Goal: Task Accomplishment & Management: Complete application form

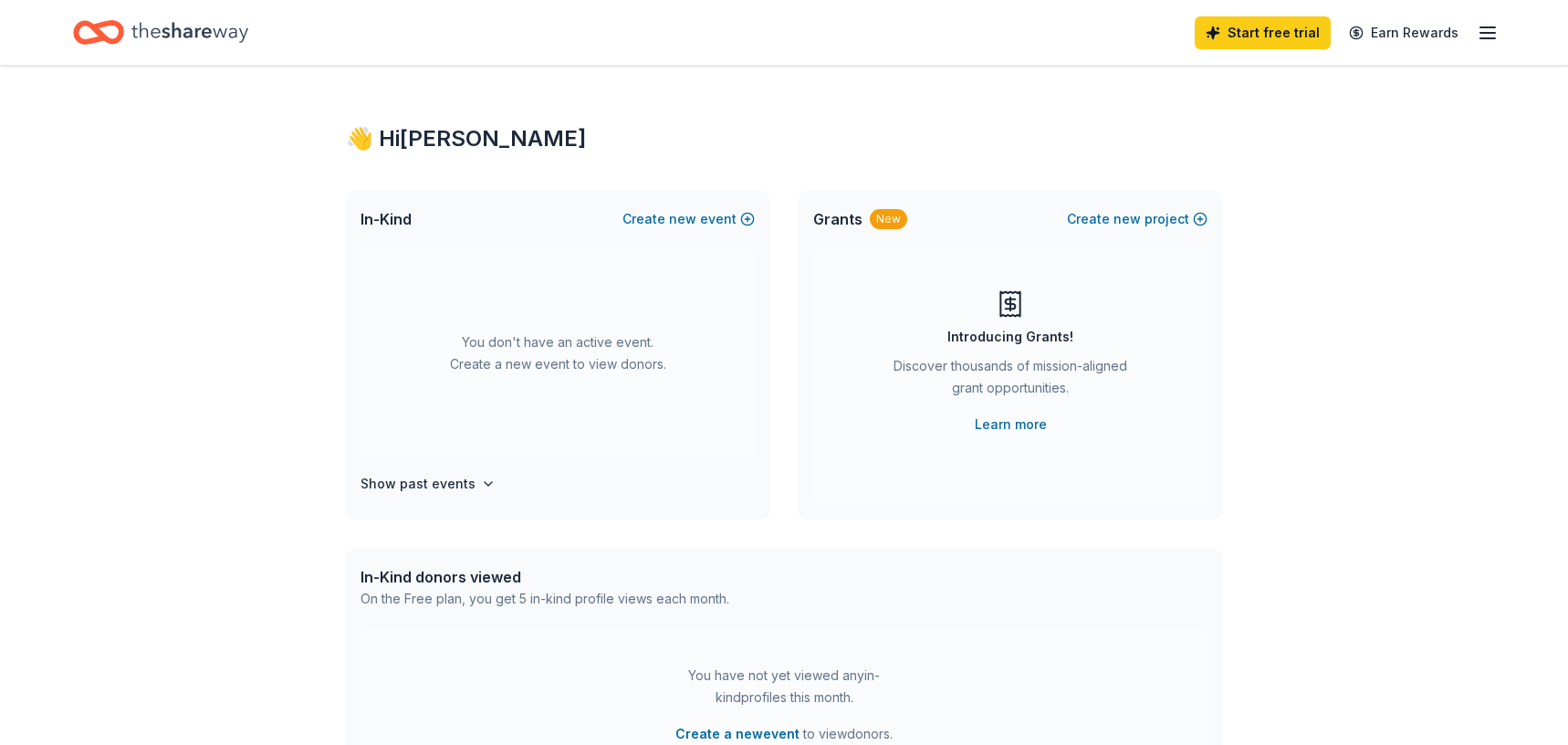
click at [1490, 29] on icon "button" at bounding box center [1487, 33] width 22 height 22
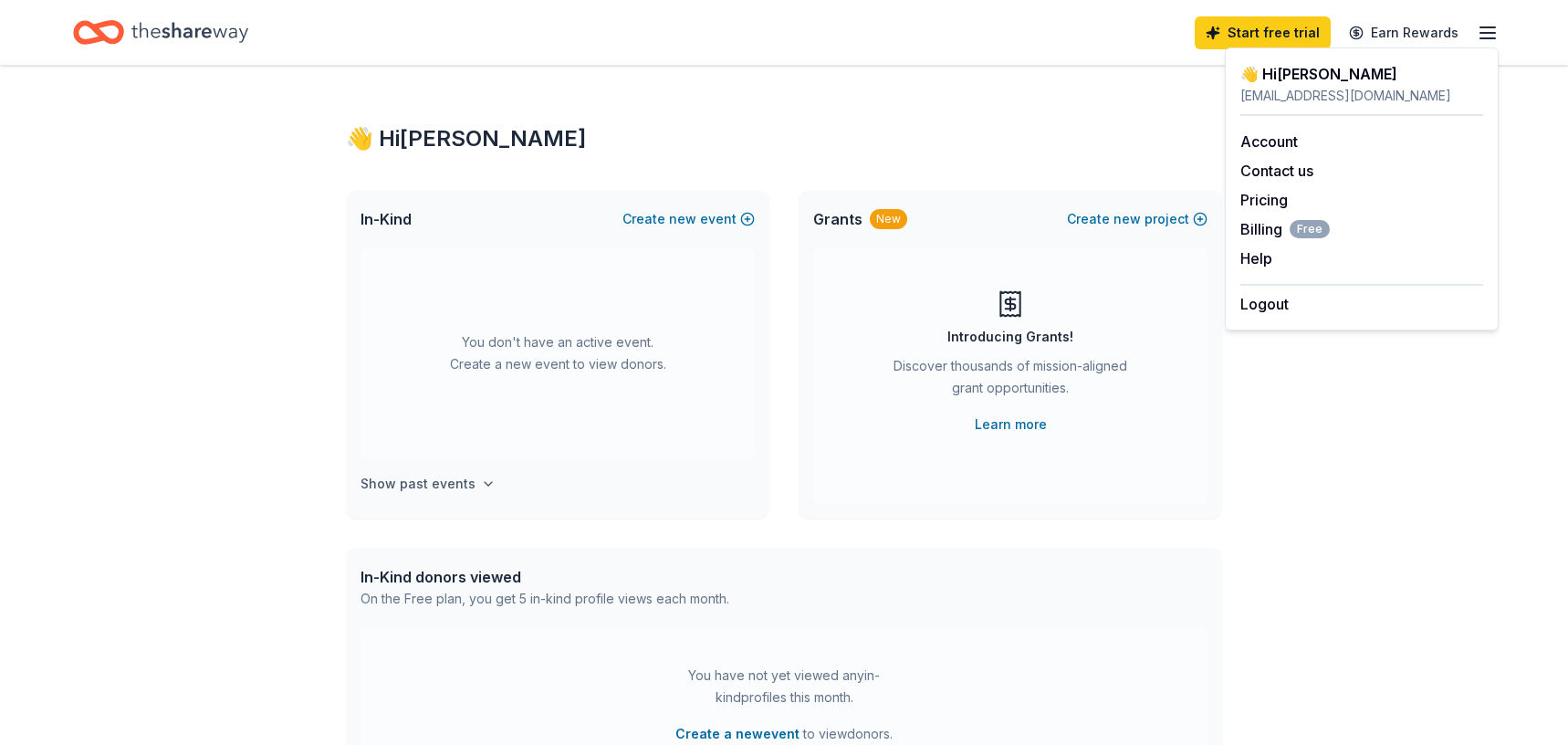
click at [478, 491] on button "Show past events" at bounding box center [427, 483] width 135 height 22
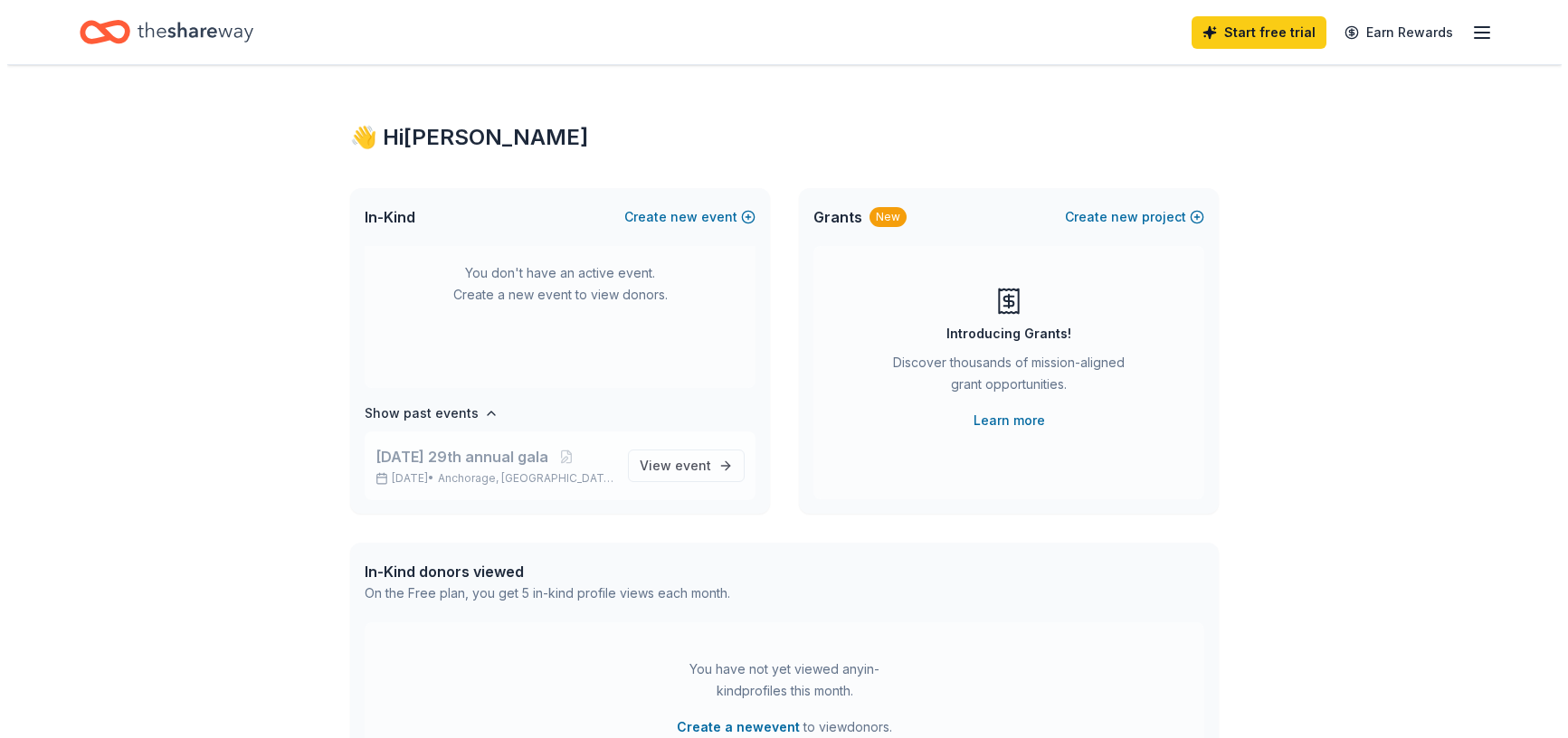
scroll to position [67, 0]
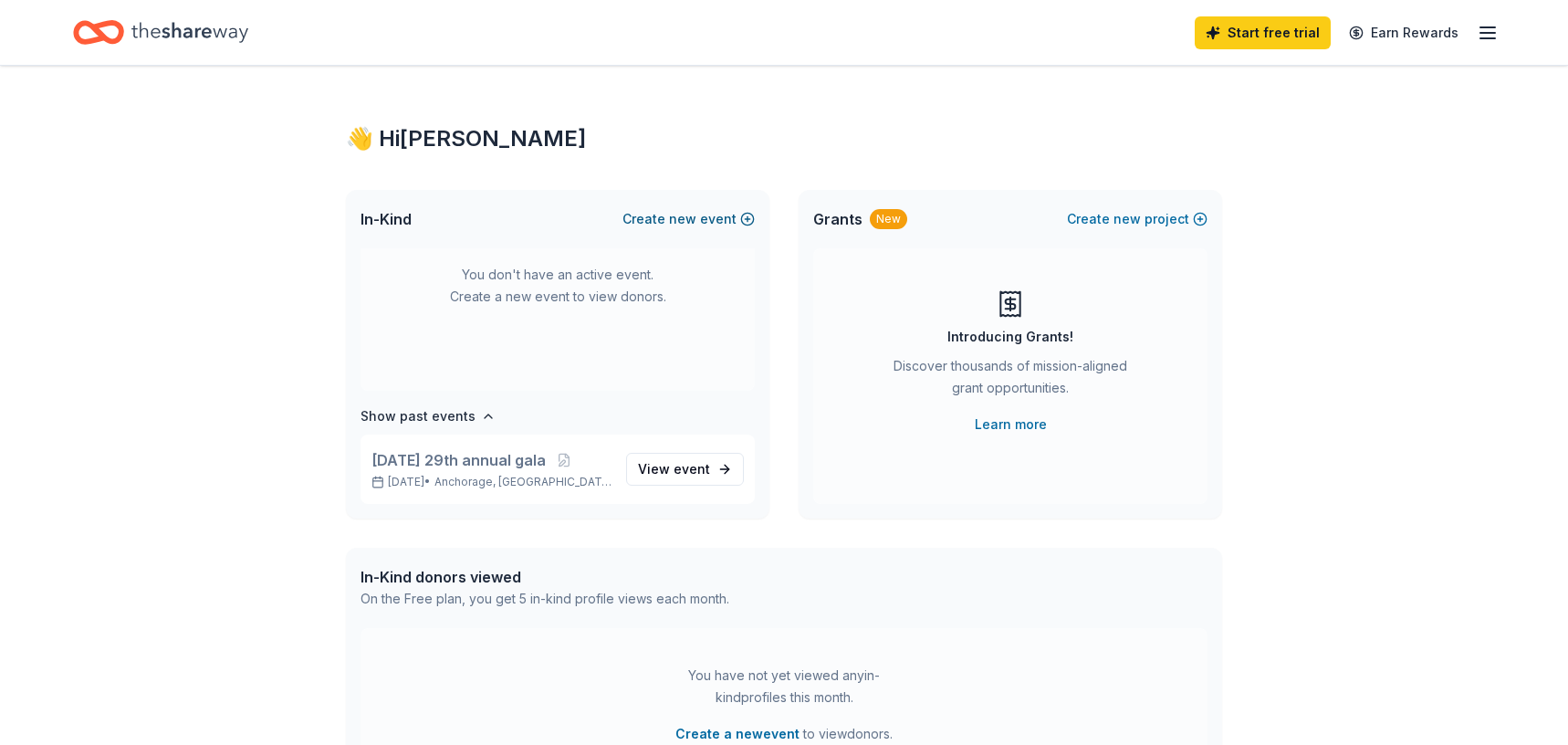
click at [704, 209] on button "Create new event" at bounding box center [688, 219] width 132 height 22
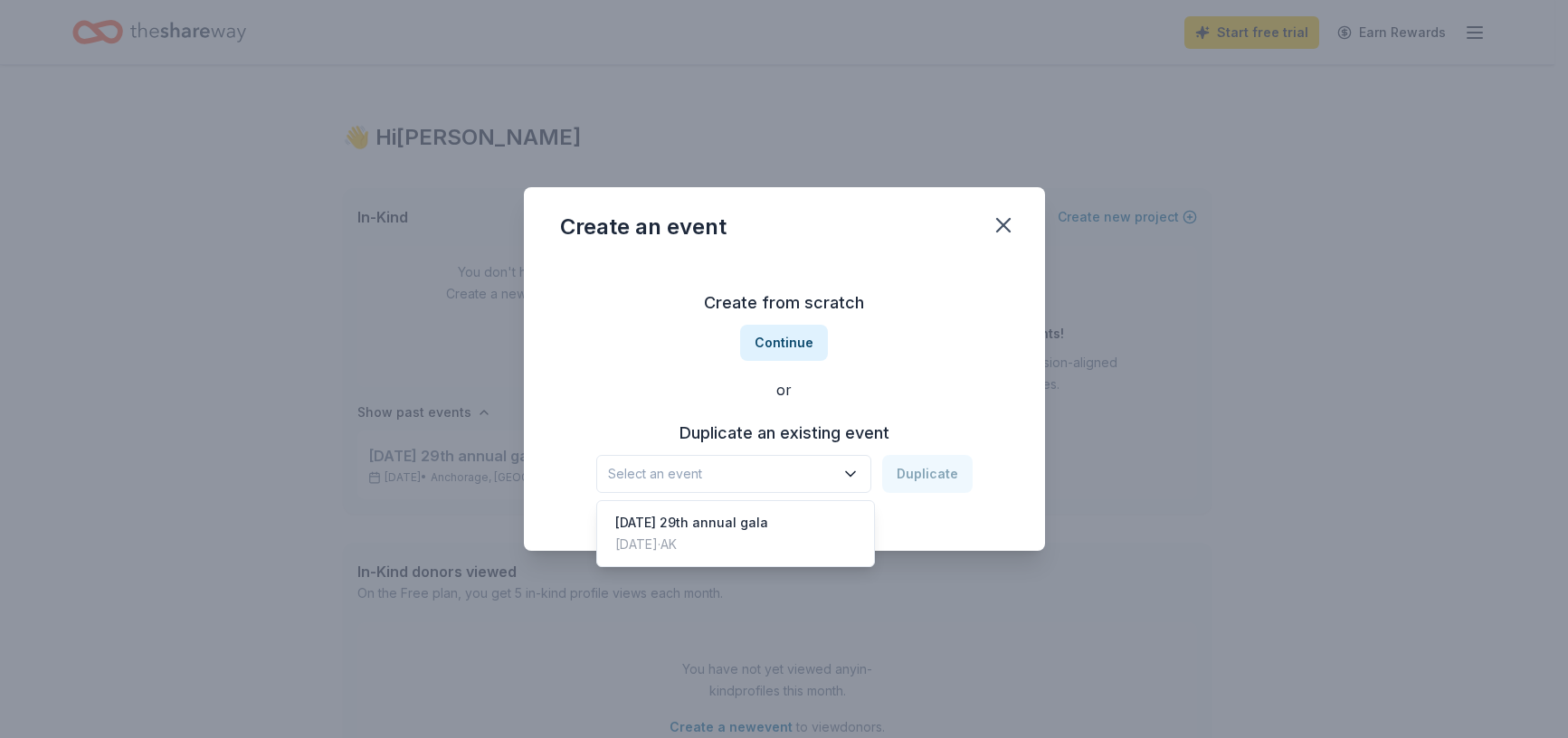
click at [743, 469] on span "Select an event" at bounding box center [720, 474] width 227 height 22
click at [786, 333] on div "Create from scratch Continue or Duplicate an existing event Select an event Dup…" at bounding box center [784, 390] width 448 height 262
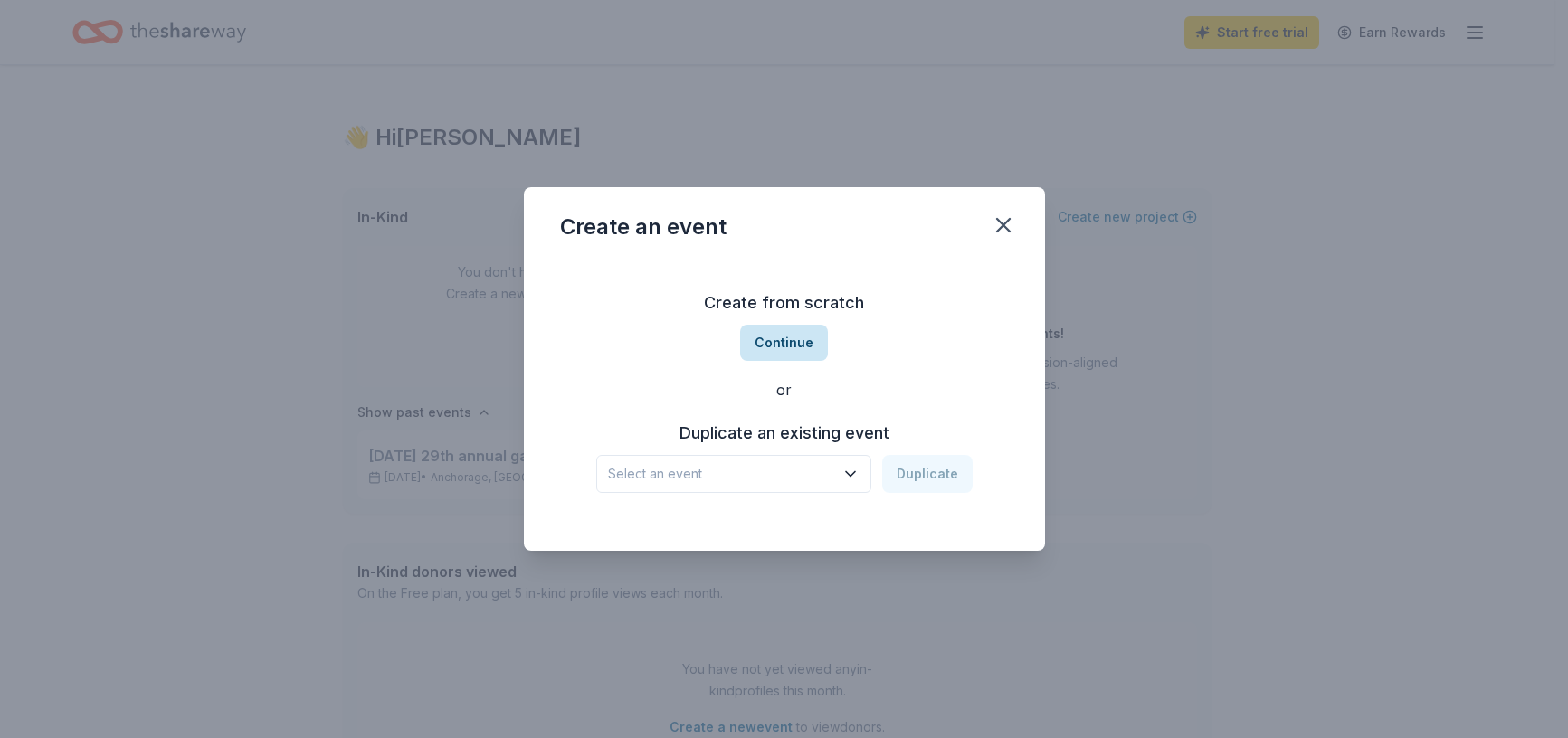
click at [792, 332] on button "Continue" at bounding box center [784, 343] width 88 height 36
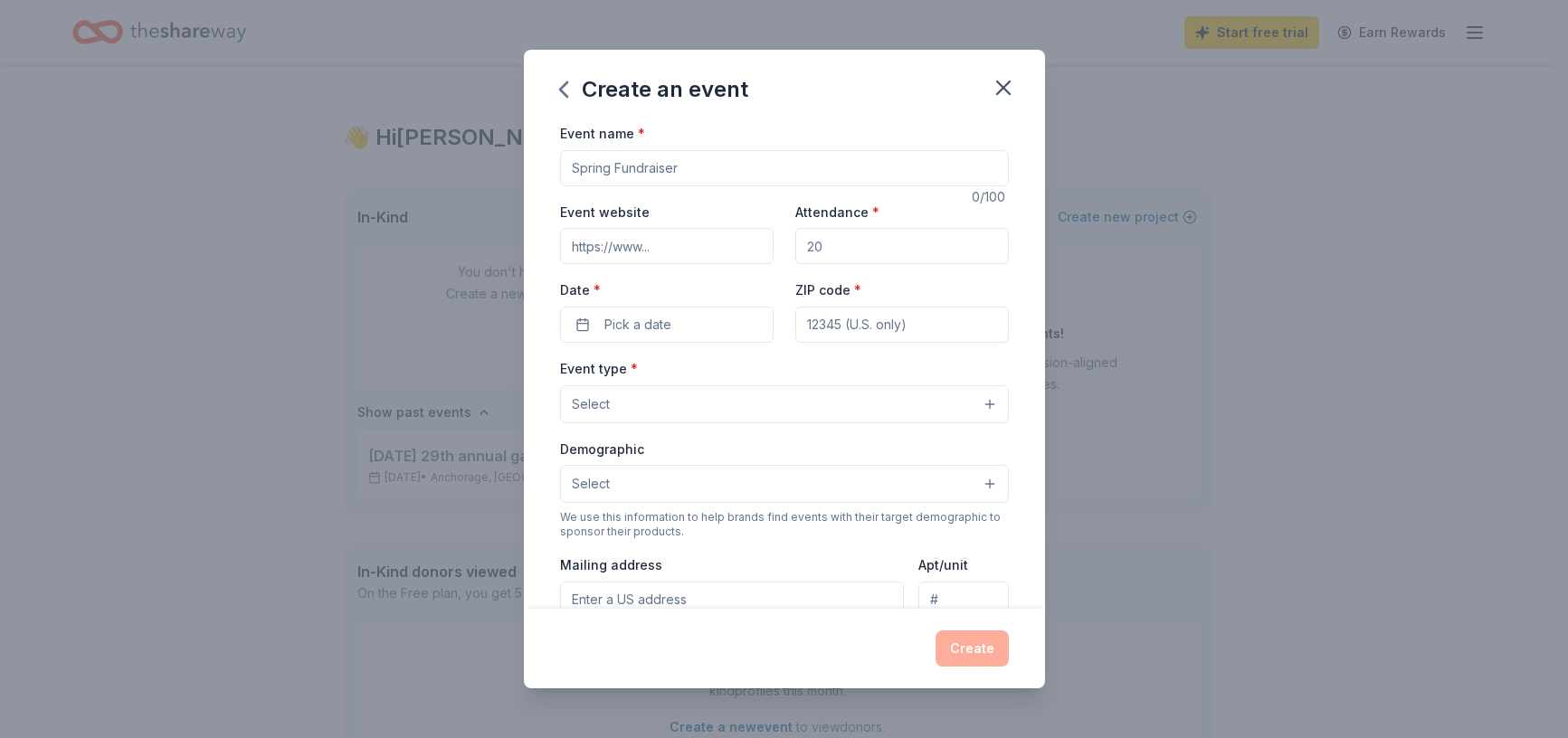
drag, startPoint x: 724, startPoint y: 167, endPoint x: 330, endPoint y: 151, distance: 394.3
click at [332, 153] on div "Create an event Event name * 0 /100 Event website Attendance * Date * Pick a da…" at bounding box center [784, 369] width 1568 height 738
drag, startPoint x: 634, startPoint y: 171, endPoint x: 665, endPoint y: 167, distance: 31.3
click at [665, 167] on input "Lumen Laua" at bounding box center [784, 168] width 448 height 36
type input "Lumen Luau"
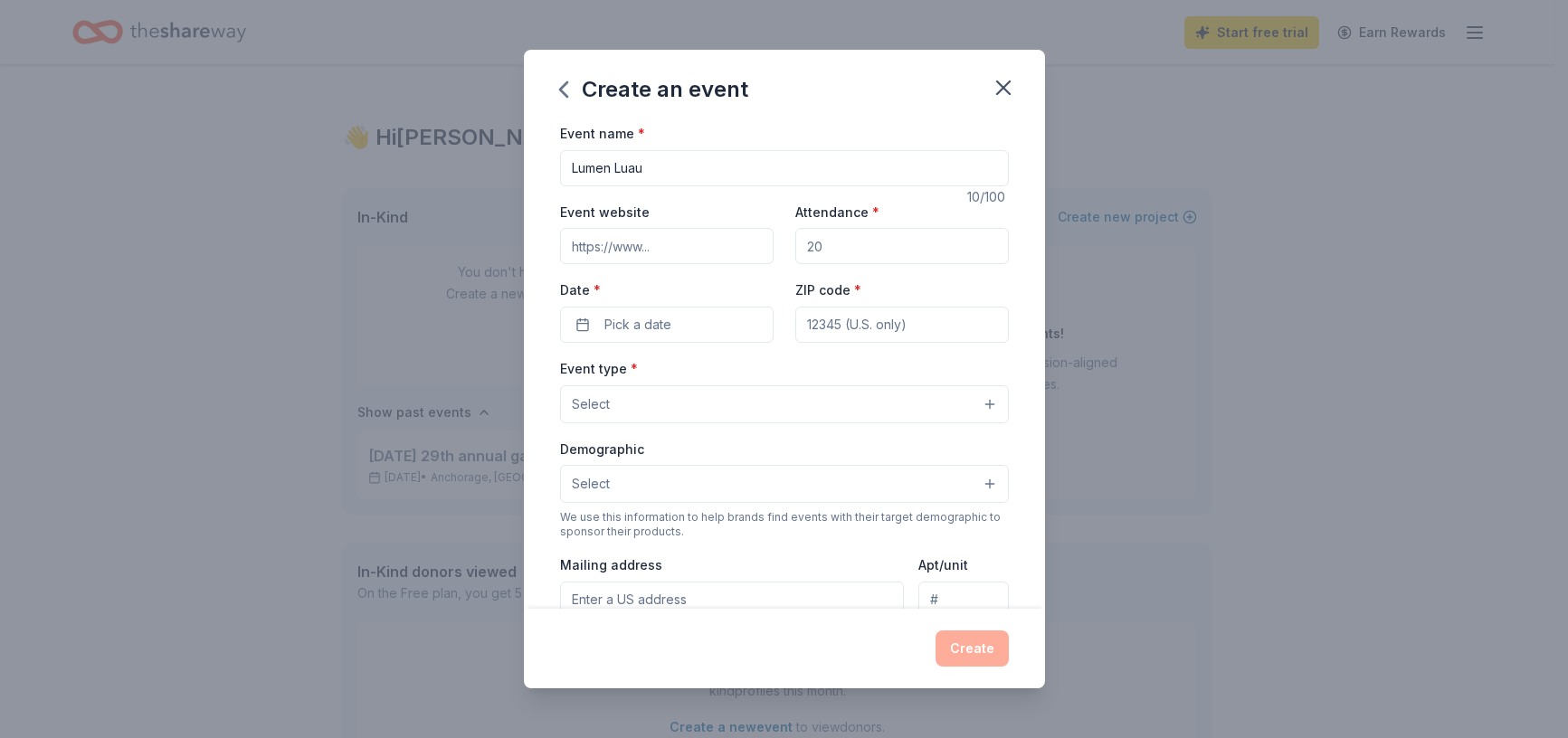
drag, startPoint x: 828, startPoint y: 252, endPoint x: 738, endPoint y: 245, distance: 90.3
click at [738, 245] on div "Event website Attendance * Date * Pick a date ZIP code *" at bounding box center [784, 272] width 448 height 142
type input "150"
click at [730, 326] on button "Pick a date" at bounding box center [666, 325] width 213 height 36
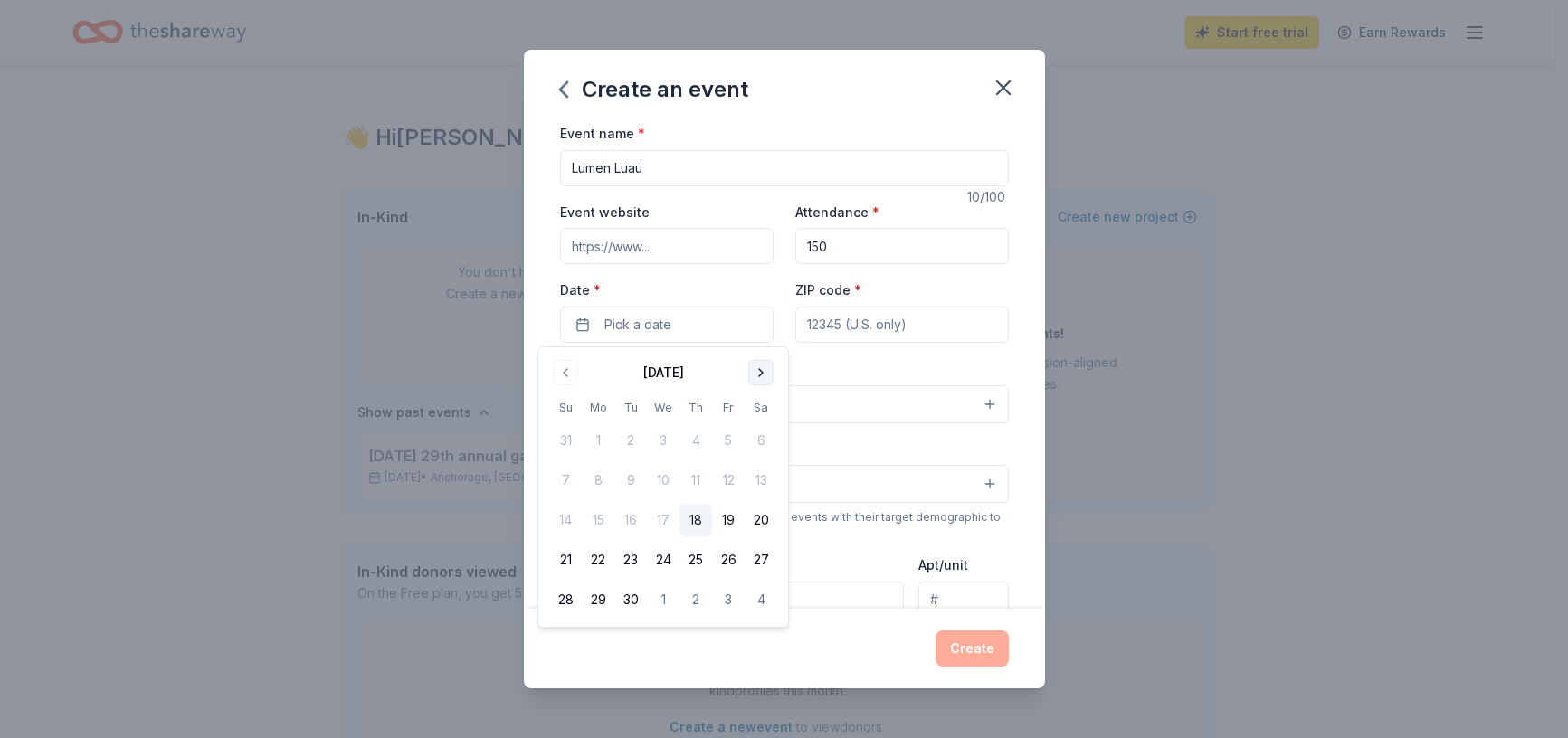
click at [759, 370] on button "Go to next month" at bounding box center [760, 372] width 26 height 26
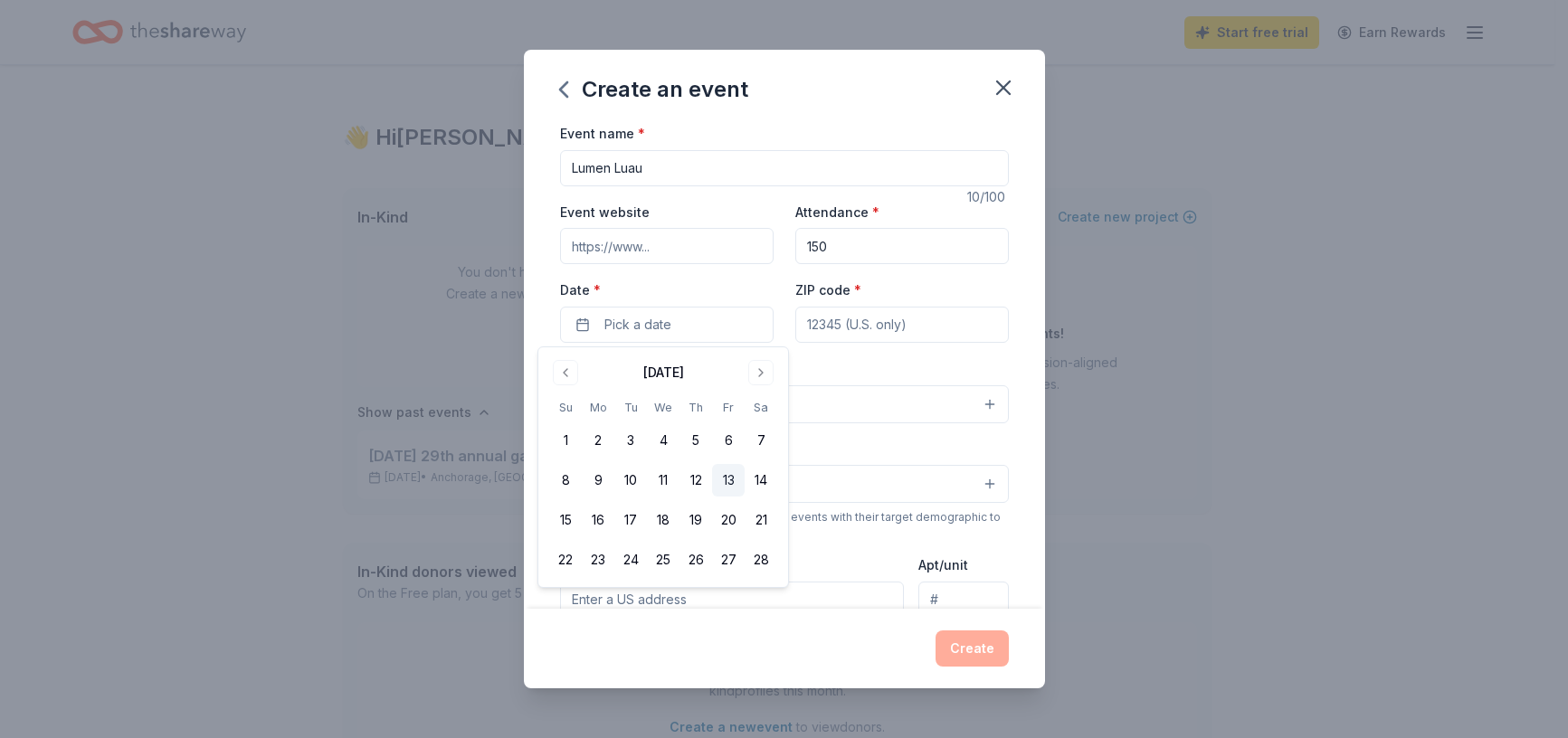
click at [732, 484] on button "13" at bounding box center [728, 480] width 32 height 32
click at [870, 336] on input "ZIP code *" at bounding box center [902, 325] width 213 height 36
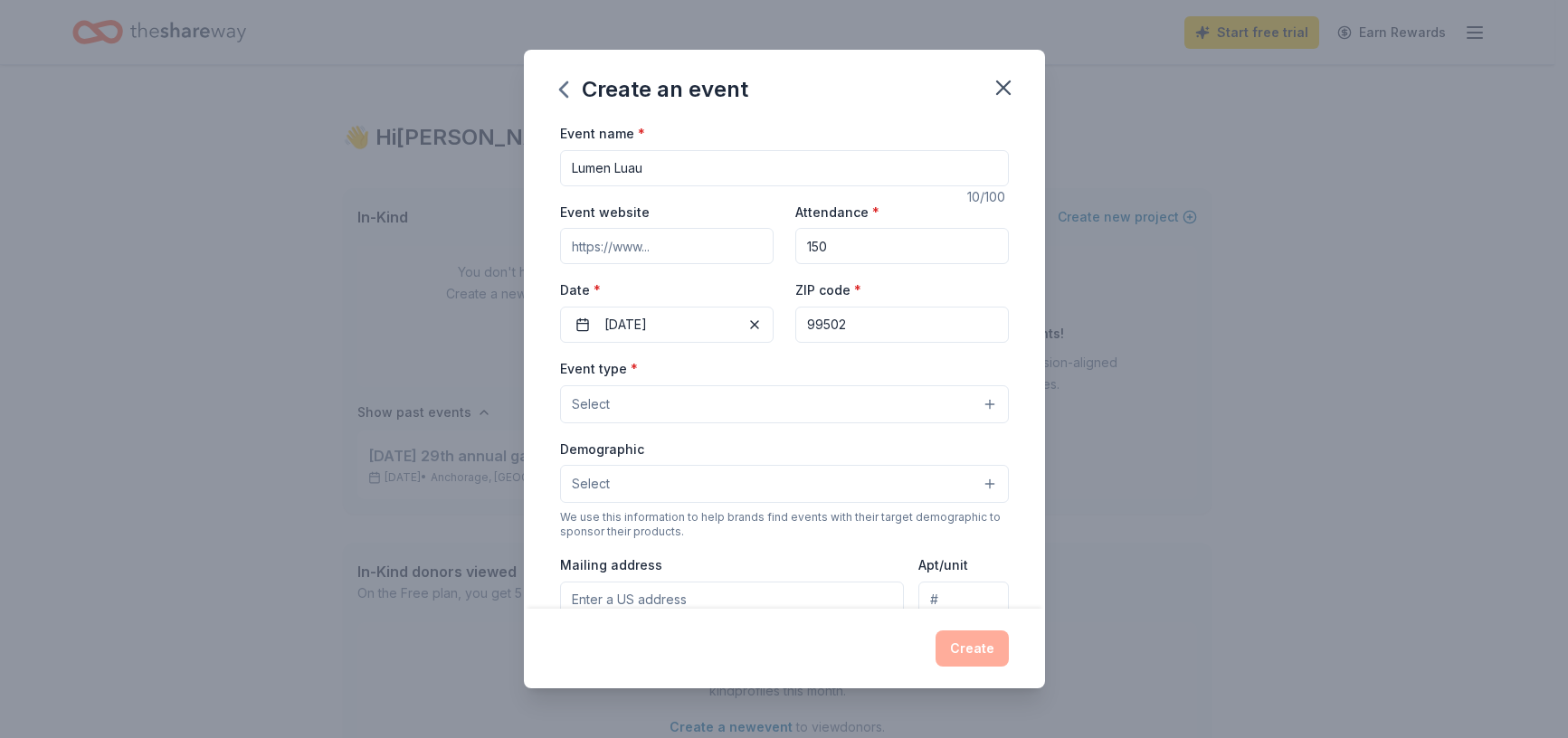
type input "99502"
click at [790, 406] on button "Select" at bounding box center [784, 405] width 448 height 38
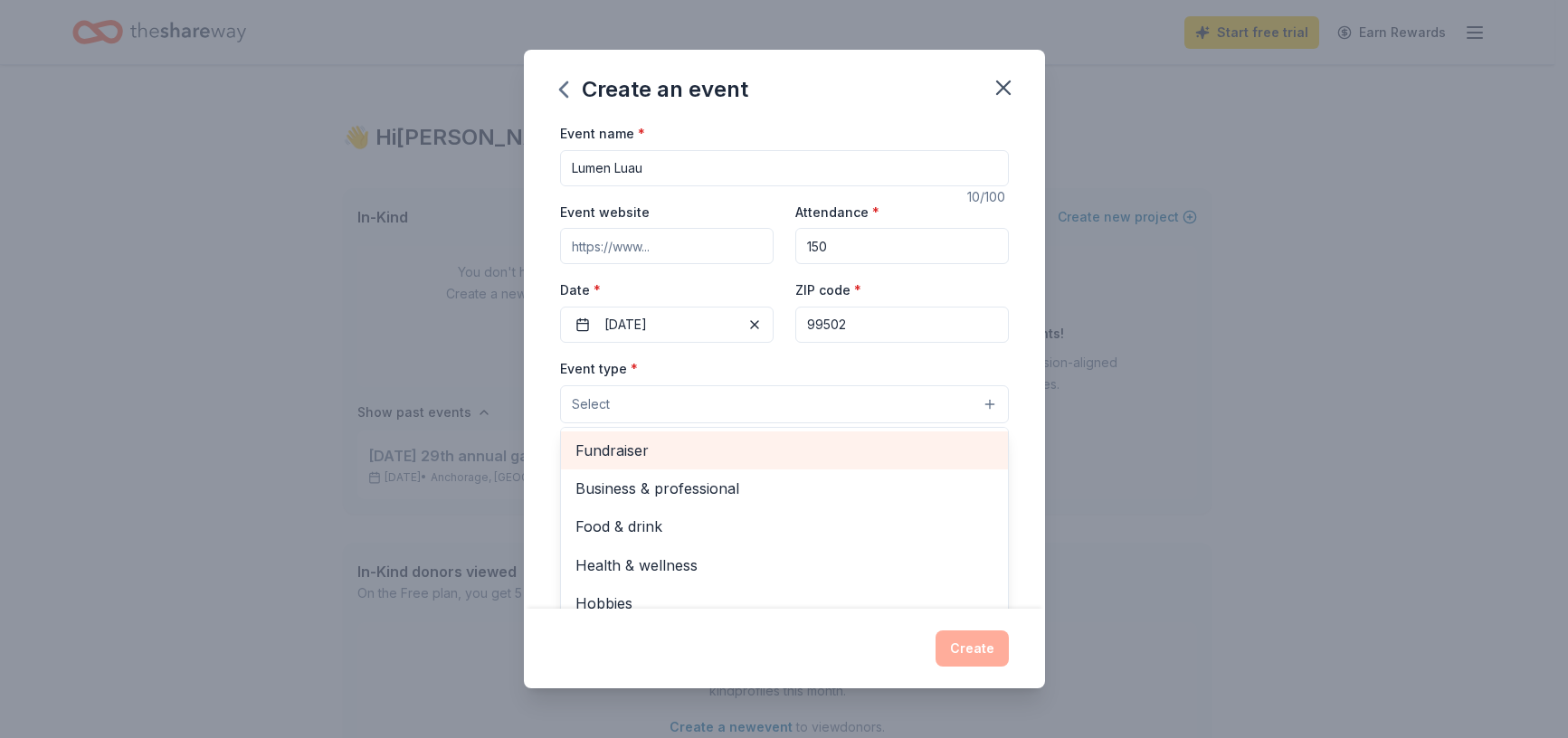
click at [735, 450] on span "Fundraiser" at bounding box center [784, 450] width 418 height 24
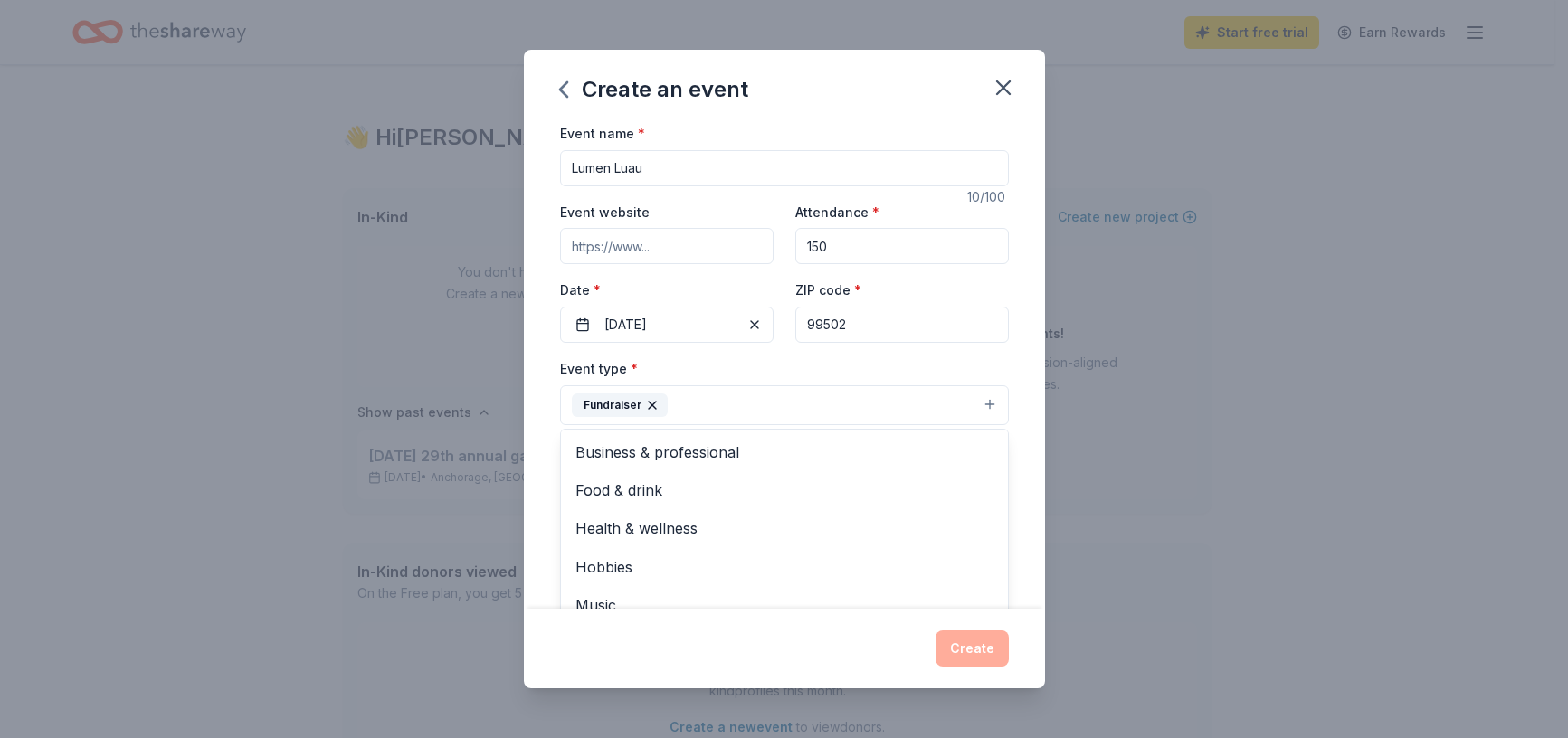
click at [1014, 404] on div "Event name * Lumen Luau 10 /100 Event website Attendance * 150 Date * 02/13/202…" at bounding box center [785, 365] width 521 height 486
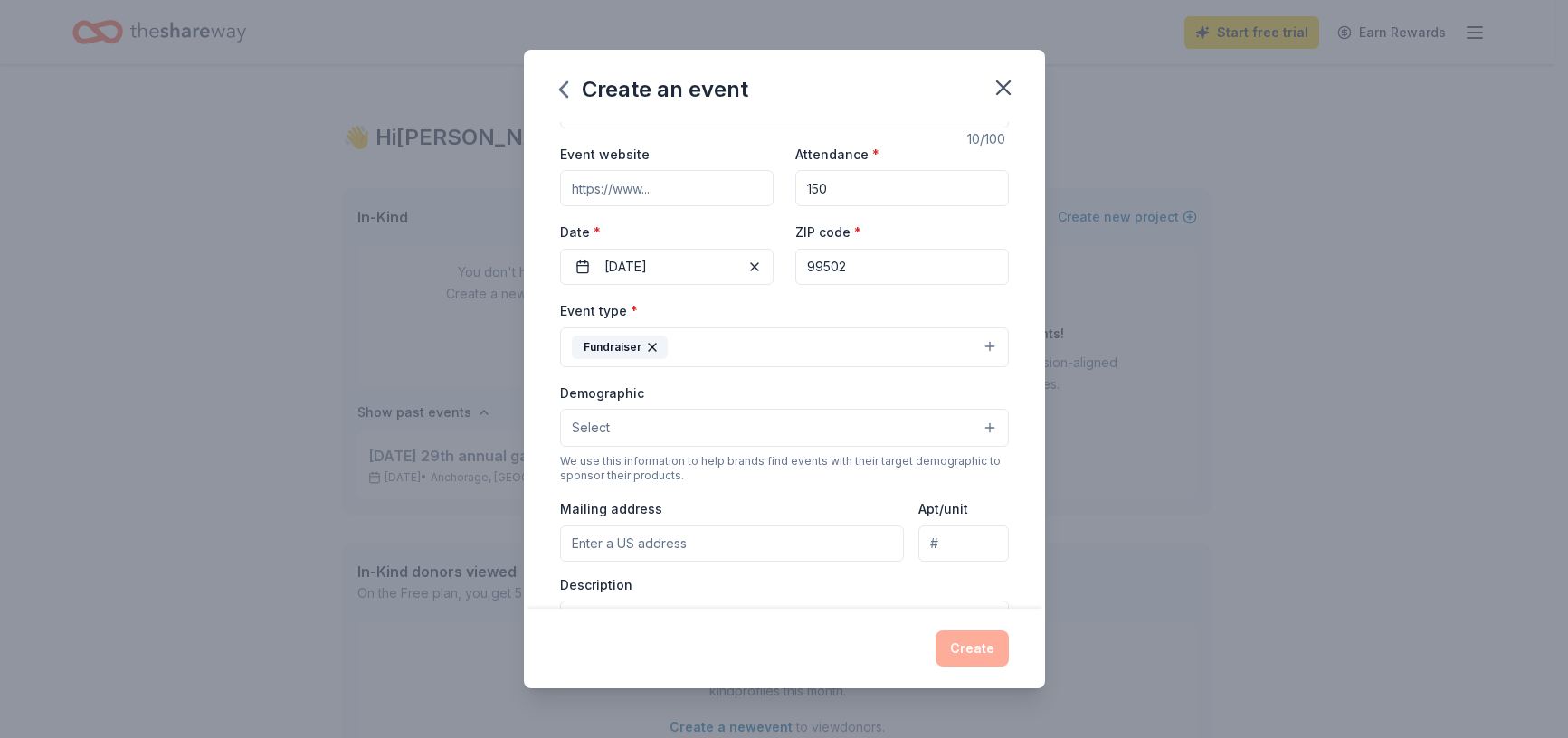
scroll to position [90, 0]
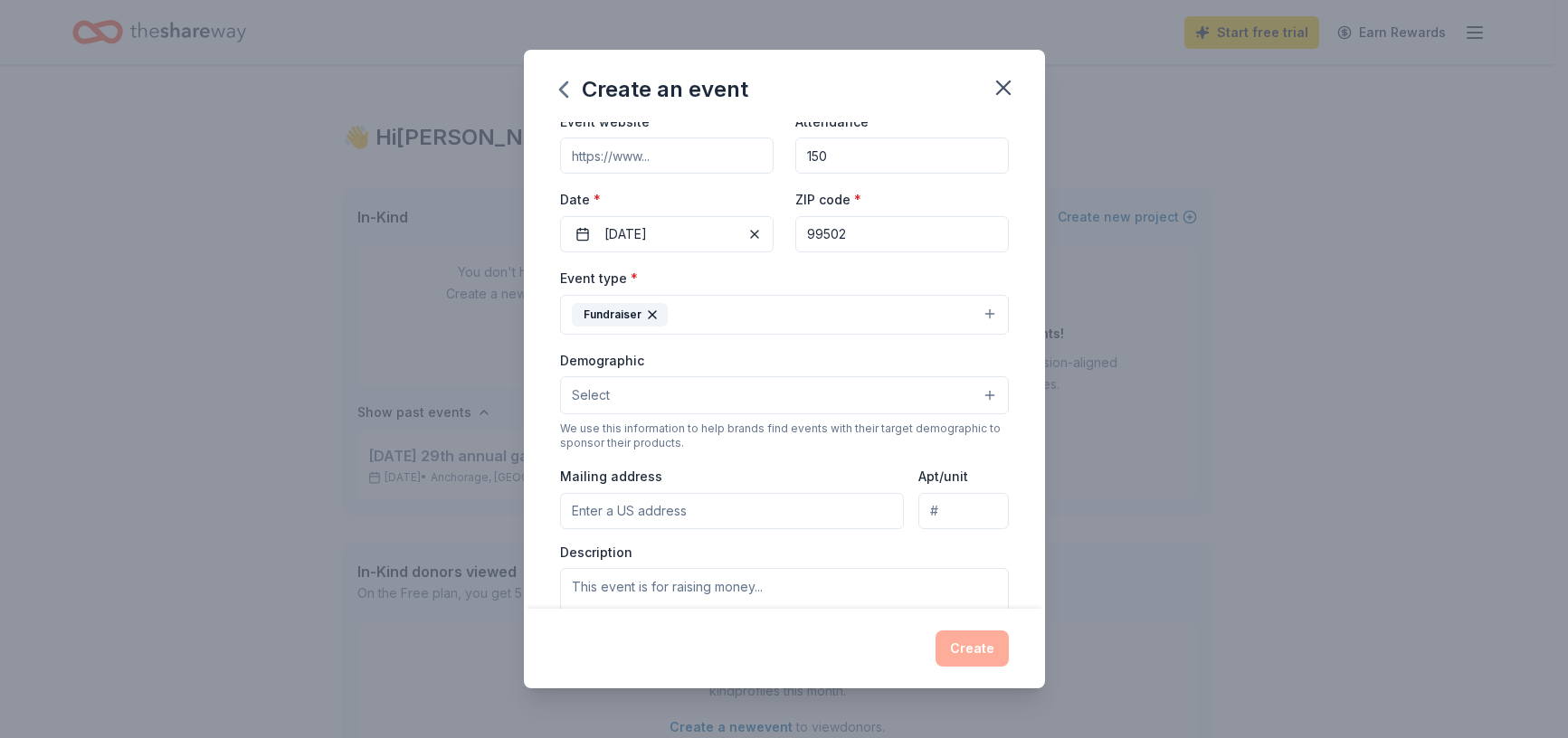
click at [899, 397] on button "Select" at bounding box center [784, 395] width 448 height 38
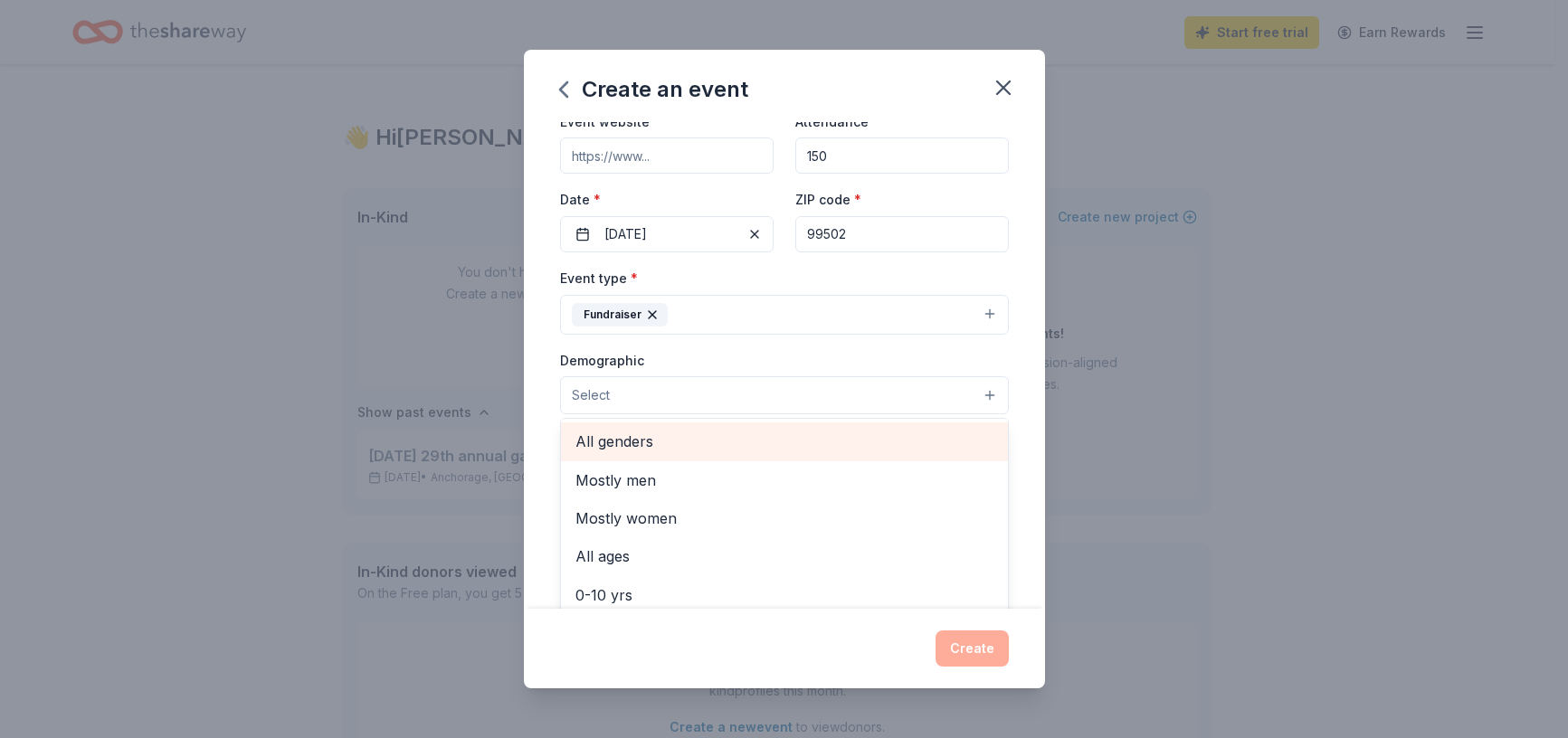
click at [665, 443] on span "All genders" at bounding box center [784, 441] width 418 height 24
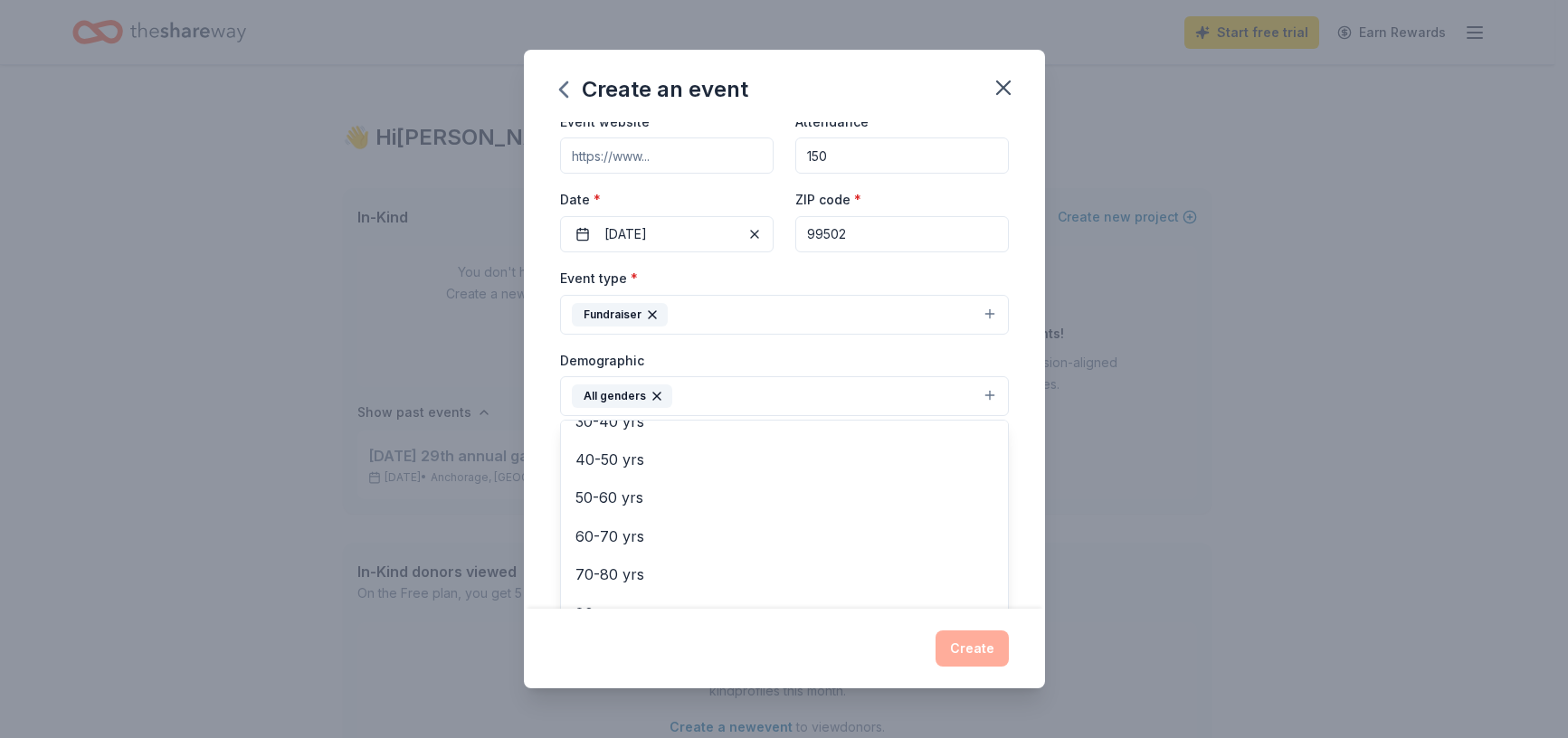
click at [1002, 368] on div "Event name * Lumen Luau 10 /100 Event website Attendance * 150 Date * 02/13/202…" at bounding box center [785, 365] width 521 height 486
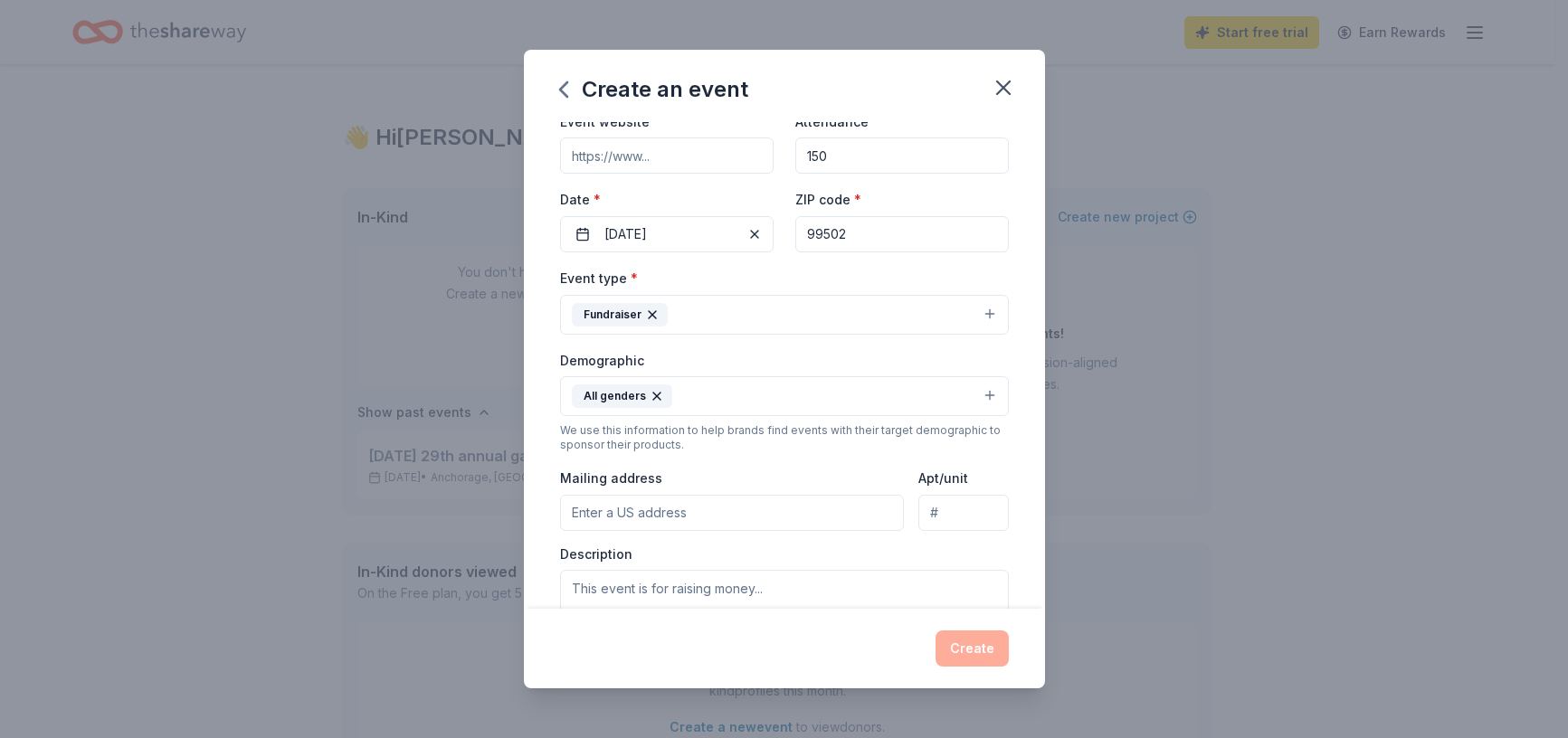
click at [683, 503] on input "Mailing address" at bounding box center [733, 513] width 345 height 36
type input "8110 Jewel Lake Road, Anchorage, AK, 99502"
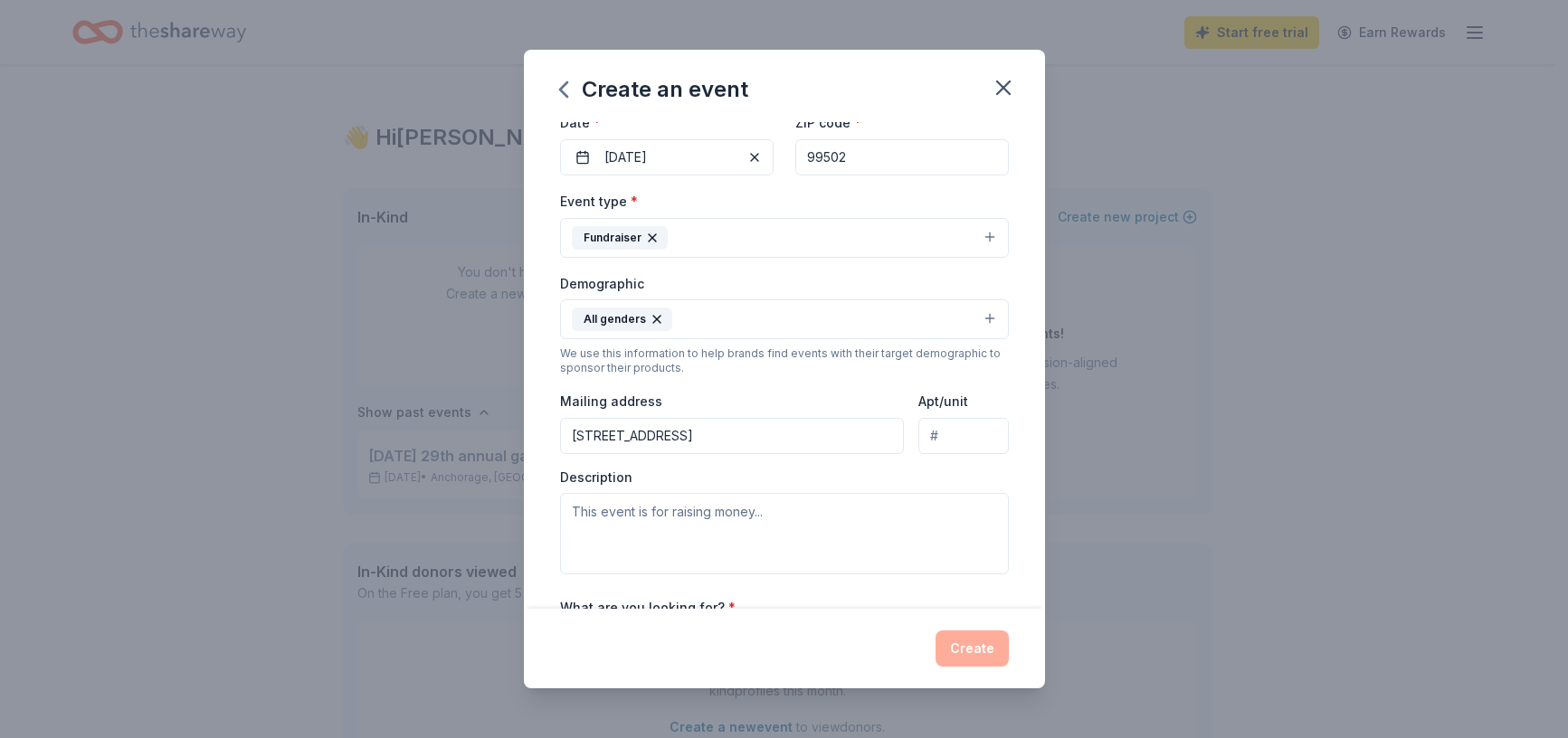
scroll to position [271, 0]
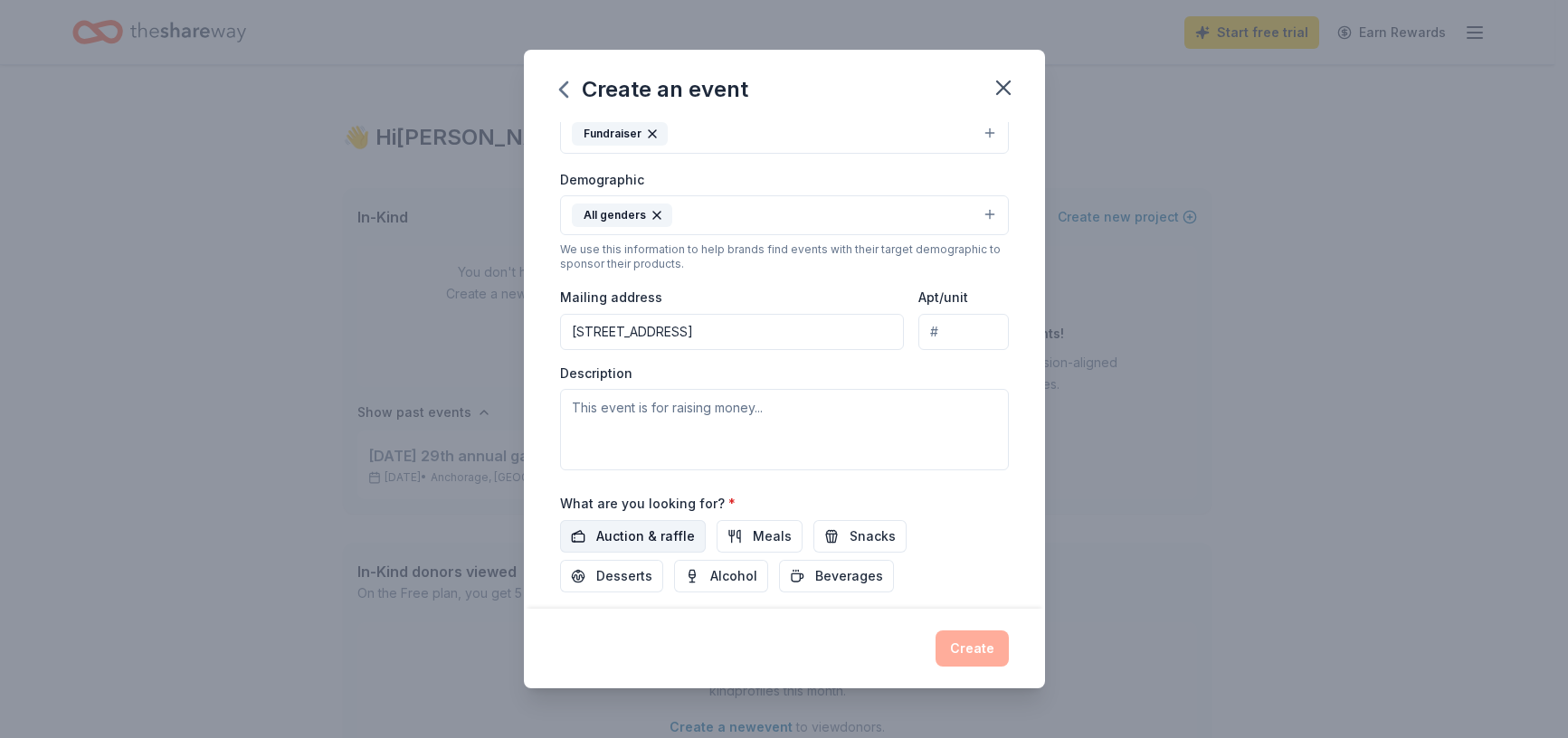
click at [668, 538] on span "Auction & raffle" at bounding box center [646, 536] width 99 height 22
click at [745, 538] on button "Meals" at bounding box center [759, 536] width 86 height 32
drag, startPoint x: 737, startPoint y: 536, endPoint x: 900, endPoint y: 549, distance: 163.5
click at [744, 538] on button "Meals" at bounding box center [759, 536] width 86 height 32
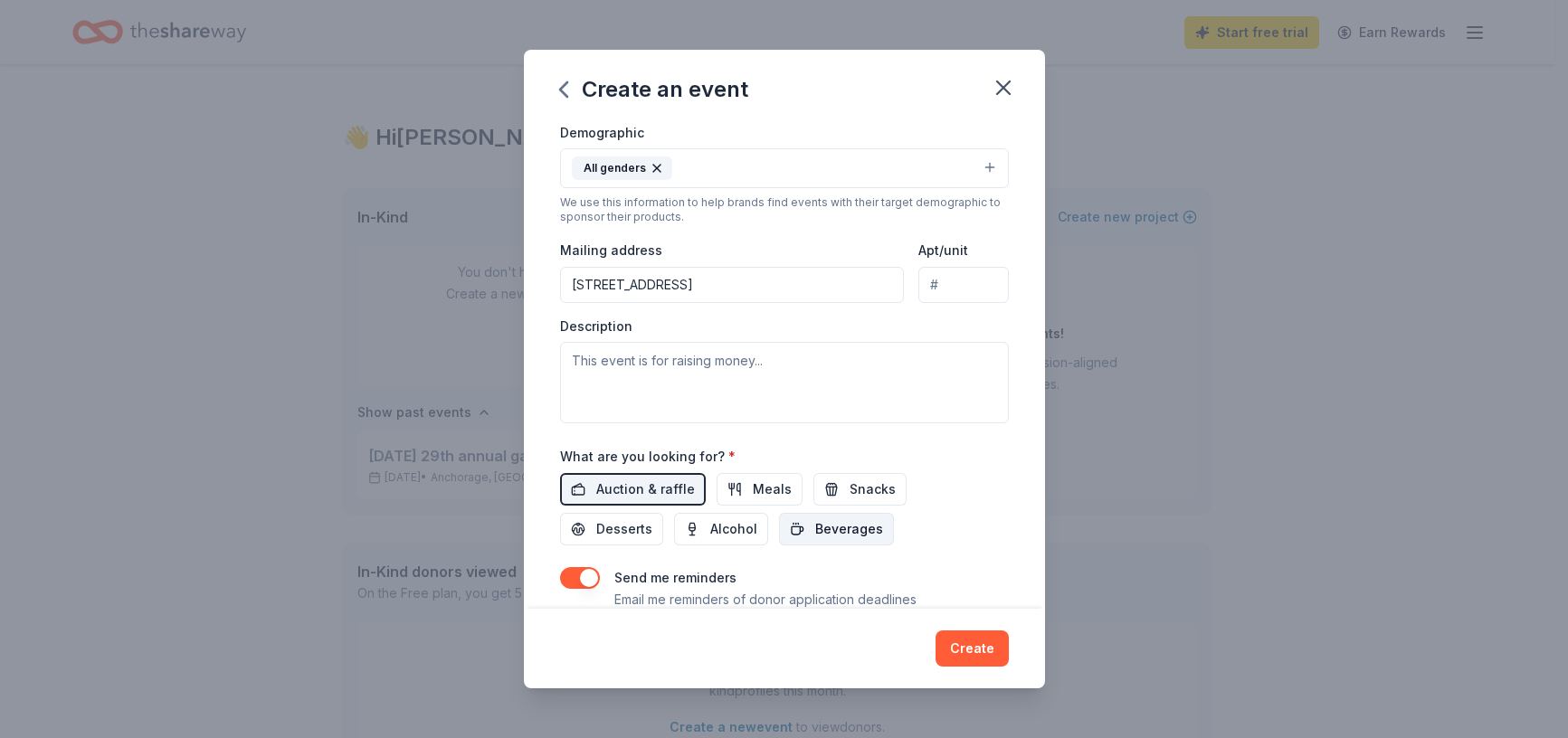
scroll to position [382, 0]
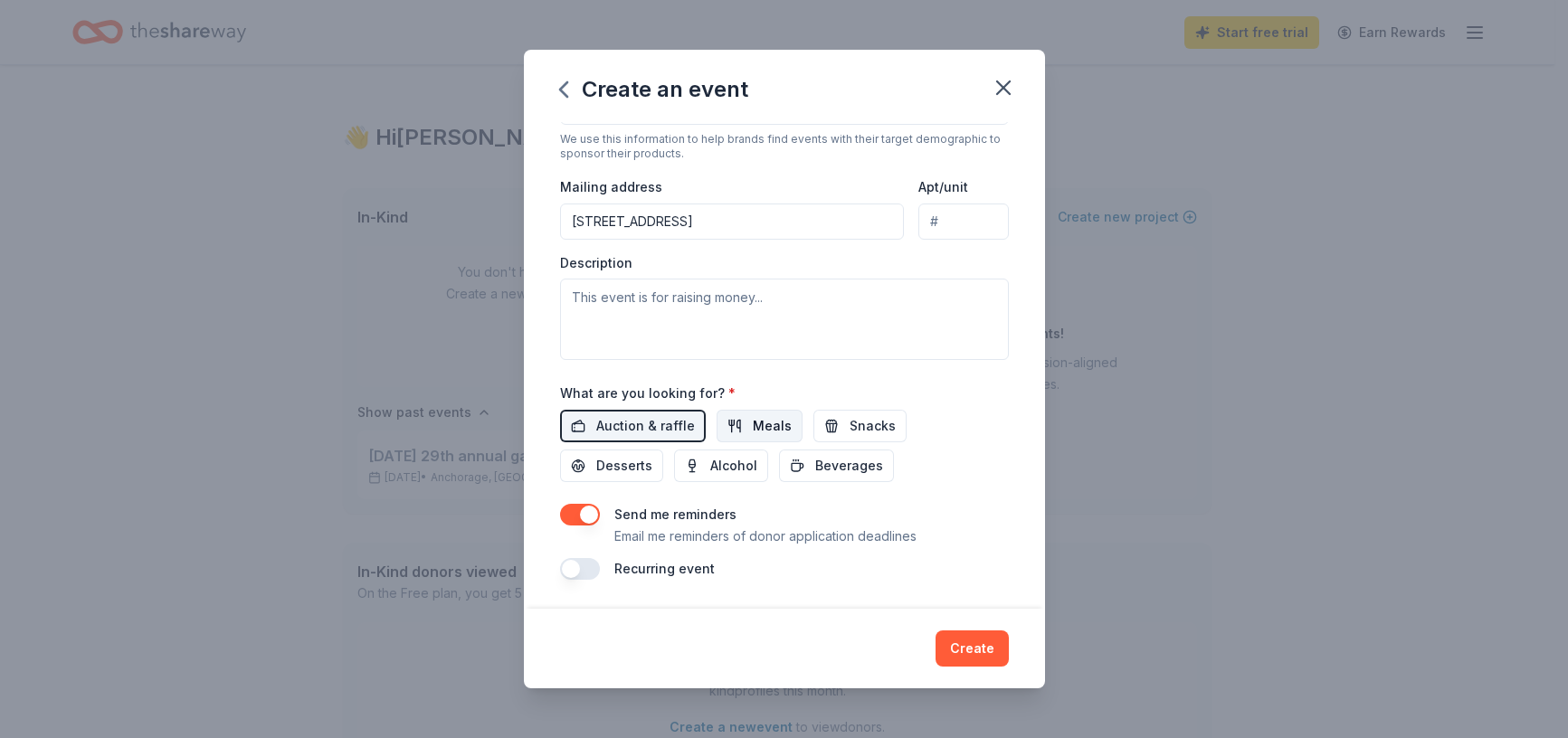
click at [775, 422] on span "Meals" at bounding box center [772, 425] width 39 height 22
click at [755, 413] on button "Meals" at bounding box center [759, 425] width 86 height 32
click at [595, 514] on button "button" at bounding box center [580, 514] width 40 height 22
click at [639, 315] on textarea at bounding box center [784, 319] width 448 height 81
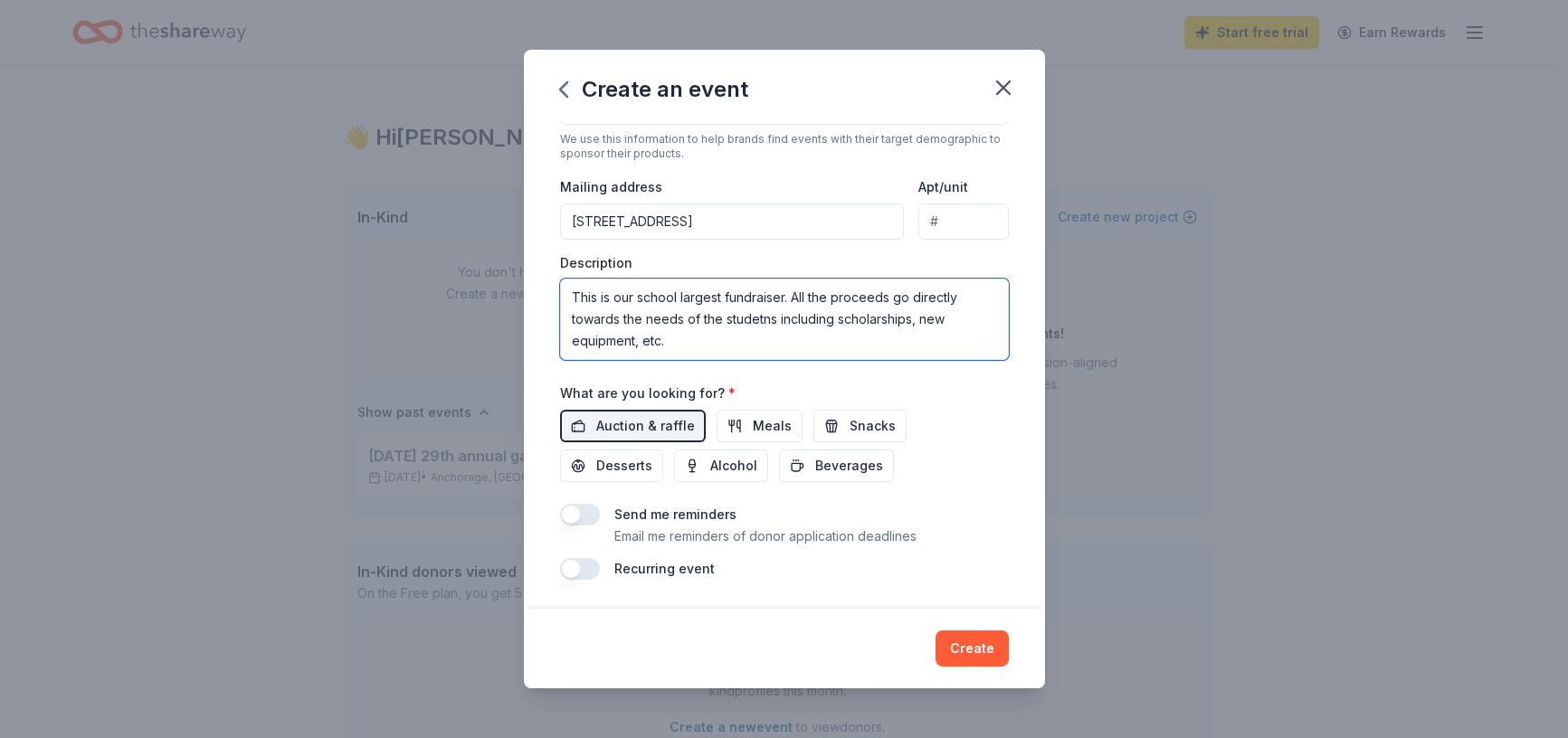
drag, startPoint x: 746, startPoint y: 308, endPoint x: 746, endPoint y: 318, distance: 10.0
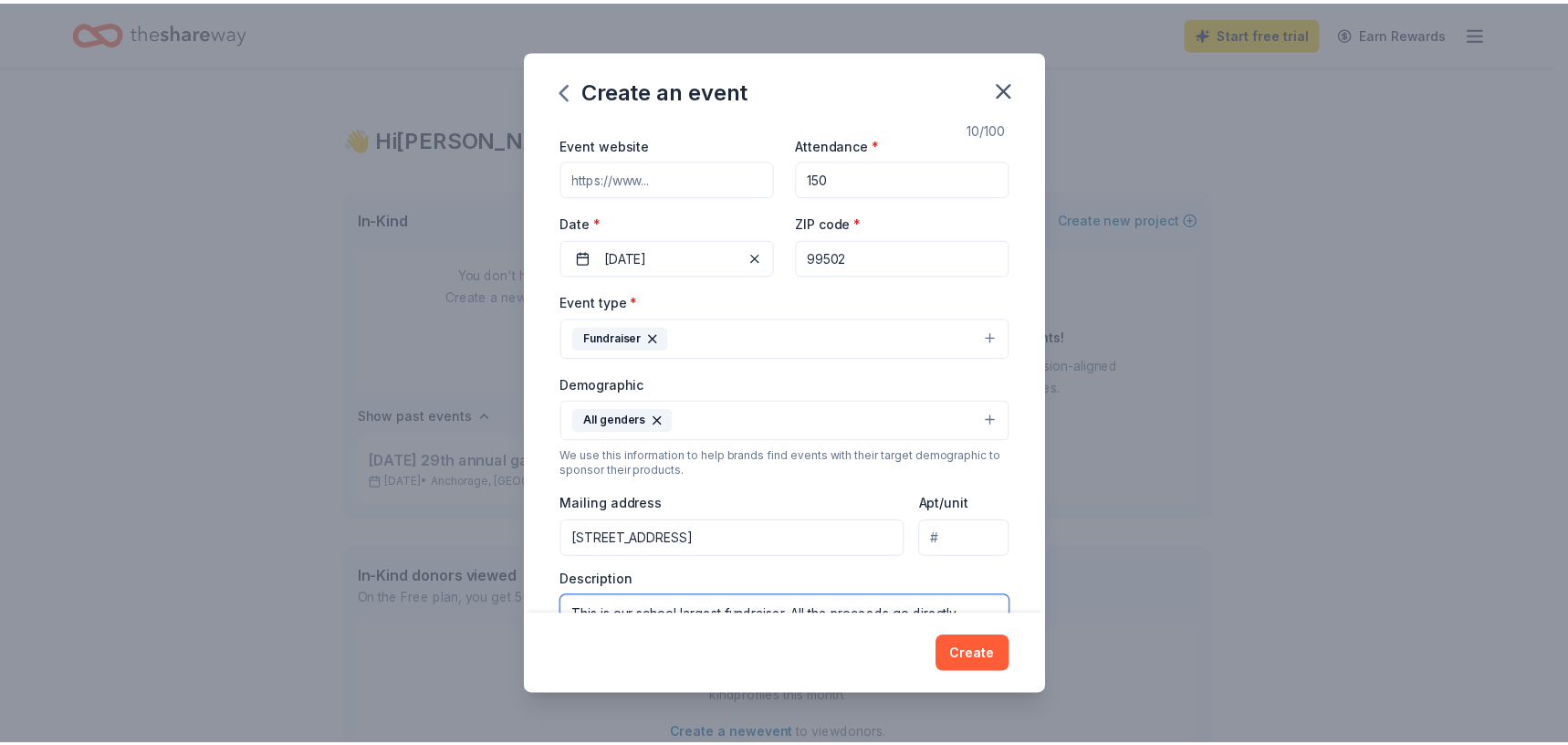
scroll to position [365, 0]
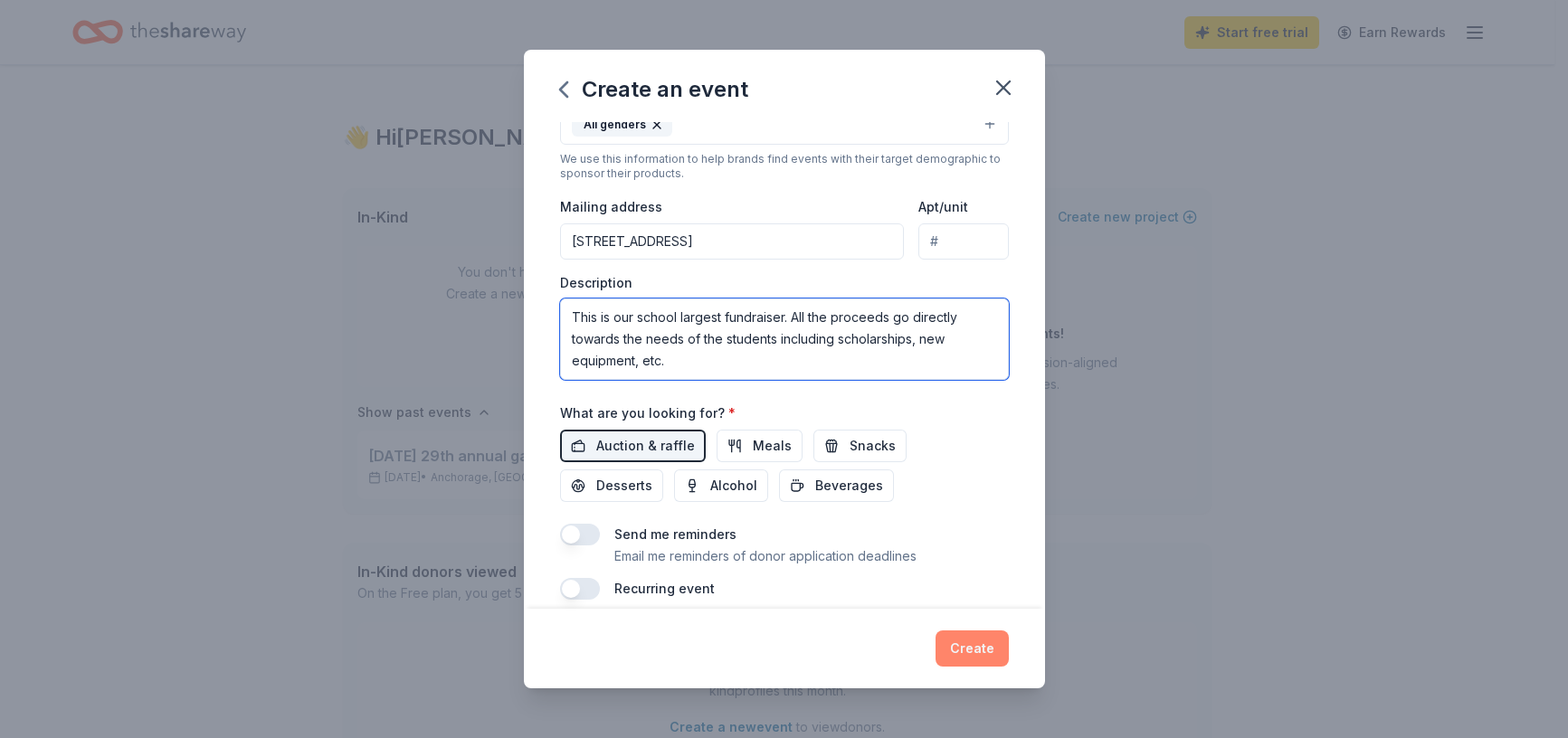
type textarea "This is our school largest fundraiser. All the proceeds go directly towards the…"
drag, startPoint x: 957, startPoint y: 652, endPoint x: 972, endPoint y: 654, distance: 15.1
click at [958, 652] on button "Create" at bounding box center [972, 648] width 73 height 36
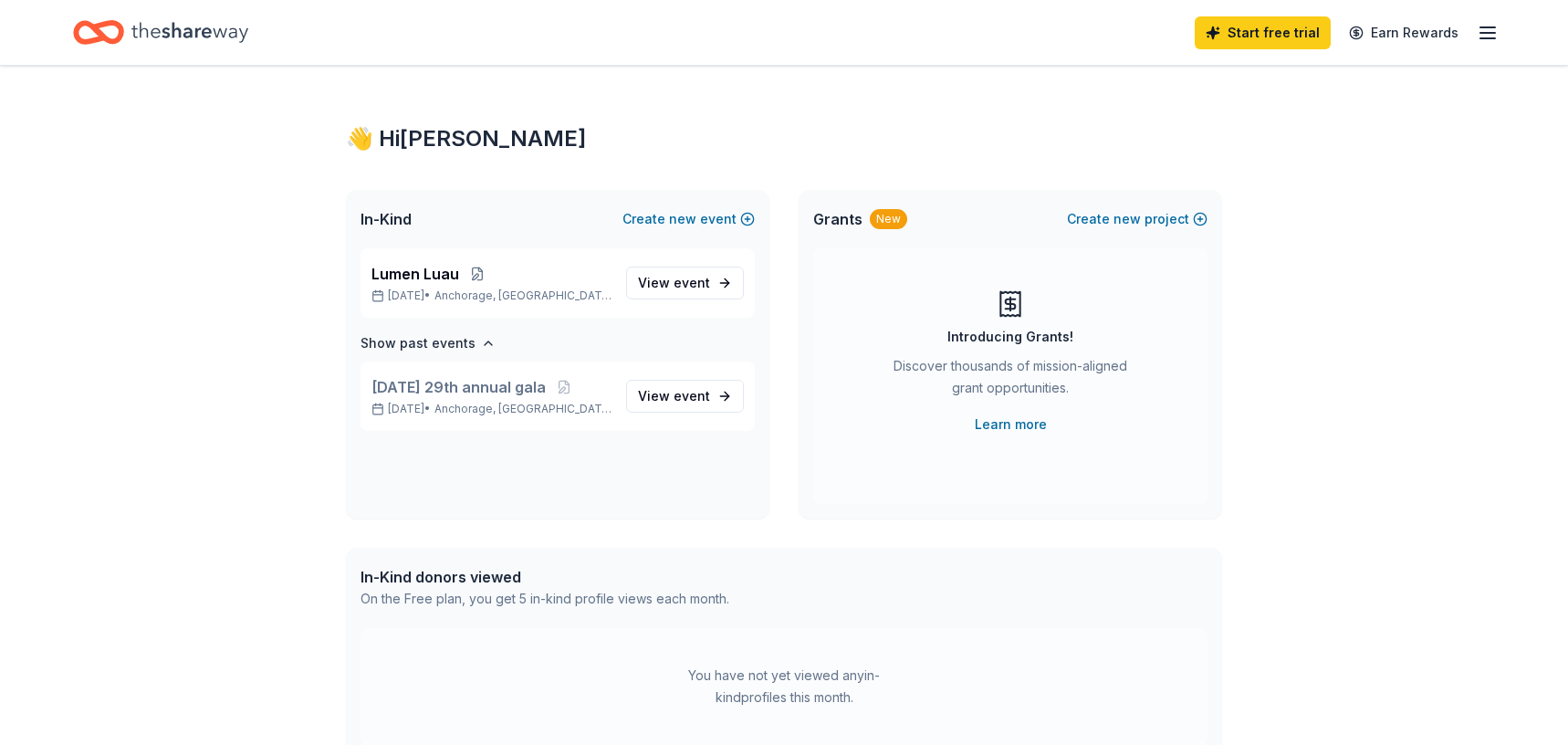
scroll to position [0, 0]
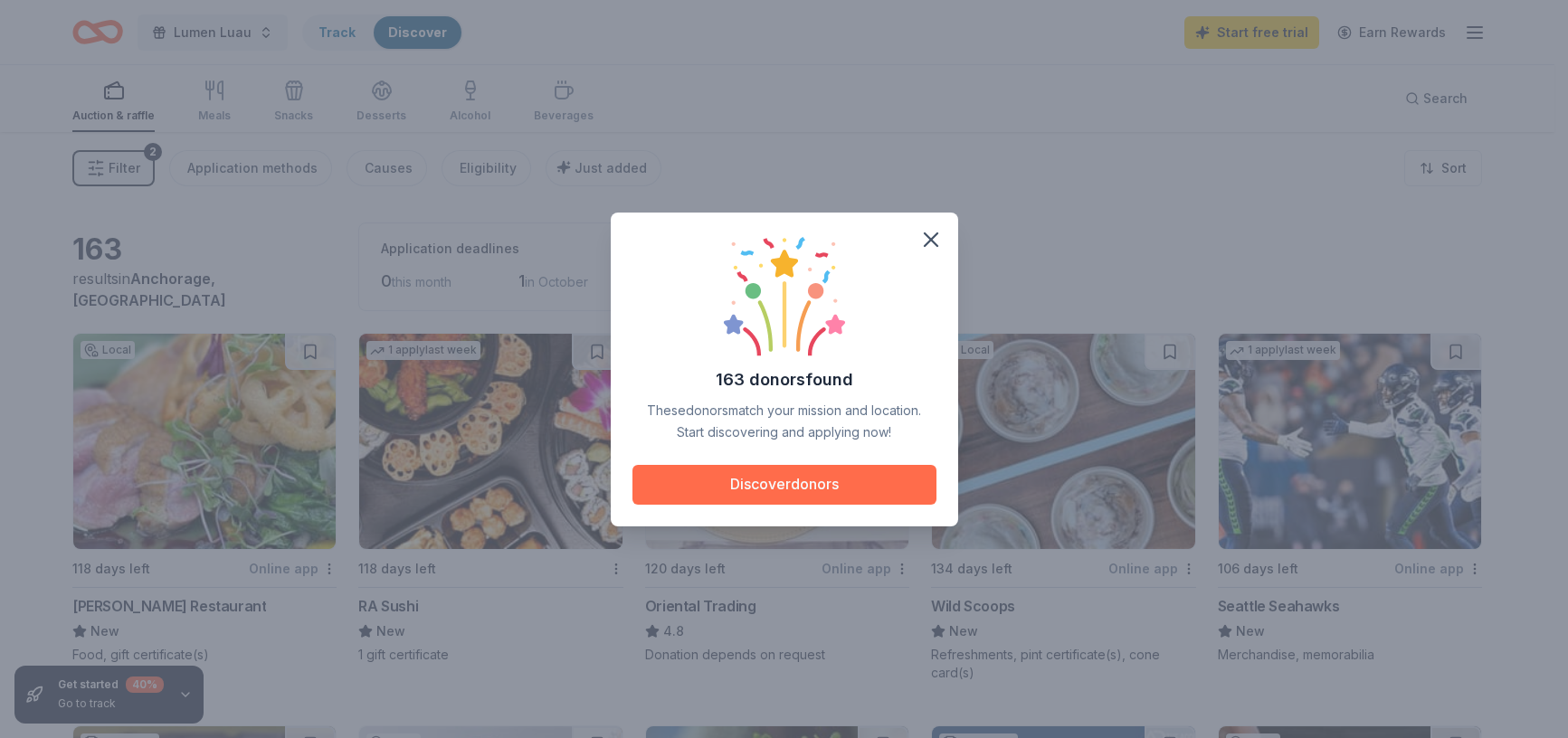
click at [861, 487] on button "Discover donors" at bounding box center [784, 485] width 304 height 40
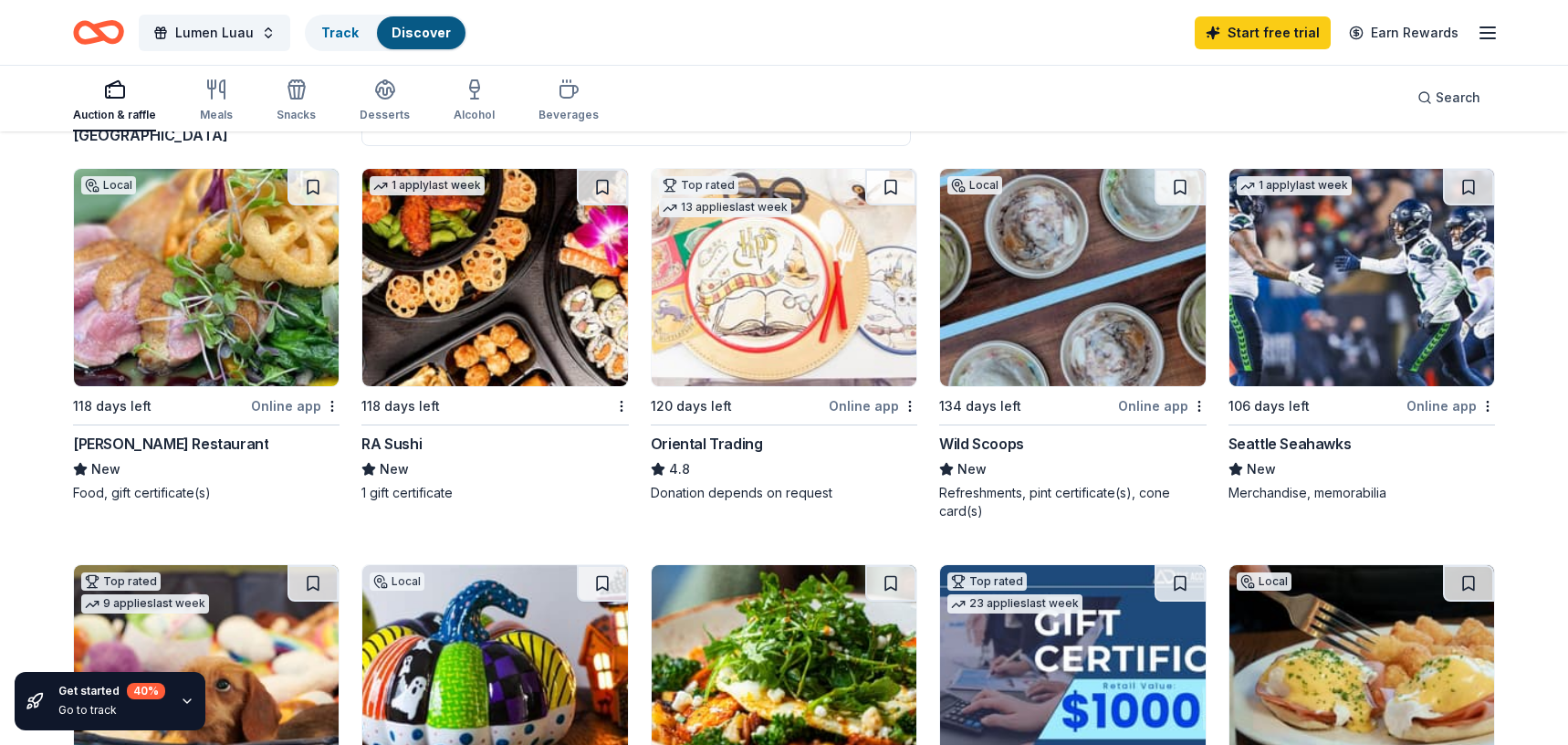
scroll to position [183, 0]
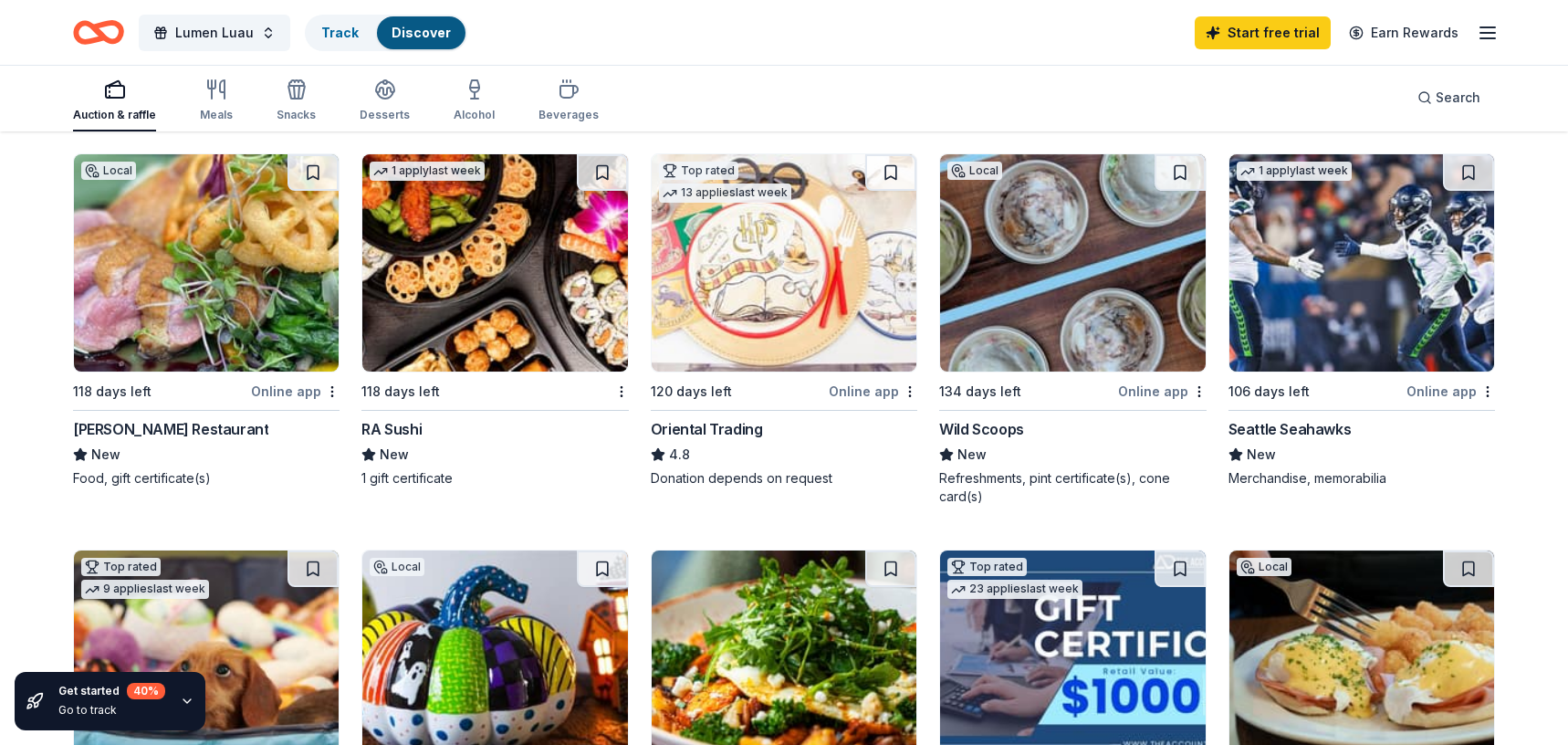
click at [281, 405] on div "Local 118 days left Online app Kinley's Restaurant New Food, gift certificate(s)" at bounding box center [206, 319] width 267 height 334
click at [1296, 424] on div "Seattle Seahawks" at bounding box center [1290, 428] width 123 height 22
click at [315, 170] on button at bounding box center [313, 172] width 51 height 36
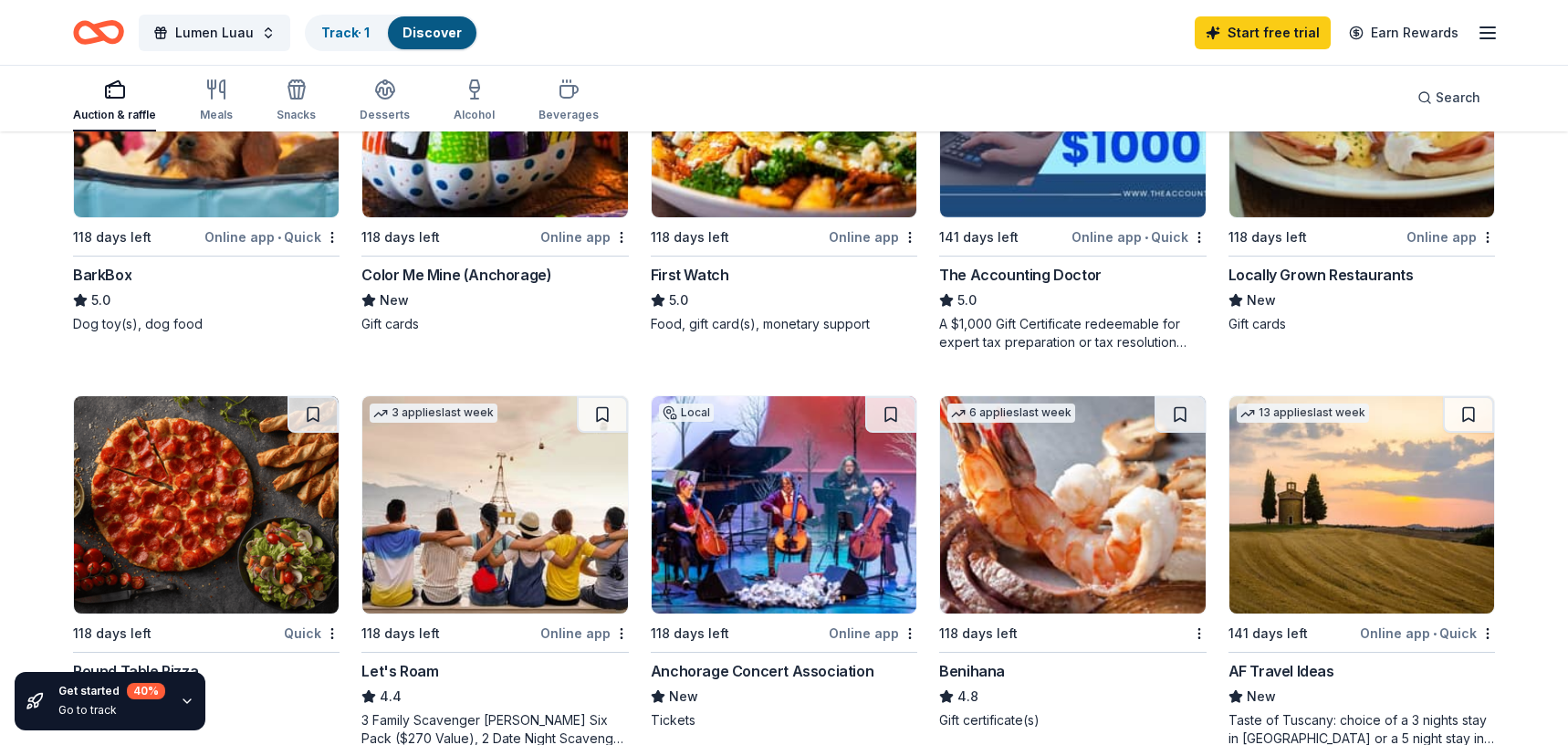
scroll to position [822, 0]
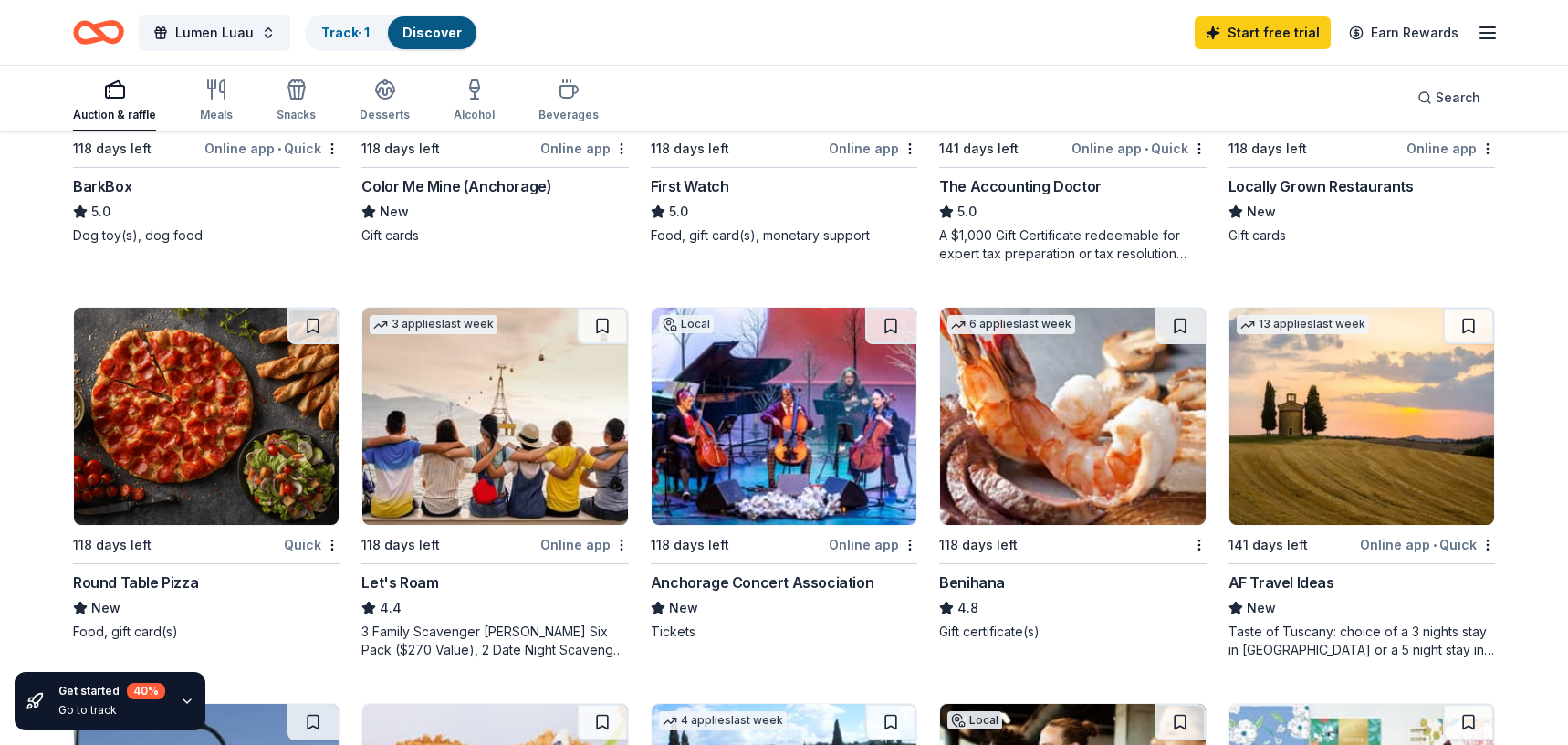
click at [754, 581] on div "Anchorage Concert Association" at bounding box center [762, 581] width 223 height 22
click at [971, 575] on div "Benihana" at bounding box center [971, 581] width 66 height 22
click at [900, 319] on button at bounding box center [890, 326] width 51 height 36
click at [1182, 322] on button at bounding box center [1179, 326] width 51 height 36
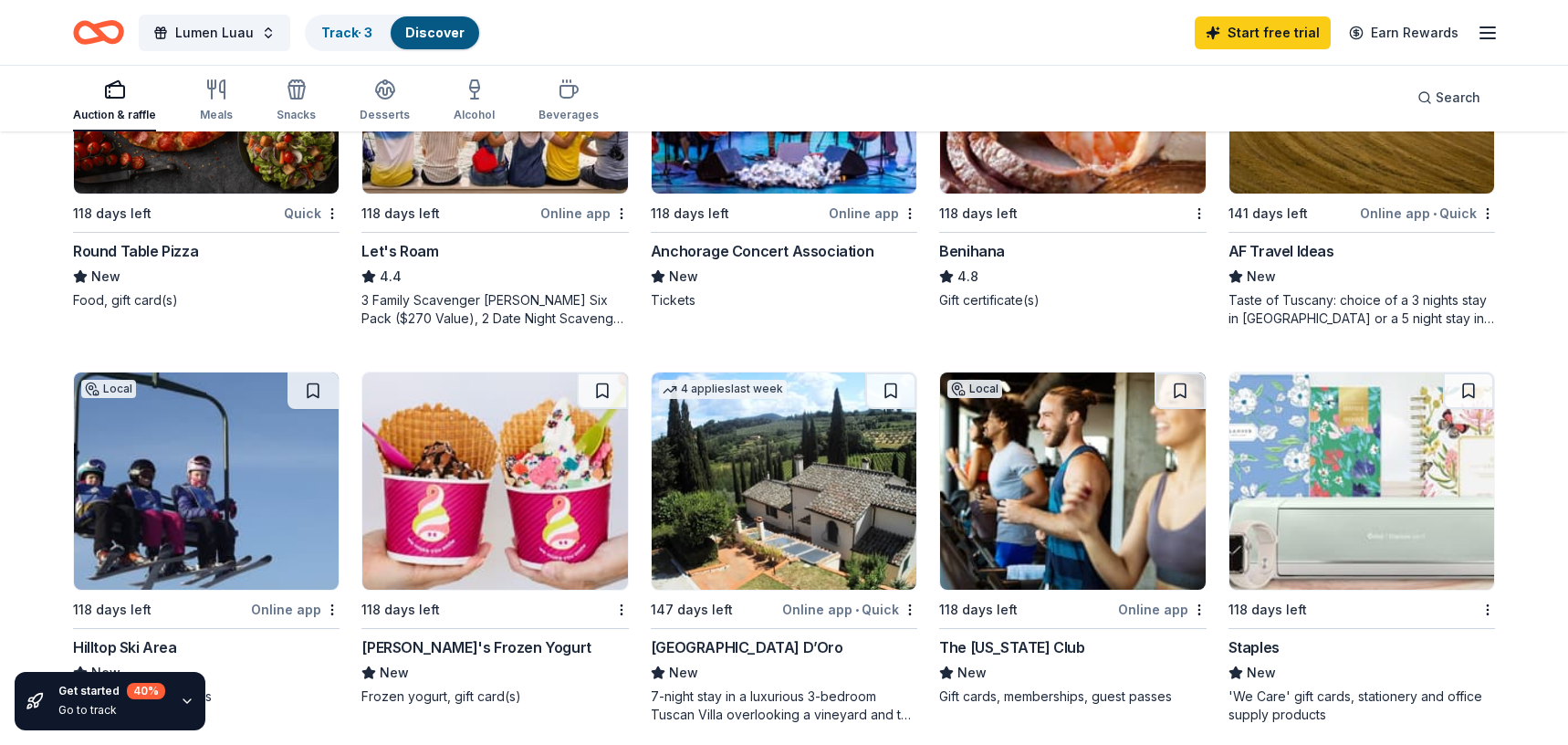
scroll to position [1187, 0]
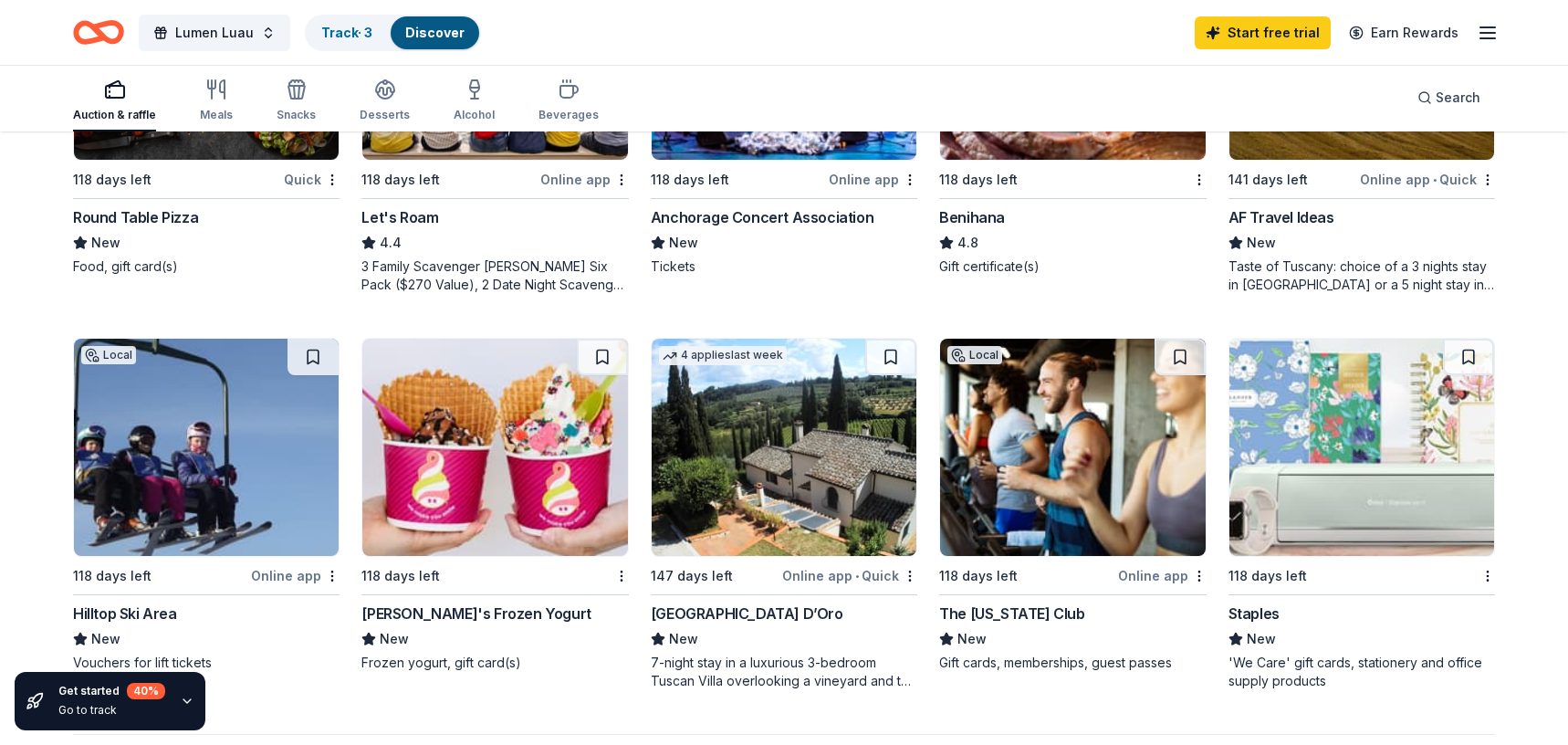
click at [124, 606] on div "Hilltop Ski Area" at bounding box center [124, 613] width 104 height 22
click at [322, 355] on button at bounding box center [313, 357] width 51 height 36
click at [1187, 351] on button at bounding box center [1179, 357] width 51 height 36
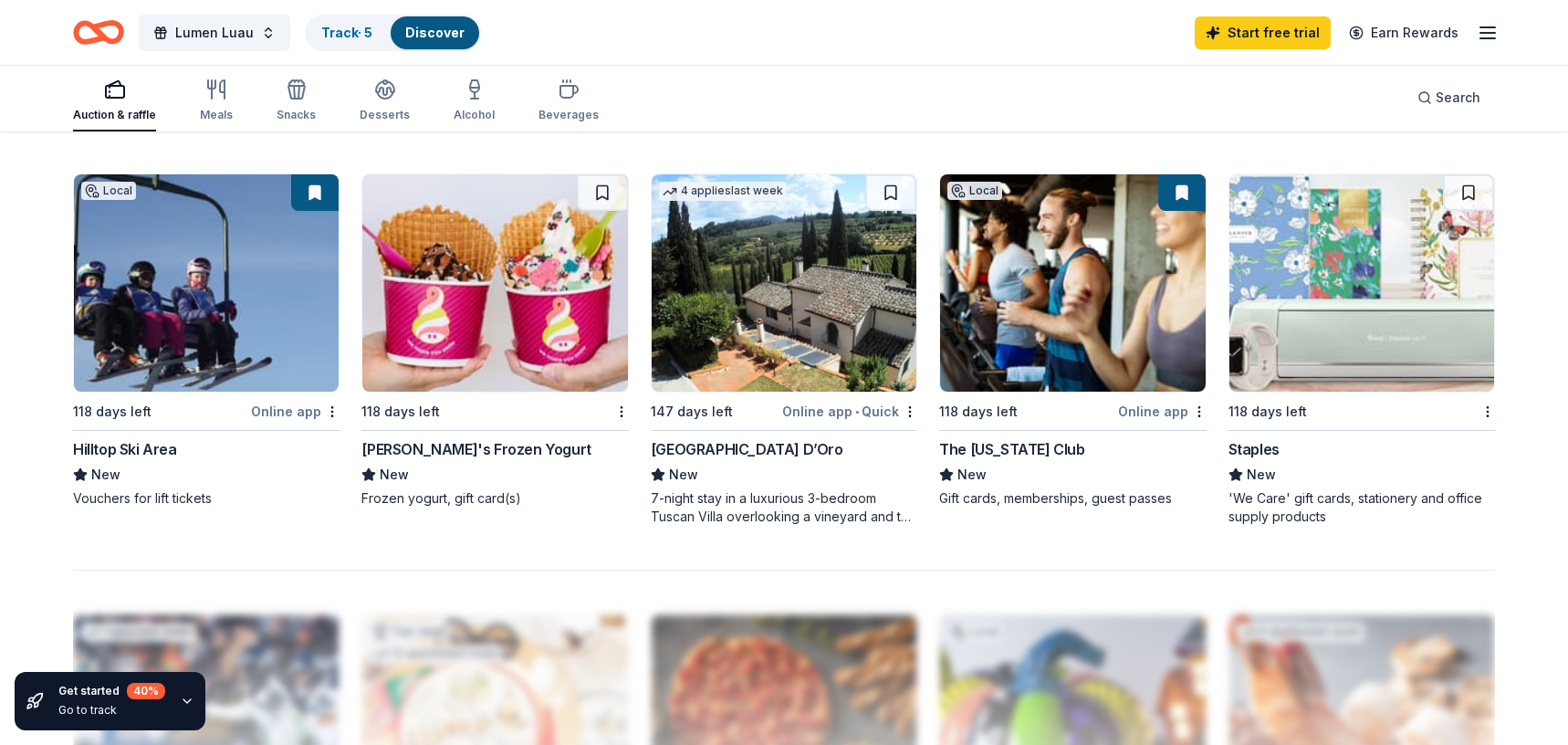
scroll to position [1369, 0]
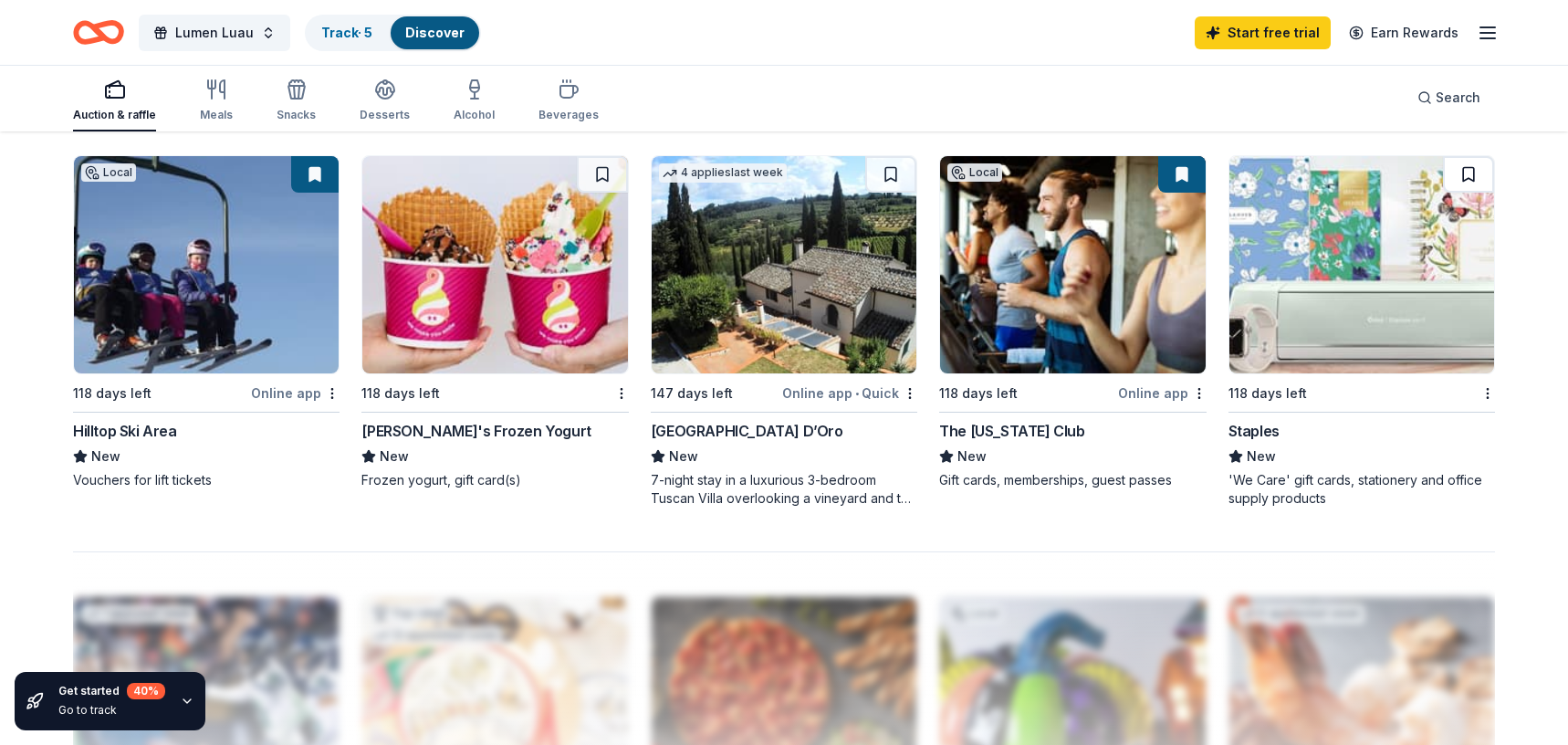
click at [1470, 175] on button at bounding box center [1468, 174] width 51 height 36
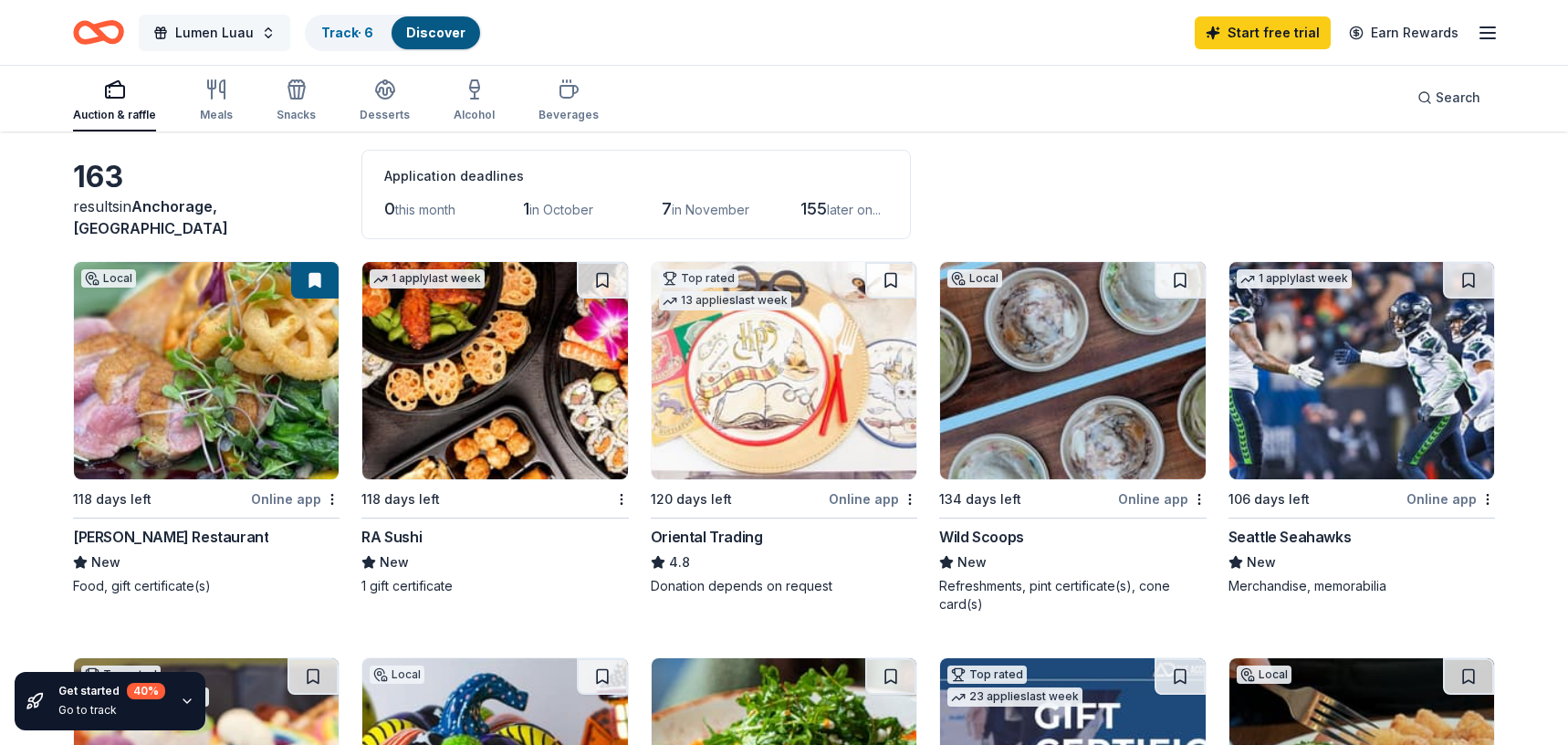
scroll to position [0, 0]
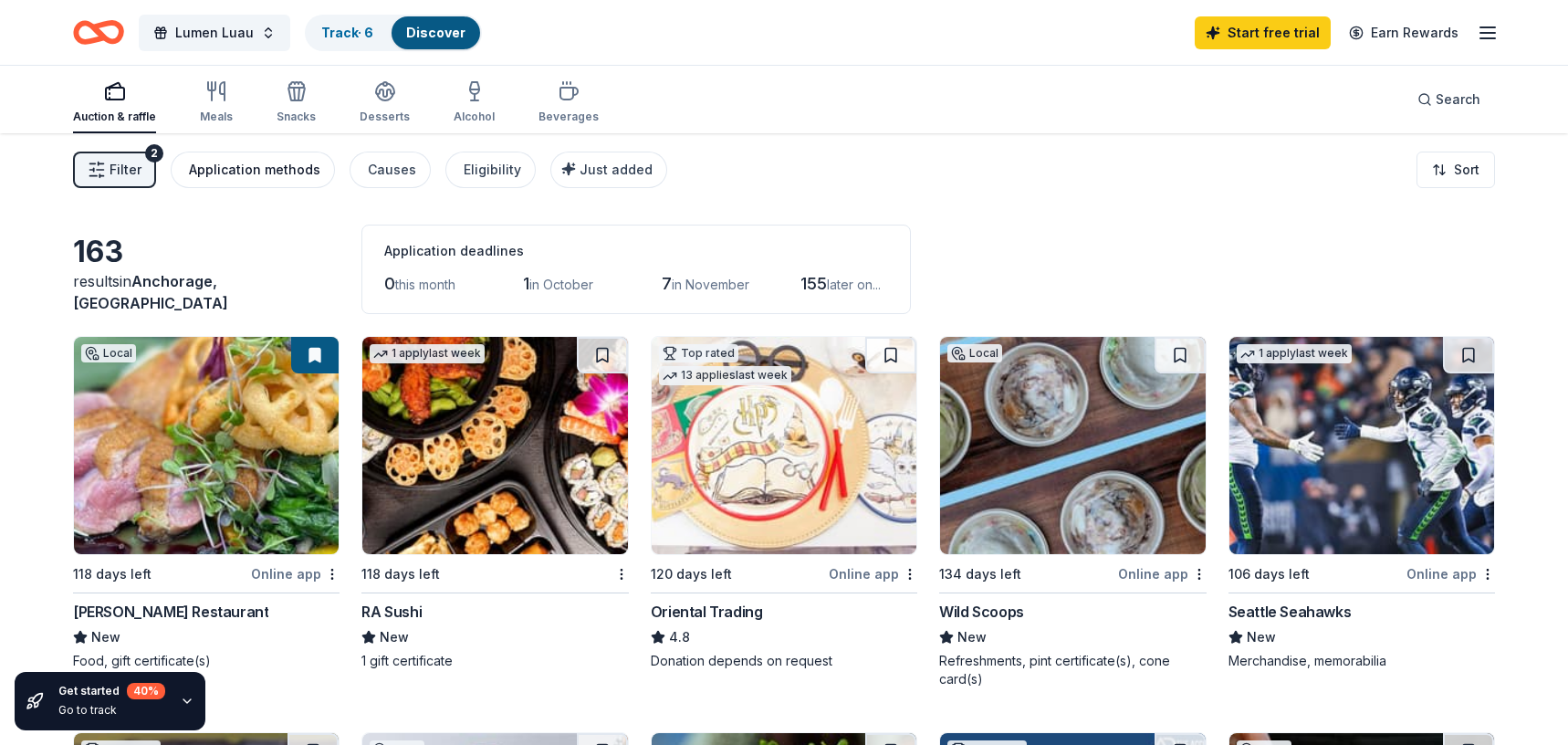
click at [213, 170] on div "Application methods" at bounding box center [254, 169] width 131 height 22
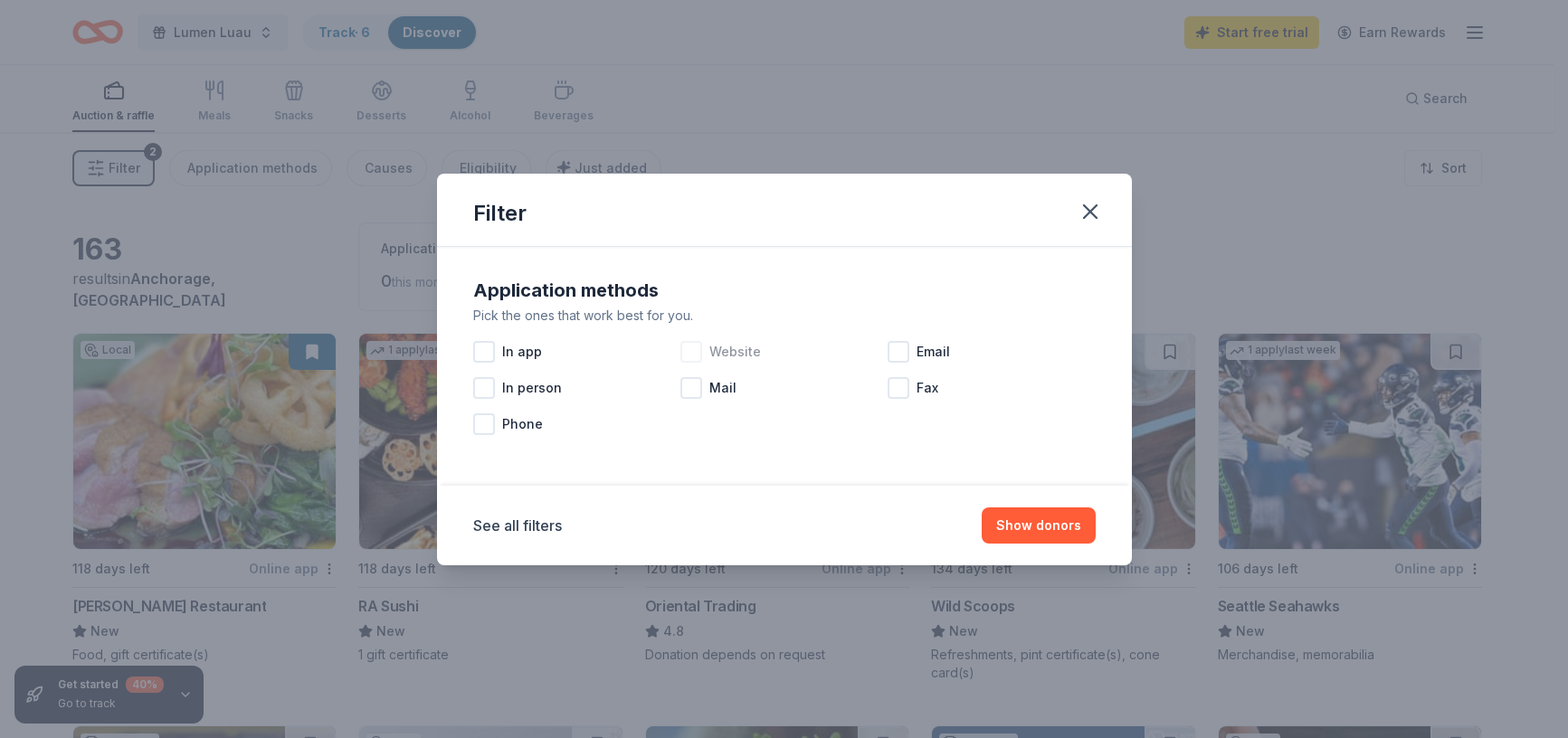
click at [688, 351] on div at bounding box center [691, 351] width 22 height 22
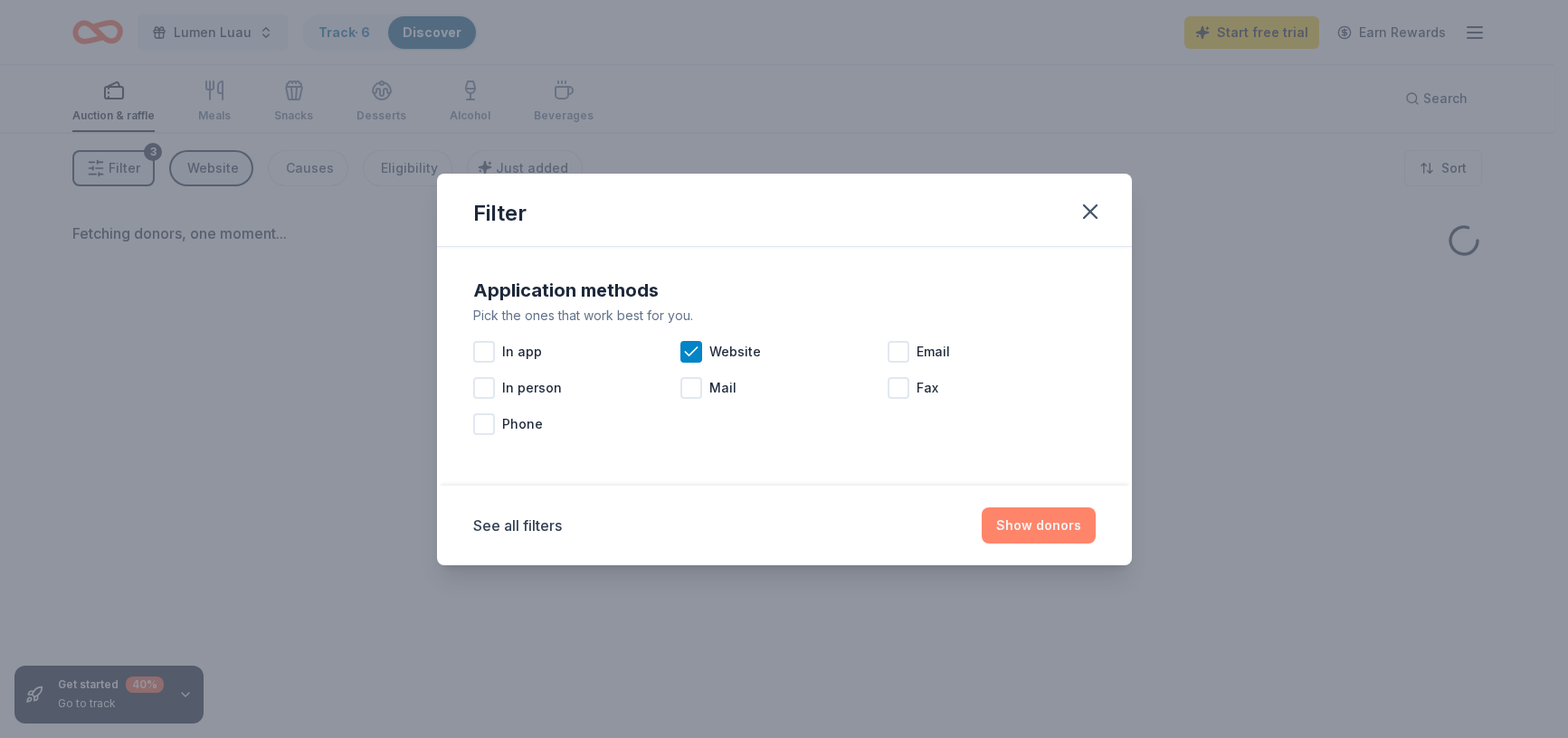
click at [1046, 536] on button "Show donors" at bounding box center [1039, 525] width 114 height 36
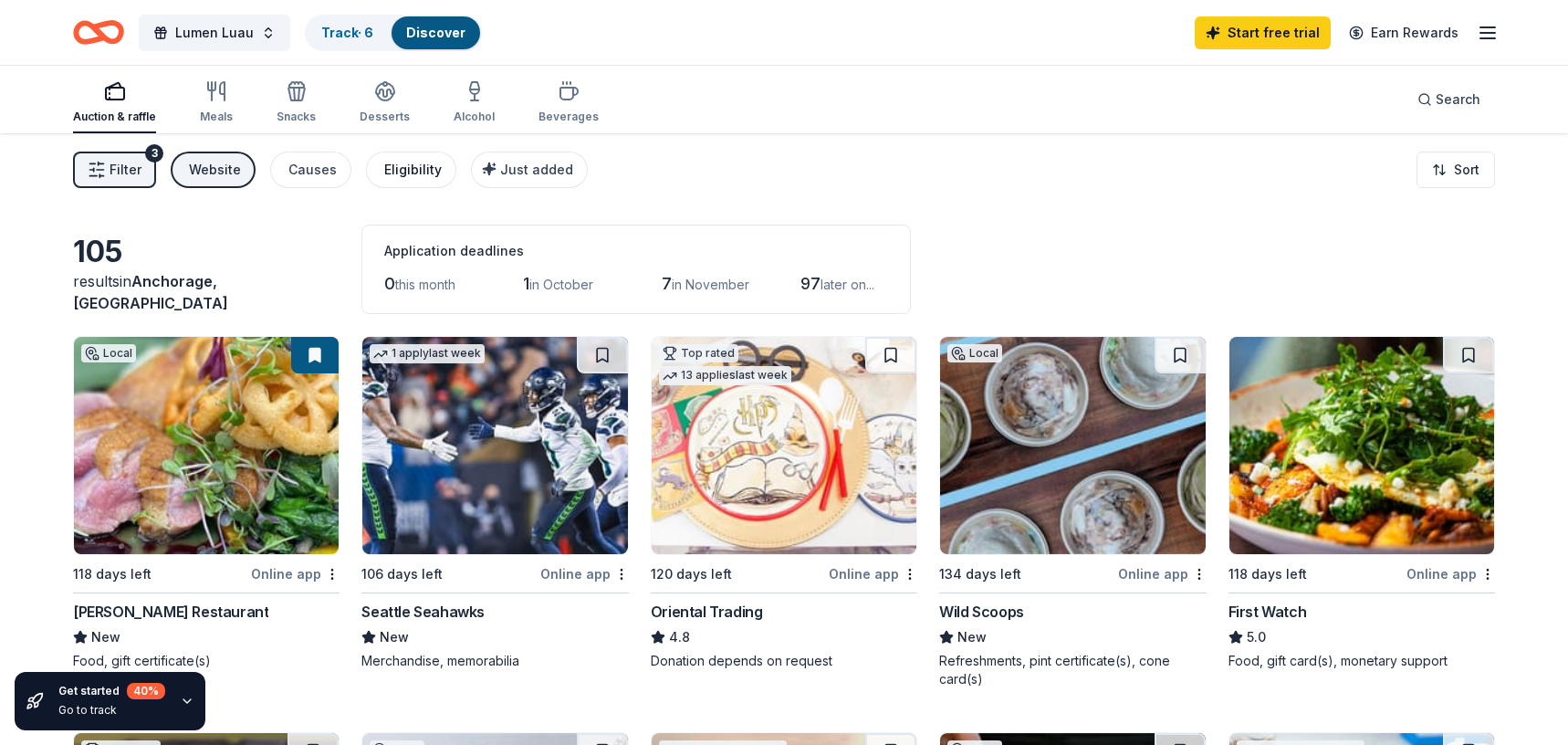
click at [430, 172] on div "Eligibility" at bounding box center [413, 169] width 57 height 22
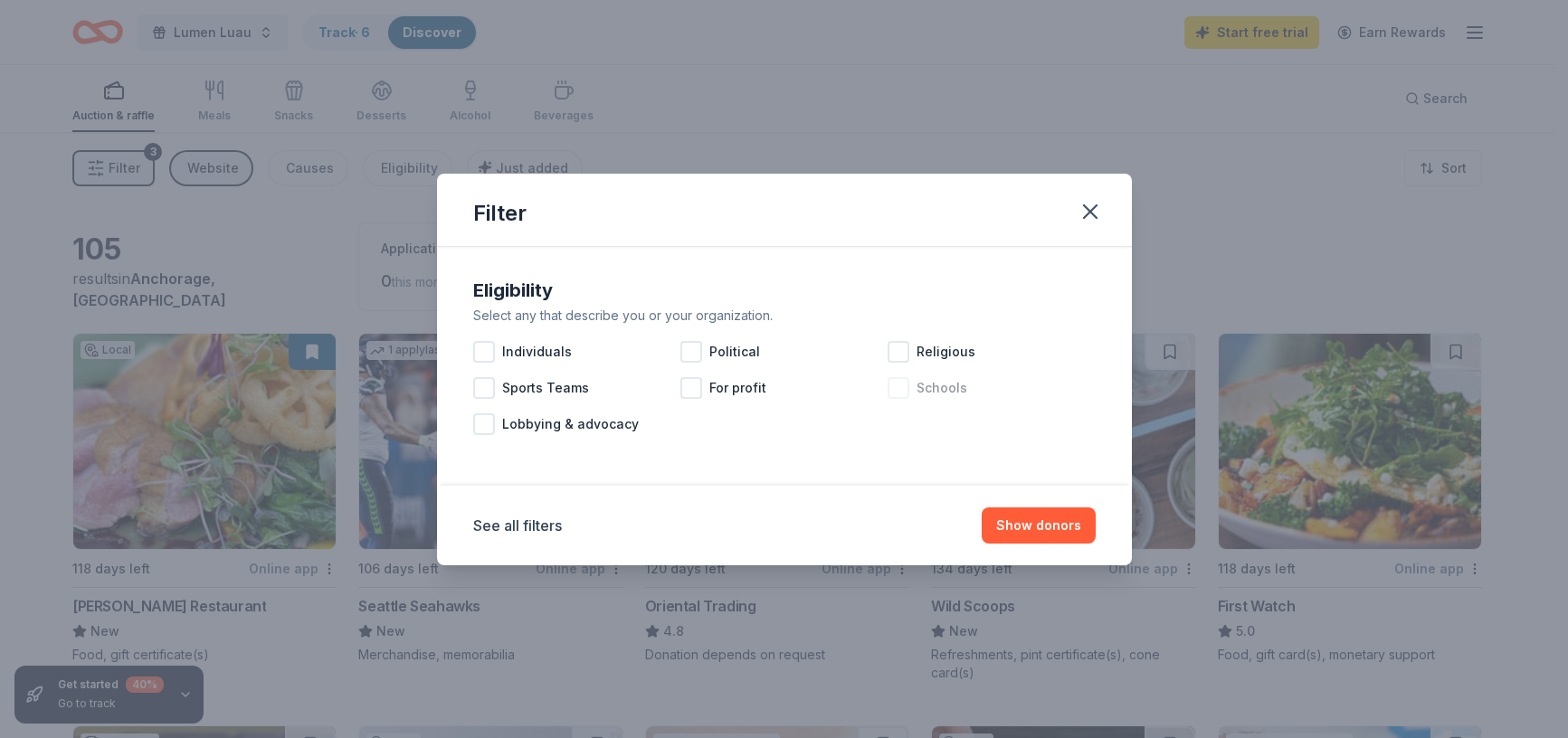
click at [890, 387] on div at bounding box center [898, 387] width 22 height 22
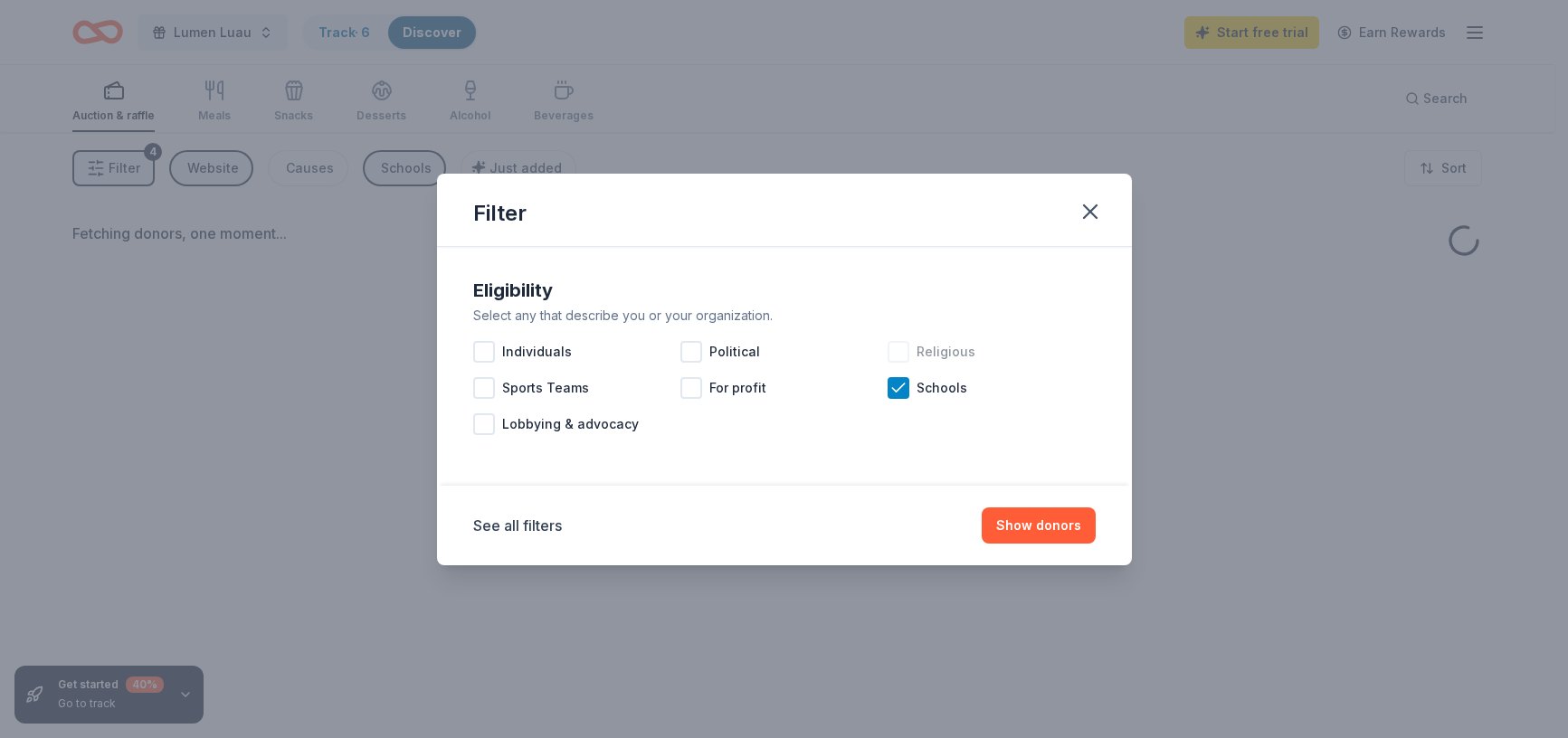
click at [895, 352] on div at bounding box center [898, 351] width 22 height 22
click at [1037, 529] on button "Show donors" at bounding box center [1039, 525] width 114 height 36
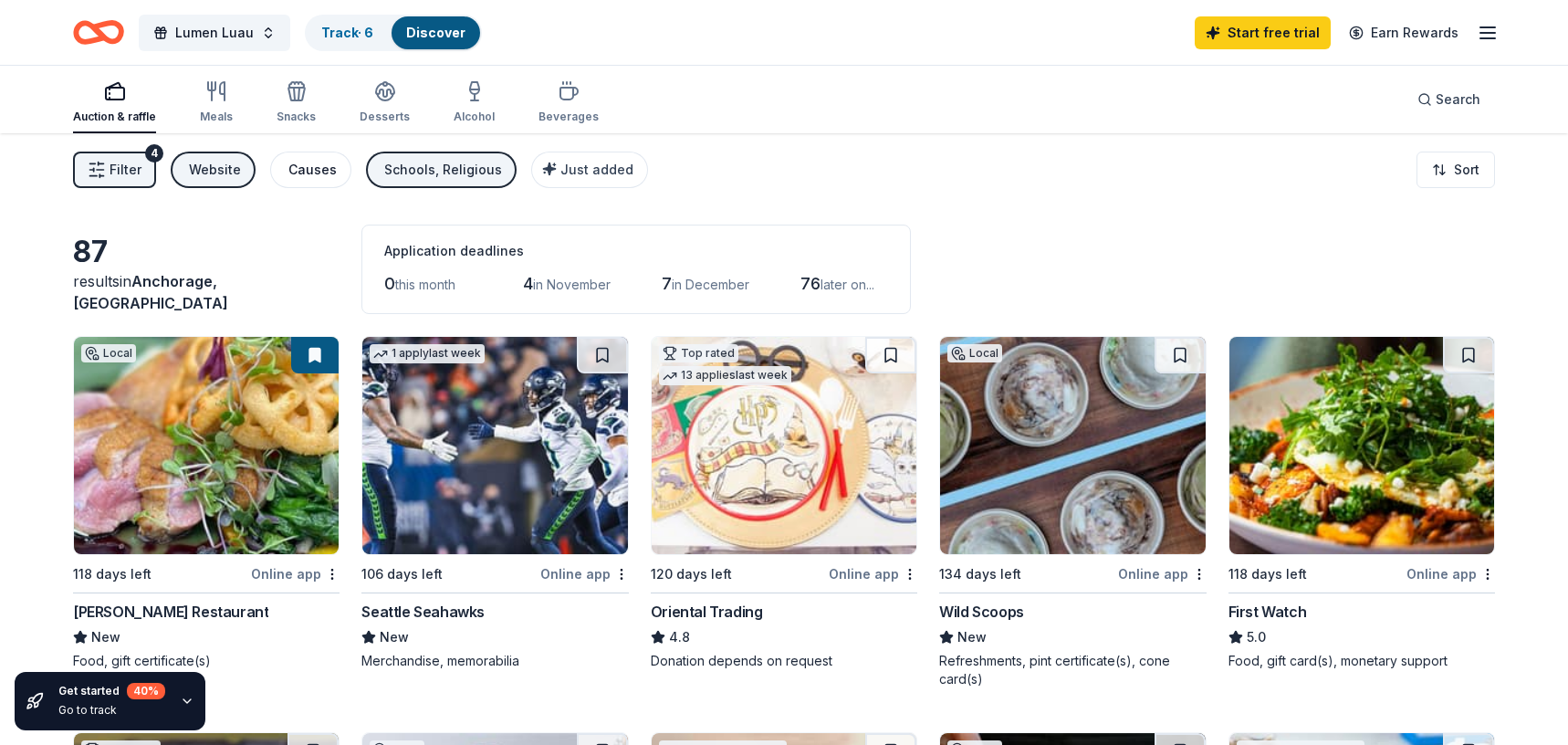
click at [289, 164] on div "Causes" at bounding box center [313, 169] width 49 height 22
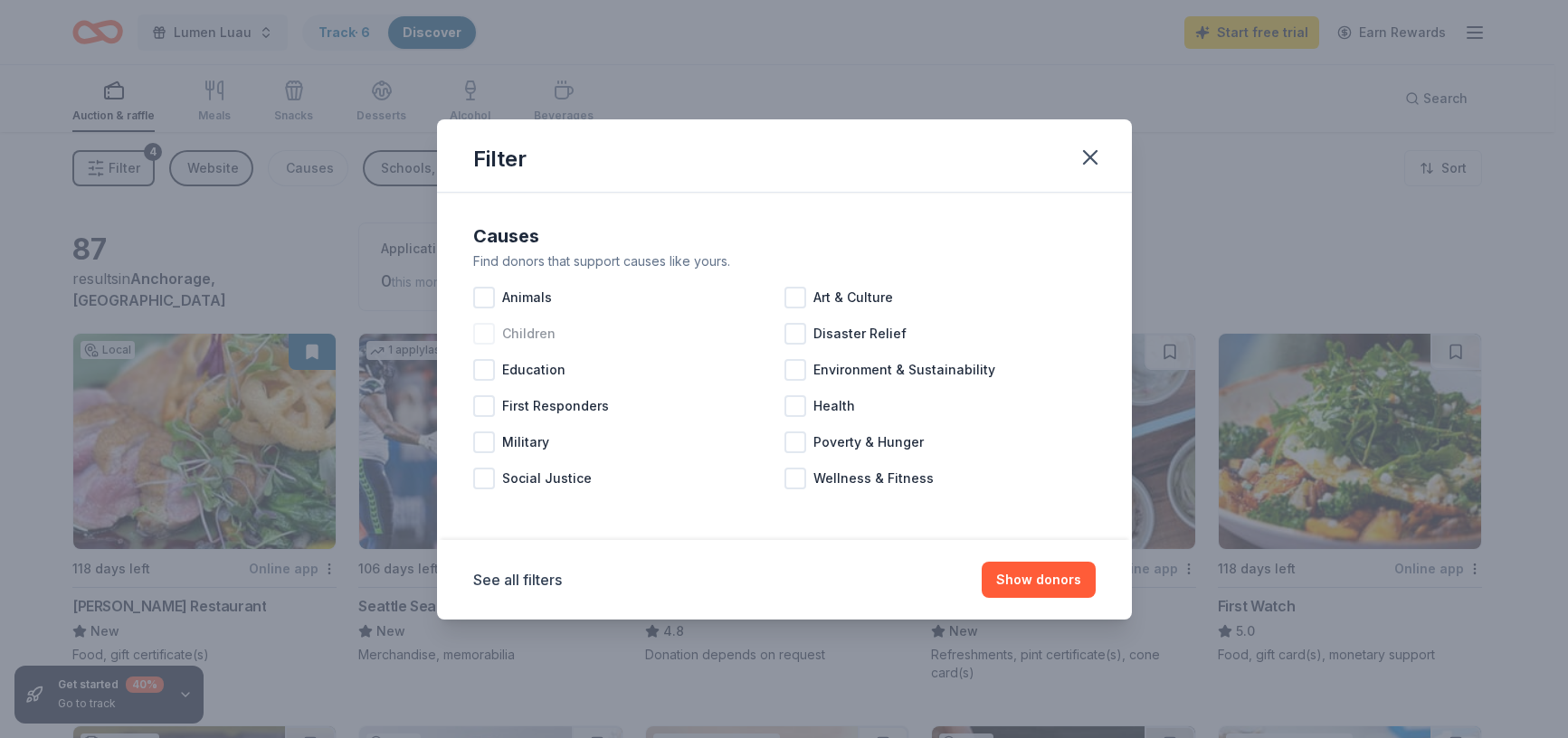
click at [481, 336] on div at bounding box center [483, 333] width 22 height 22
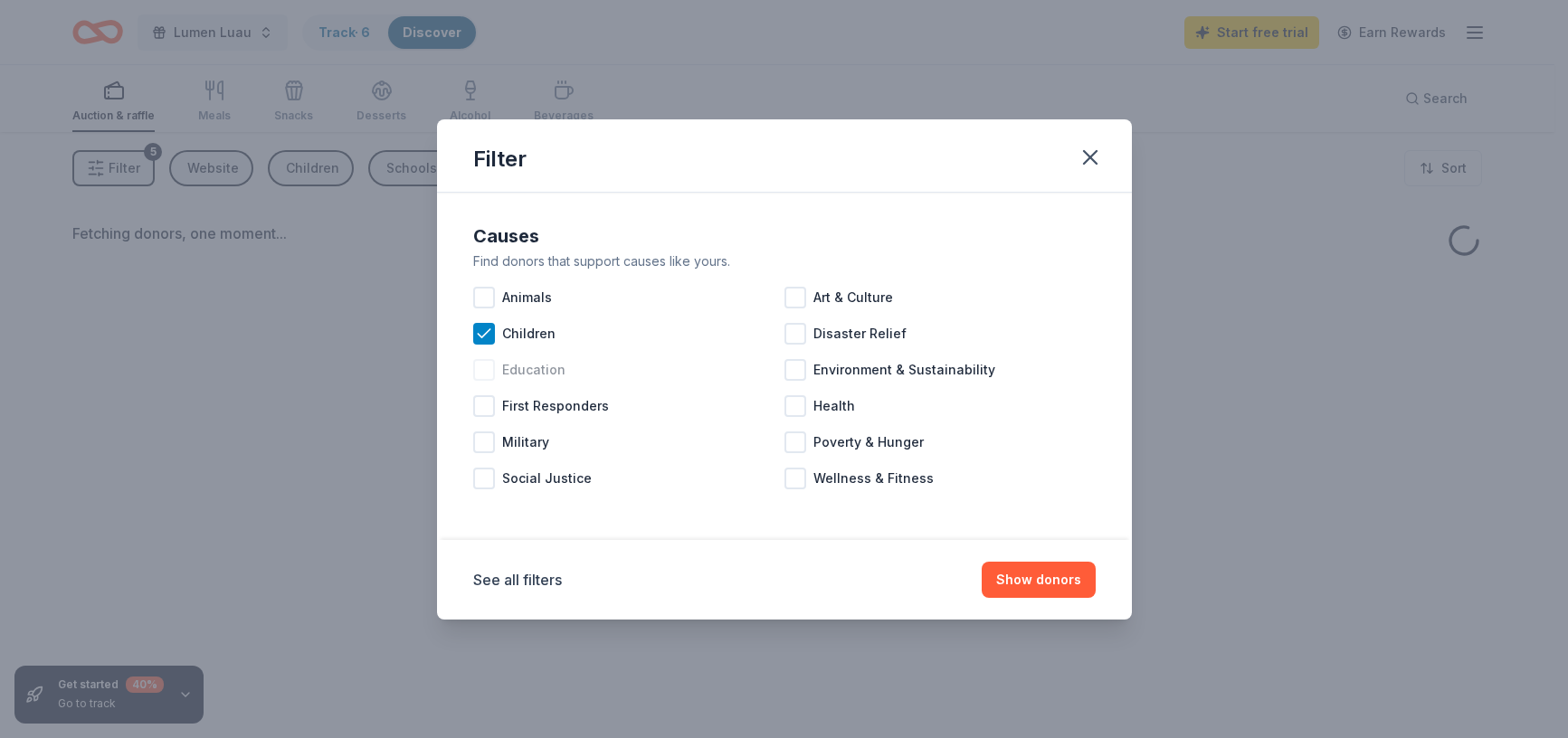
click at [480, 381] on div "Education" at bounding box center [629, 369] width 311 height 36
click at [1065, 587] on button "Show donors" at bounding box center [1039, 580] width 114 height 36
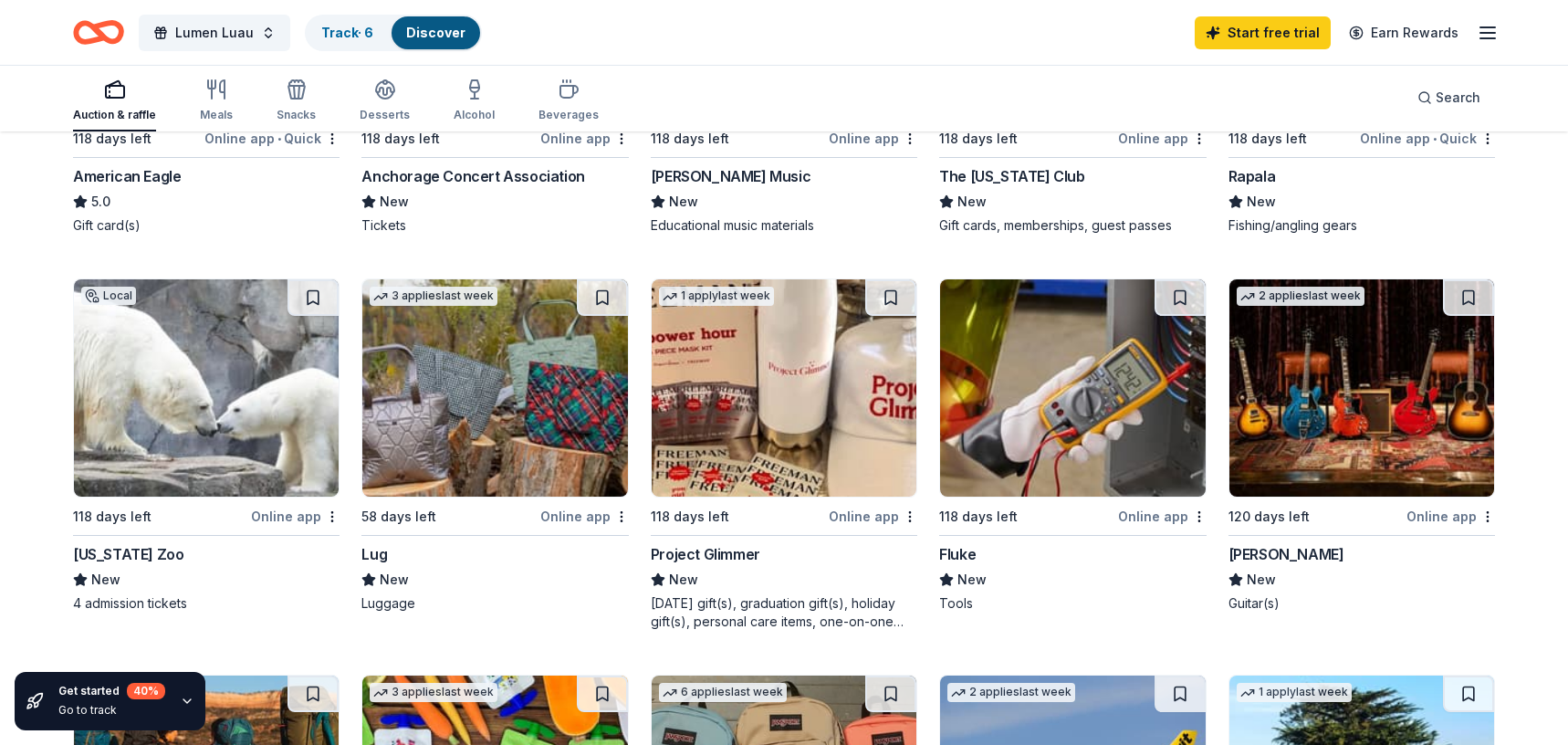
scroll to position [822, 0]
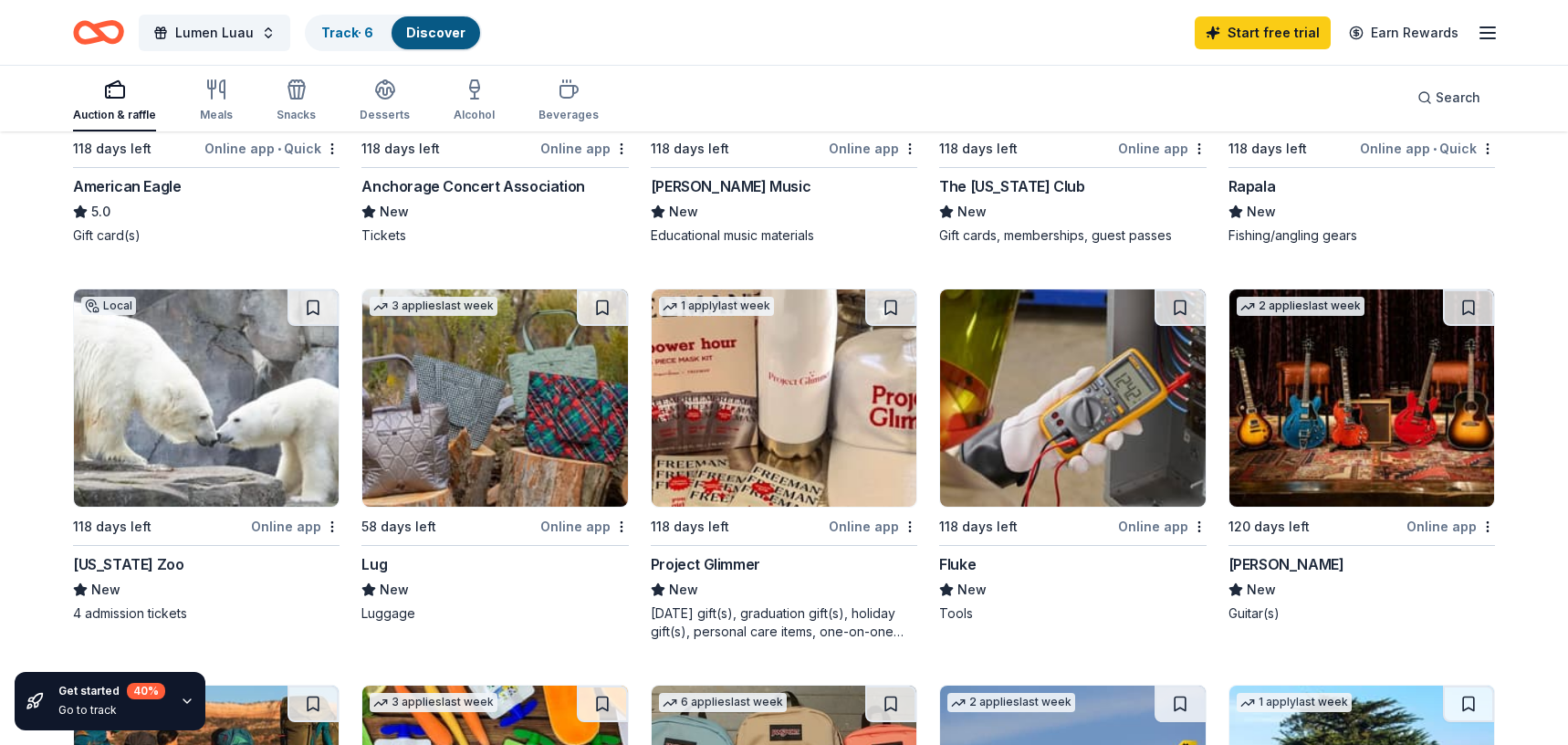
drag, startPoint x: 180, startPoint y: 418, endPoint x: 130, endPoint y: 411, distance: 50.5
click at [130, 411] on img at bounding box center [206, 398] width 265 height 217
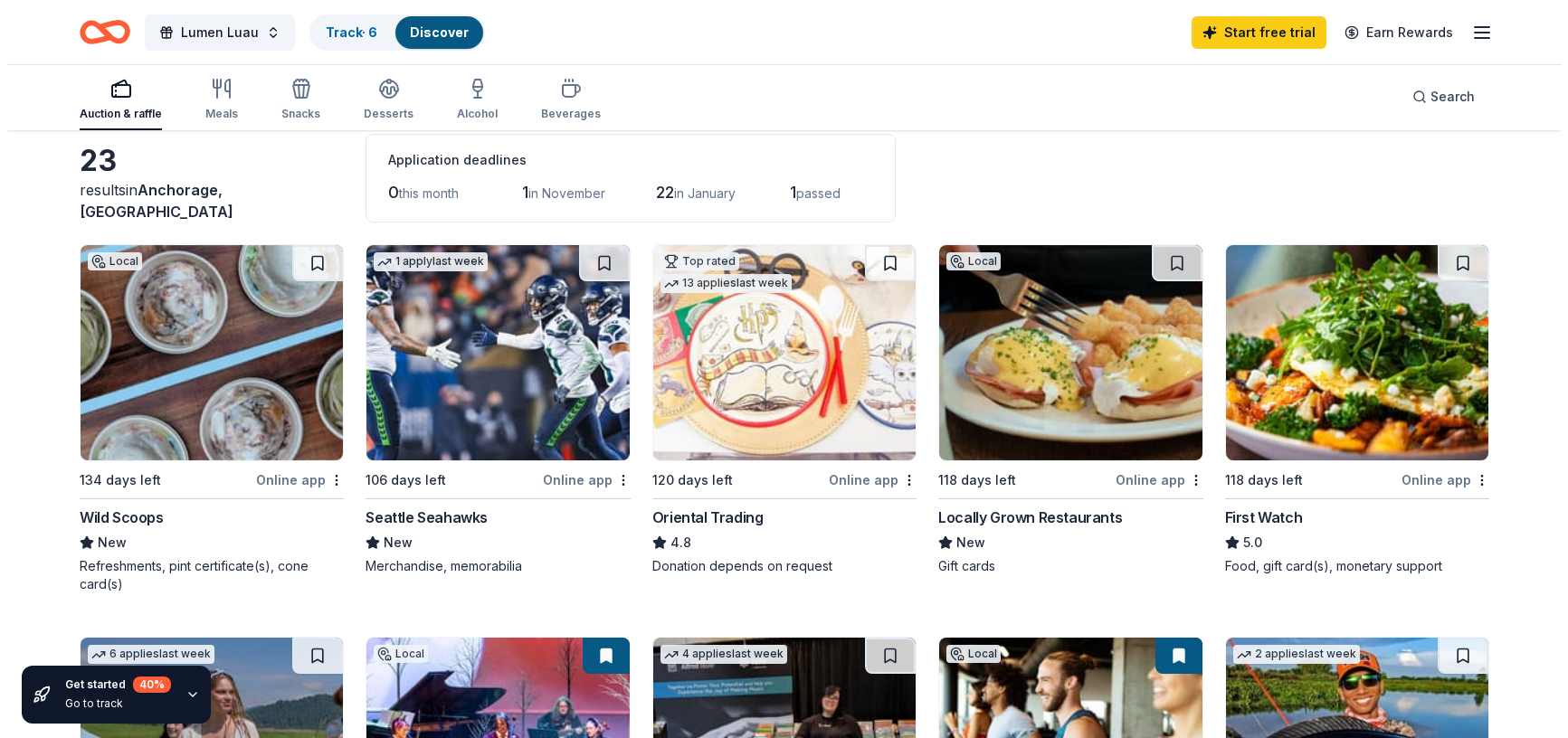
scroll to position [0, 0]
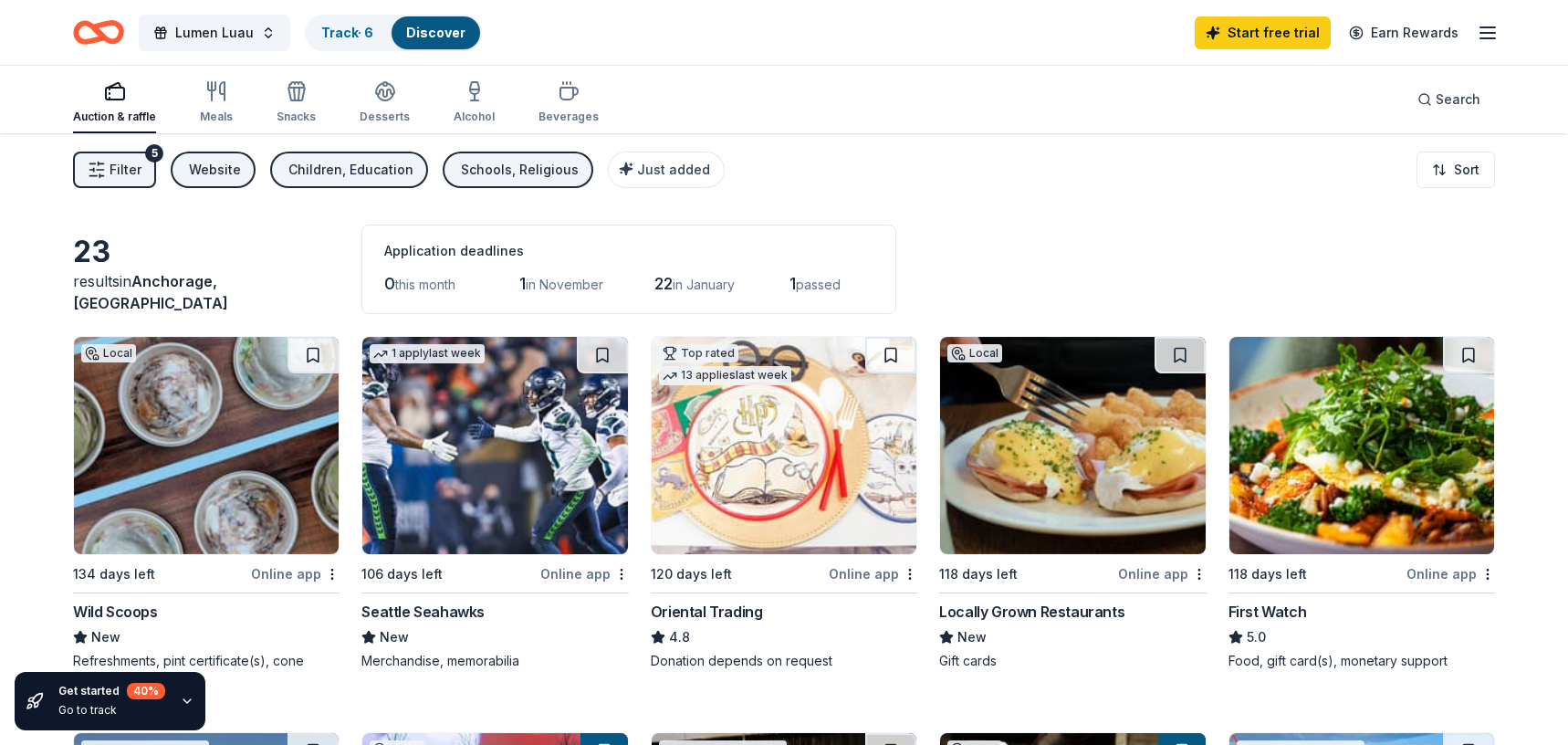
click at [120, 174] on span "Filter" at bounding box center [125, 169] width 32 height 22
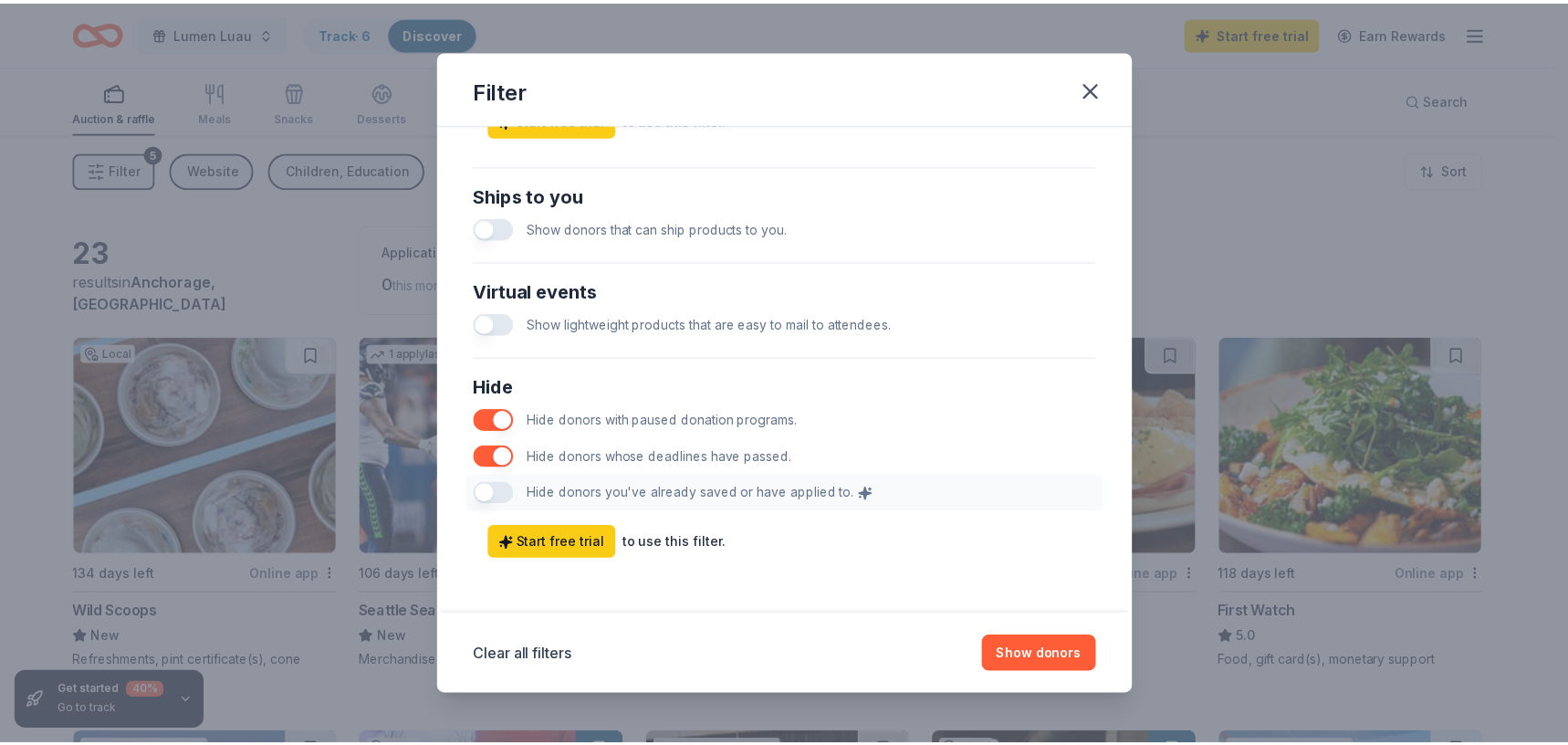
scroll to position [837, 0]
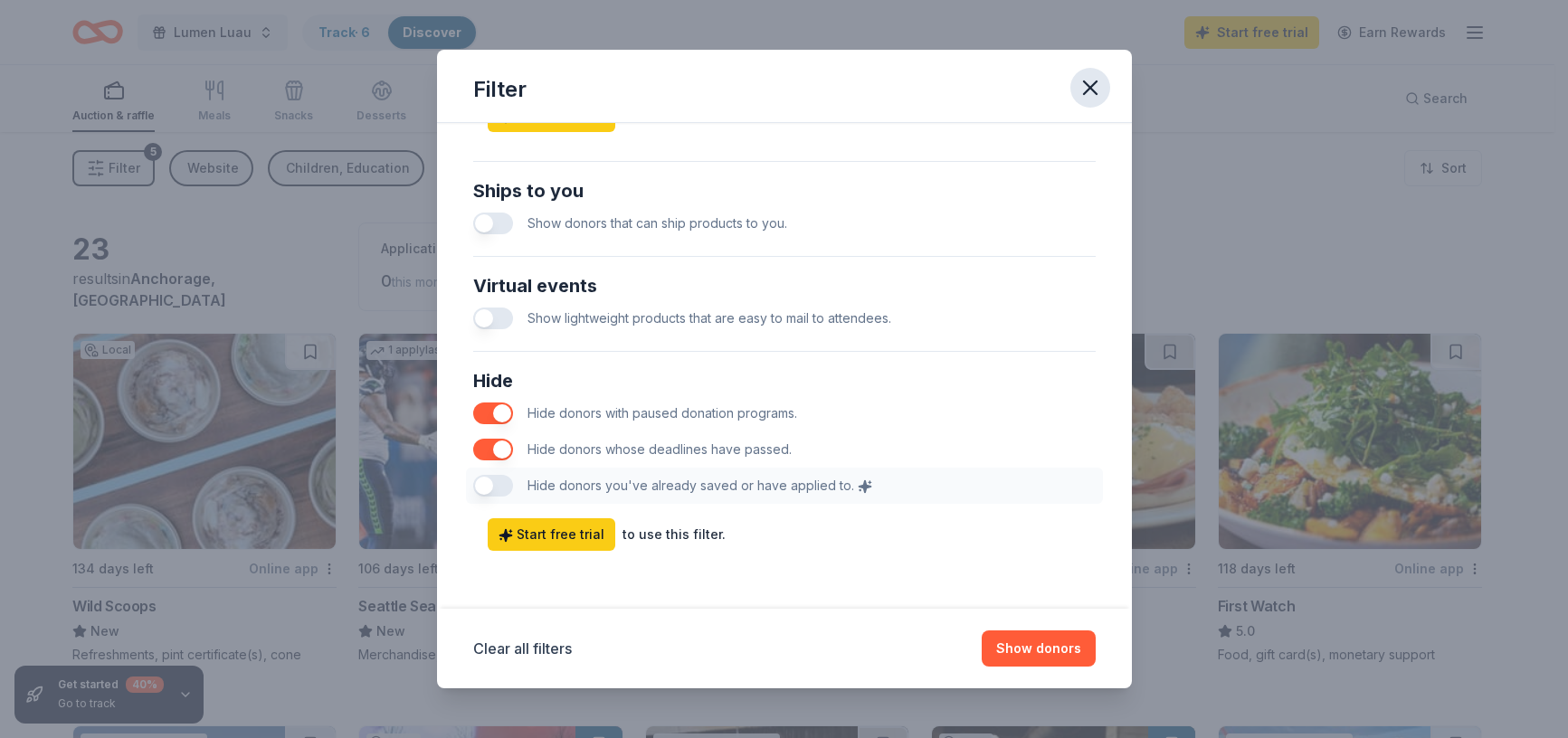
click at [1082, 88] on icon "button" at bounding box center [1090, 87] width 26 height 26
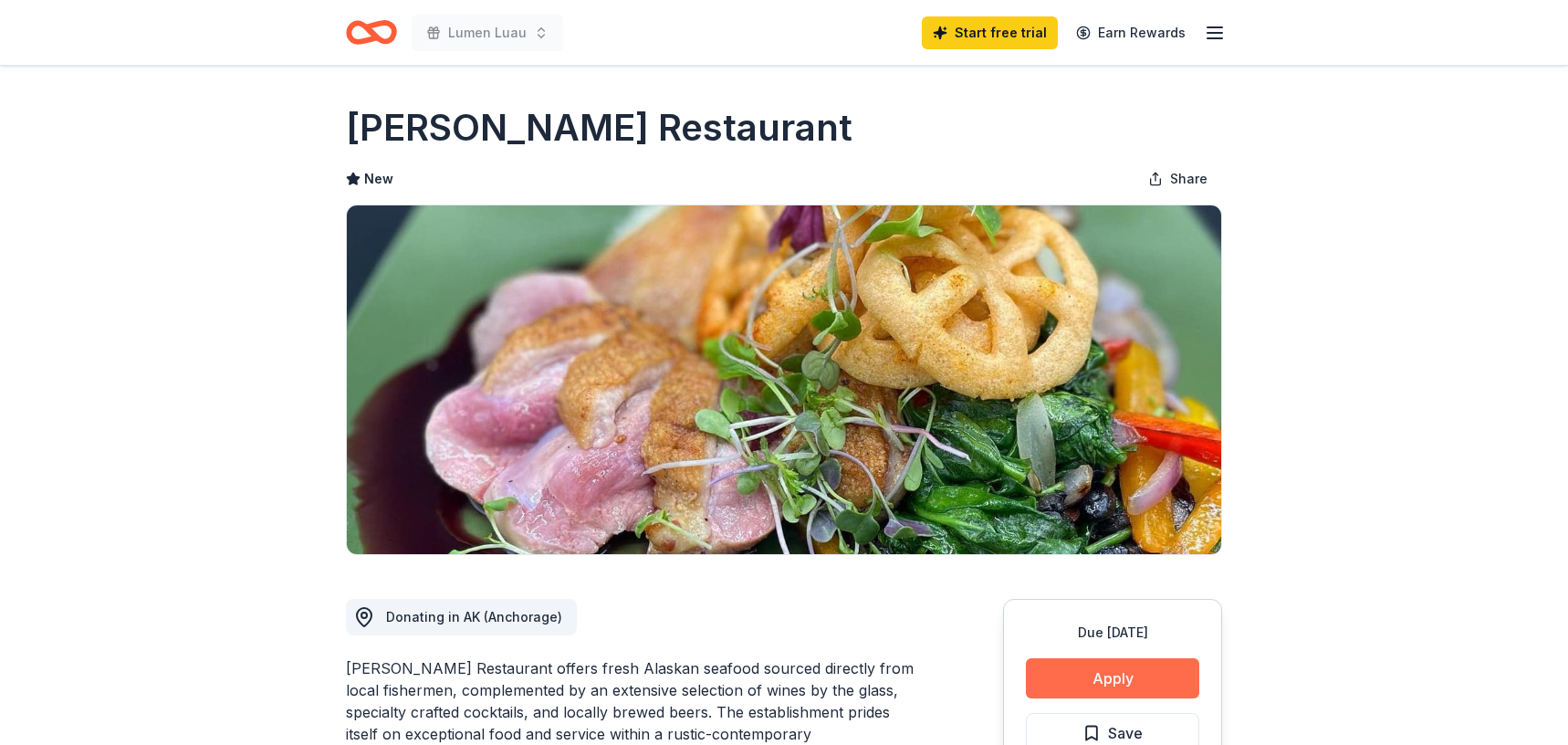
click at [1100, 676] on button "Apply" at bounding box center [1112, 678] width 173 height 40
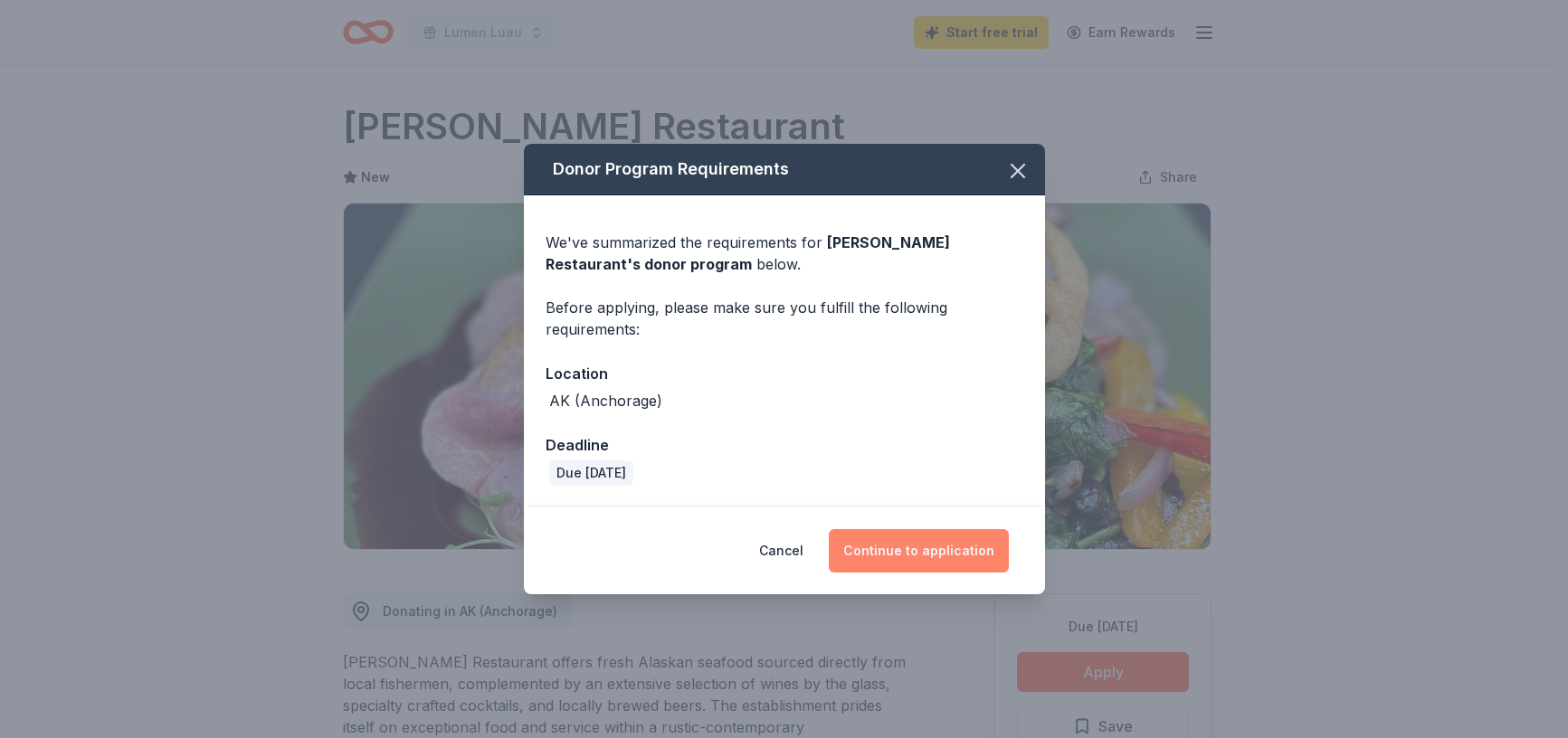
click at [929, 552] on button "Continue to application" at bounding box center [919, 550] width 180 height 44
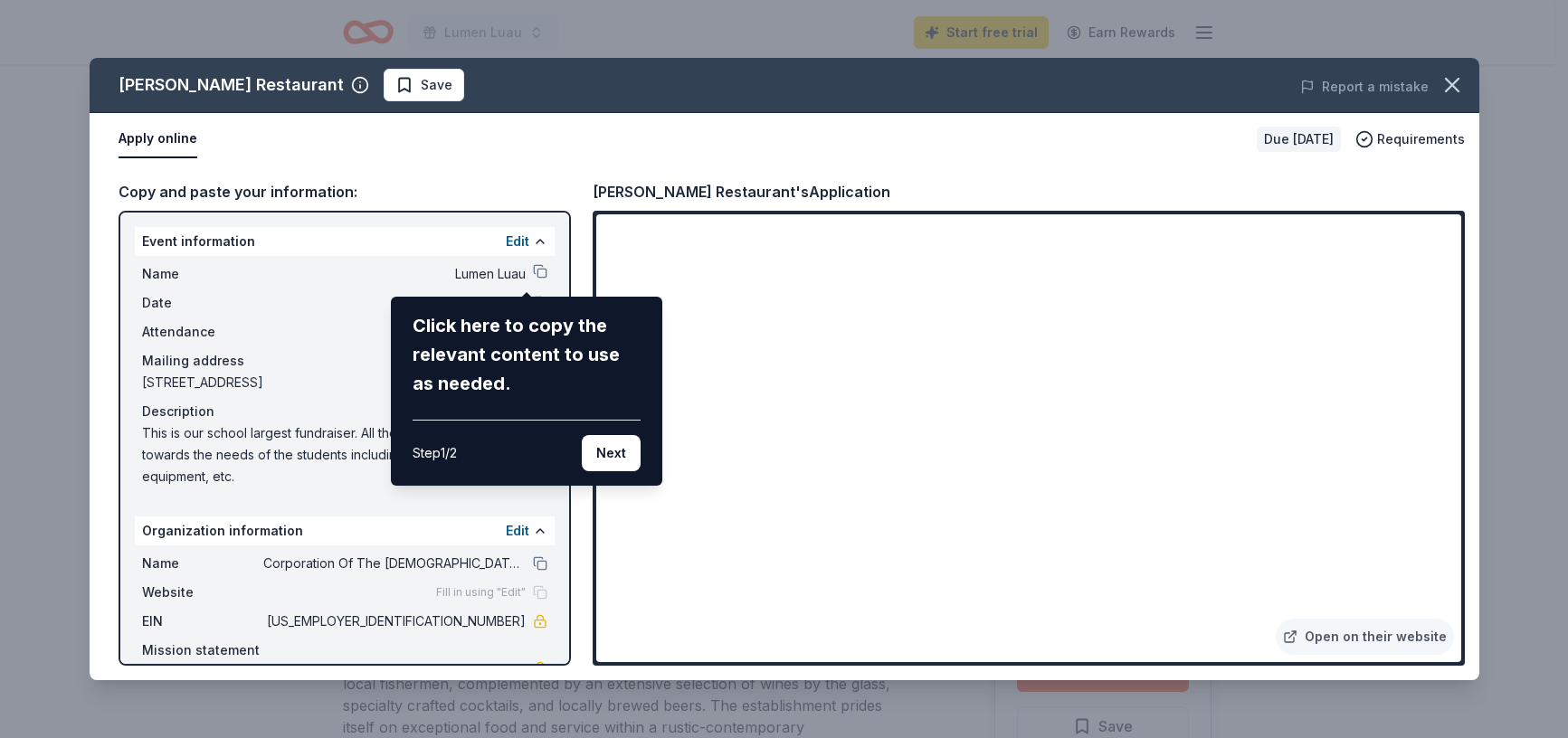
click at [613, 456] on button "Next" at bounding box center [611, 453] width 59 height 36
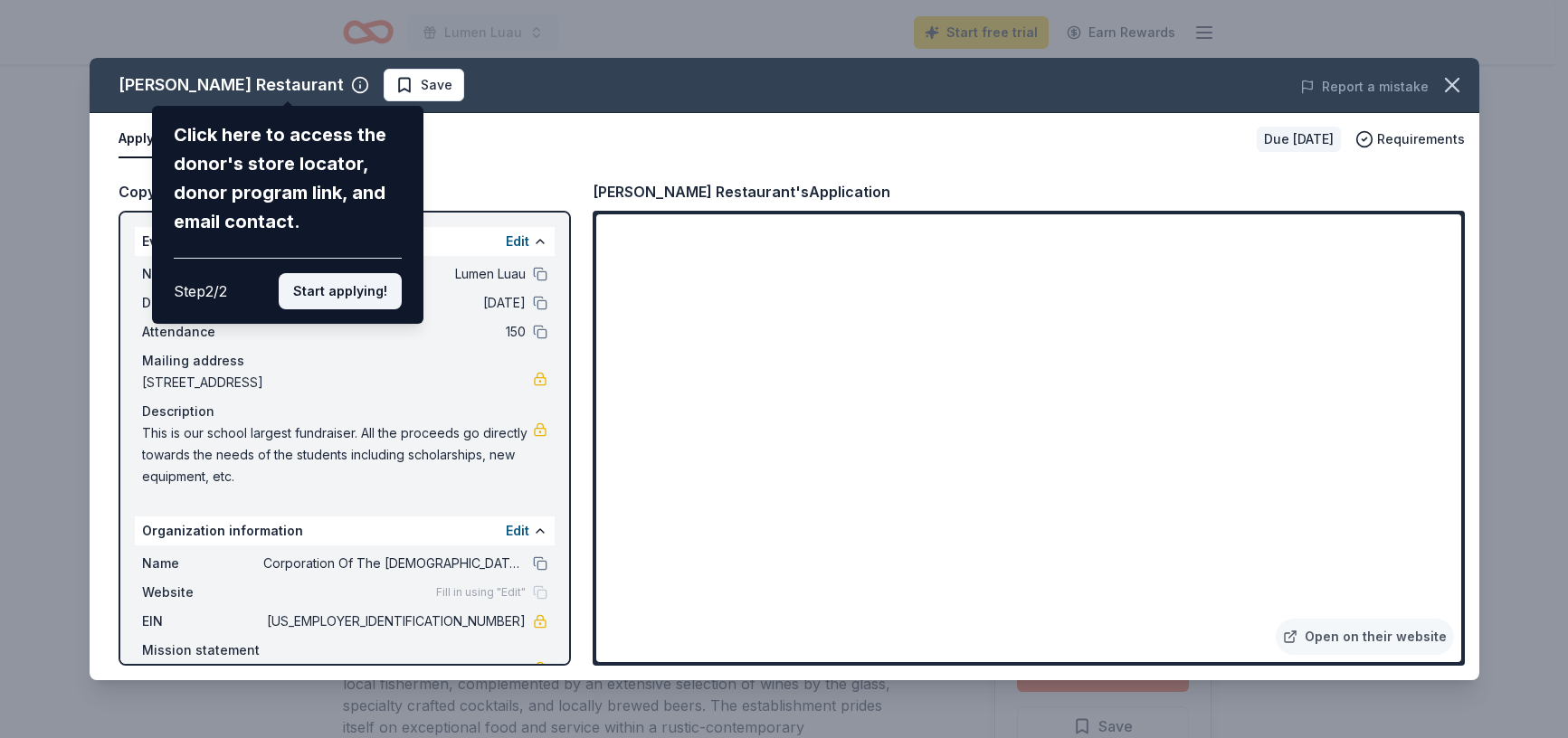
click at [383, 280] on button "Start applying!" at bounding box center [340, 291] width 123 height 36
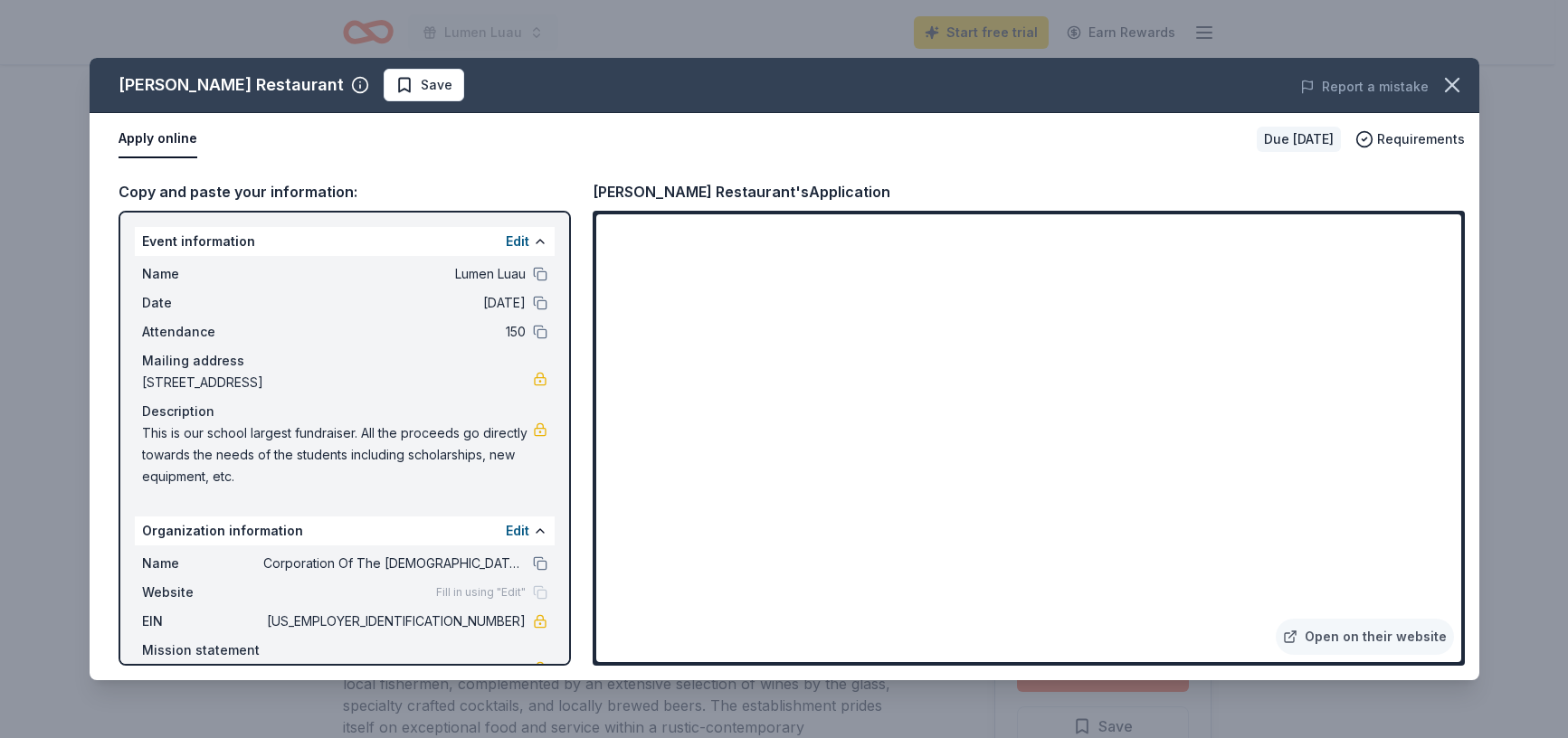
click at [495, 235] on div "Kinley's Restaurant Save Report a mistake Apply online Due in 118 days Requirem…" at bounding box center [784, 369] width 1390 height 622
click at [513, 235] on div "Kinley's Restaurant Save Report a mistake Apply online Due in 118 days Requirem…" at bounding box center [784, 369] width 1390 height 622
click at [528, 243] on div "Kinley's Restaurant Save Report a mistake Apply online Due in 118 days Requirem…" at bounding box center [784, 369] width 1390 height 622
click at [216, 639] on div "Kinley's Restaurant Save Report a mistake Apply online Due in 118 days Requirem…" at bounding box center [784, 369] width 1390 height 622
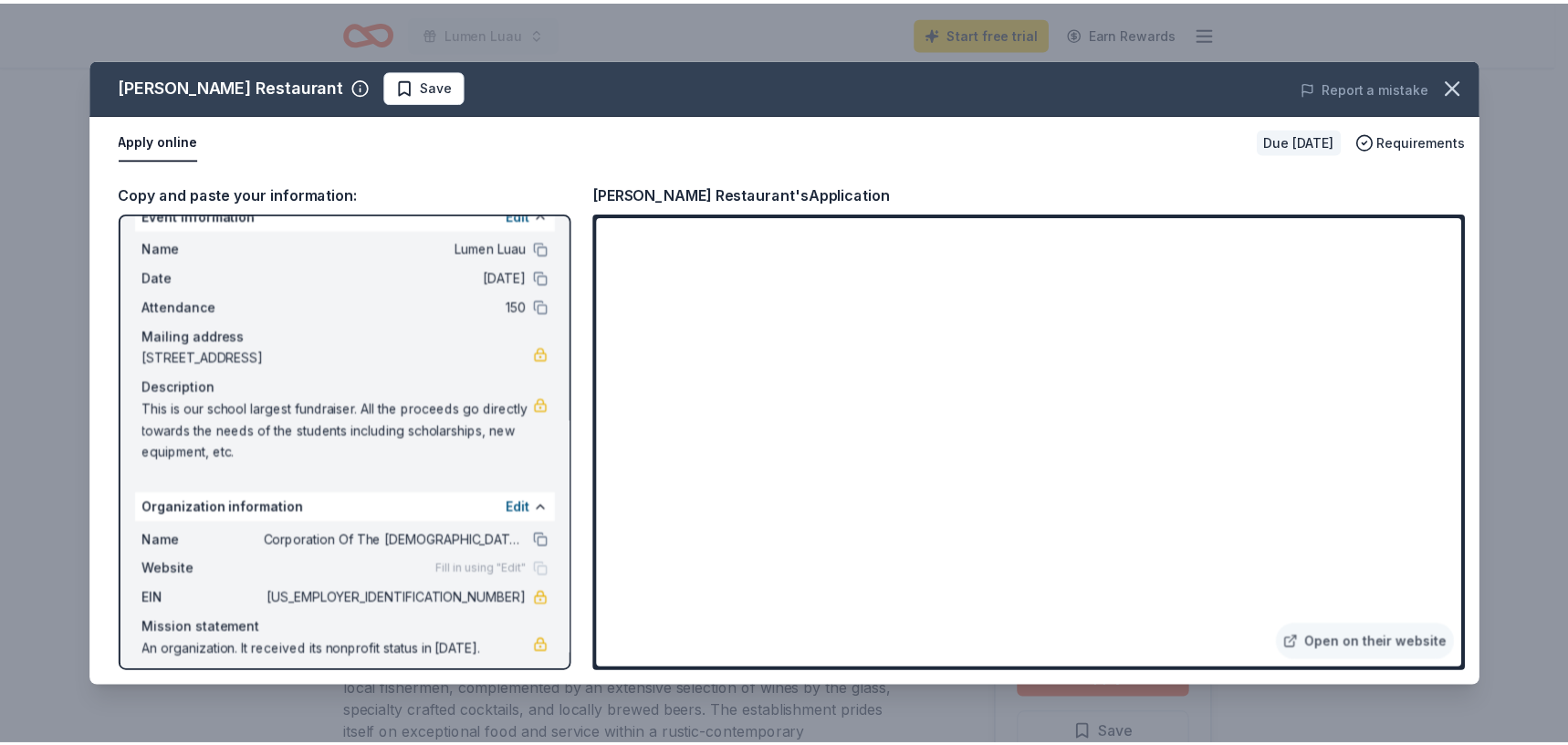
scroll to position [41, 0]
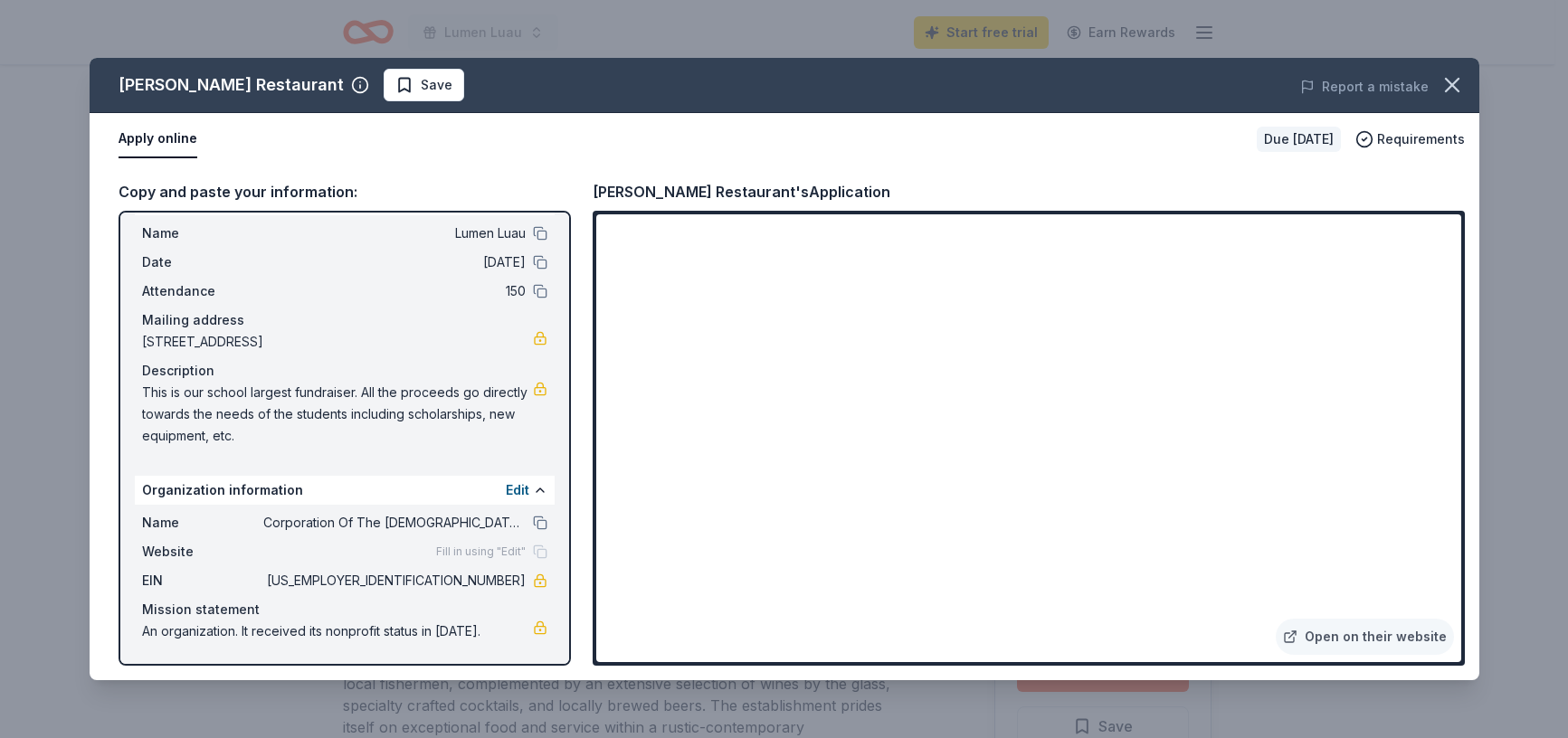
drag, startPoint x: 346, startPoint y: 441, endPoint x: 185, endPoint y: 393, distance: 168.0
click at [189, 393] on span "This is our school largest fundraiser. All the proceeds go directly towards the…" at bounding box center [337, 414] width 391 height 65
click at [1459, 80] on icon "button" at bounding box center [1451, 84] width 12 height 12
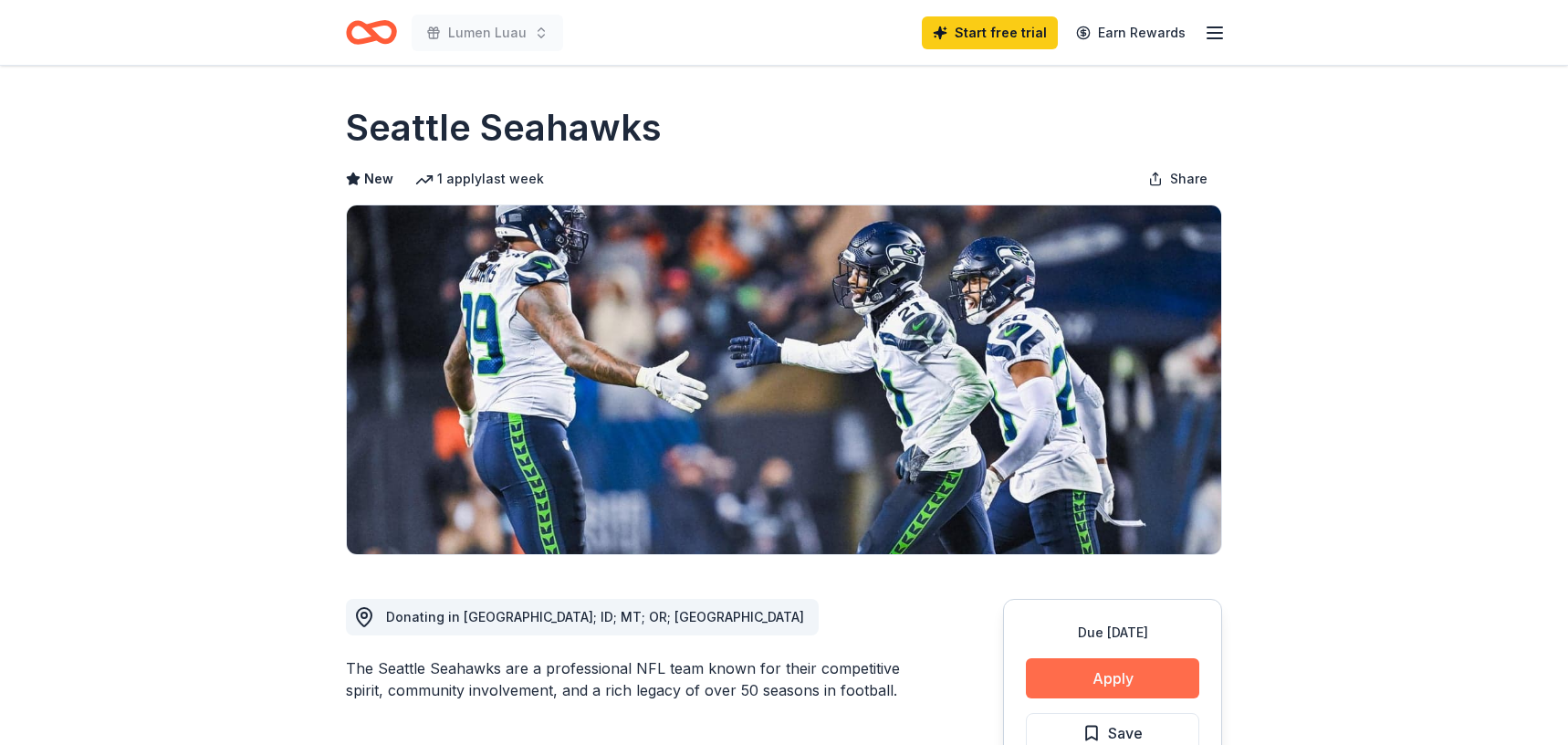
click at [1139, 675] on button "Apply" at bounding box center [1112, 678] width 173 height 40
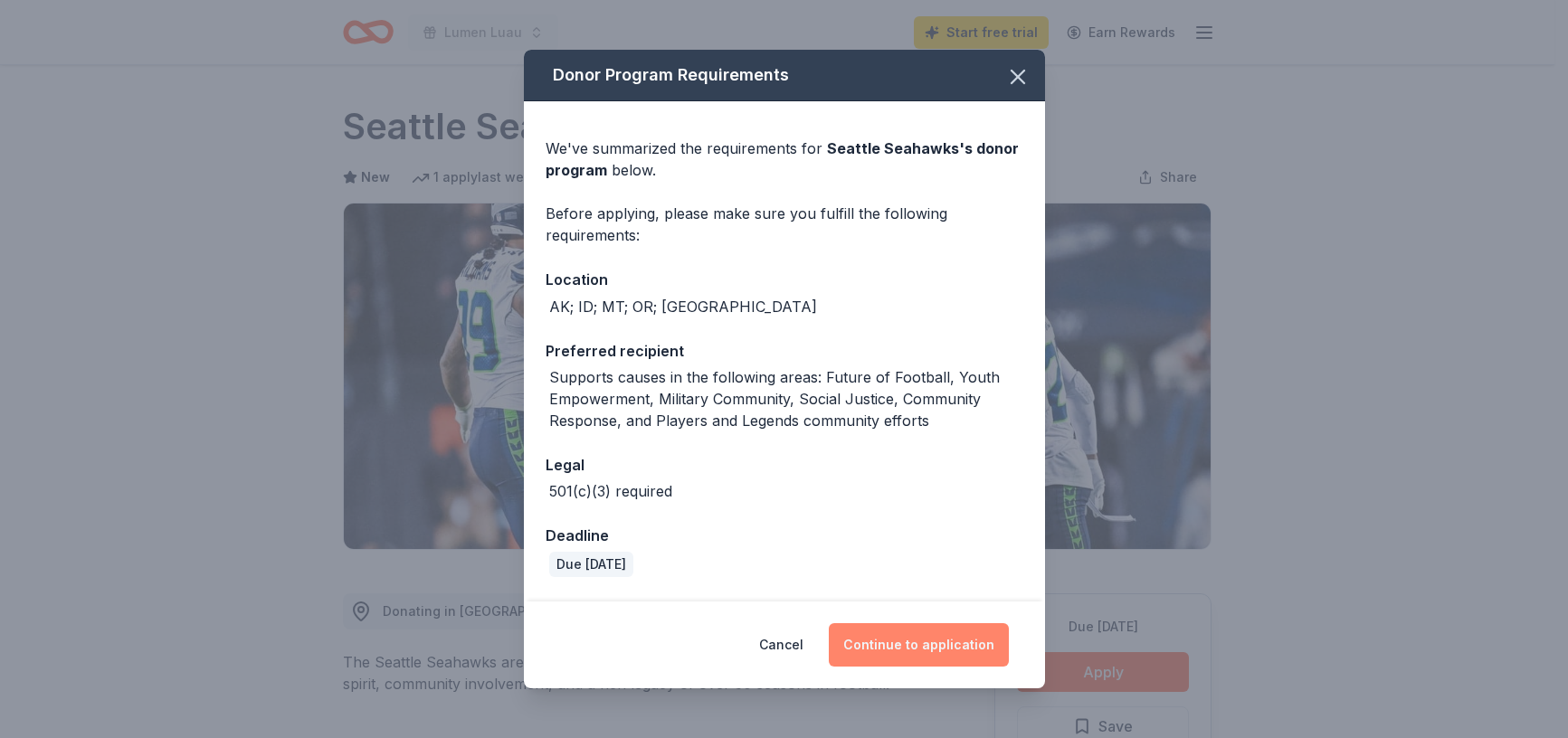
click at [936, 631] on button "Continue to application" at bounding box center [919, 645] width 180 height 44
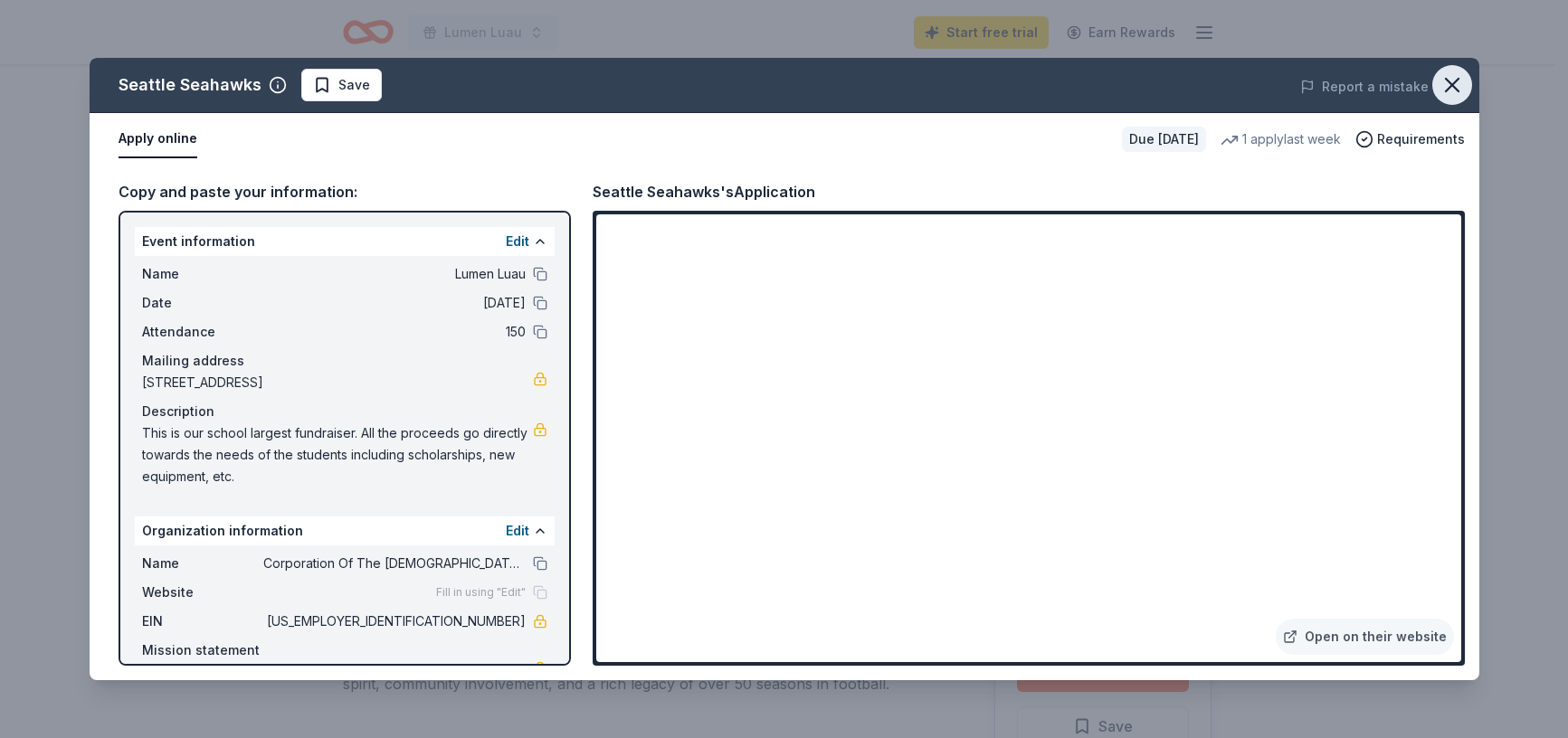
click at [1449, 84] on icon "button" at bounding box center [1451, 84] width 12 height 12
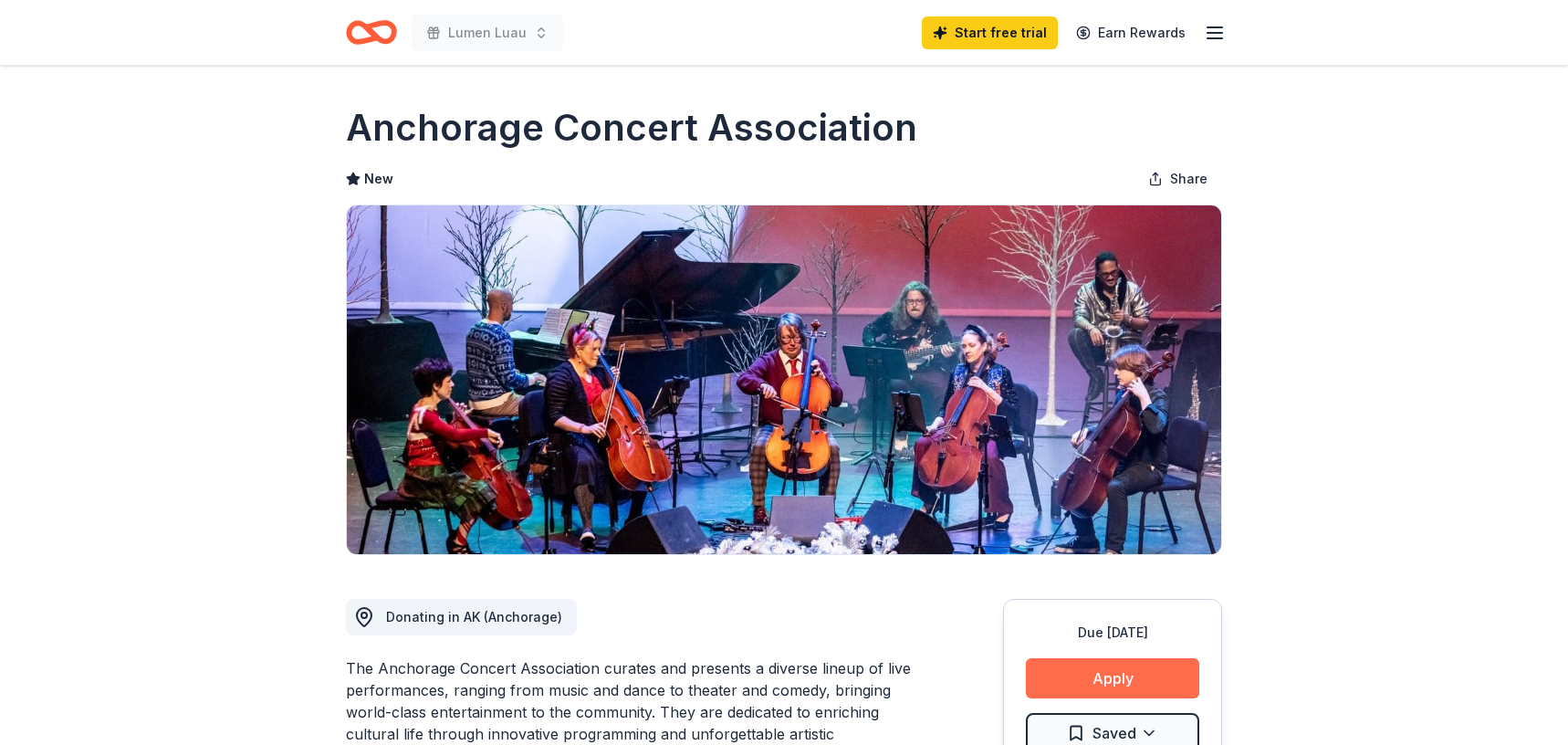
click at [1100, 679] on button "Apply" at bounding box center [1112, 678] width 173 height 40
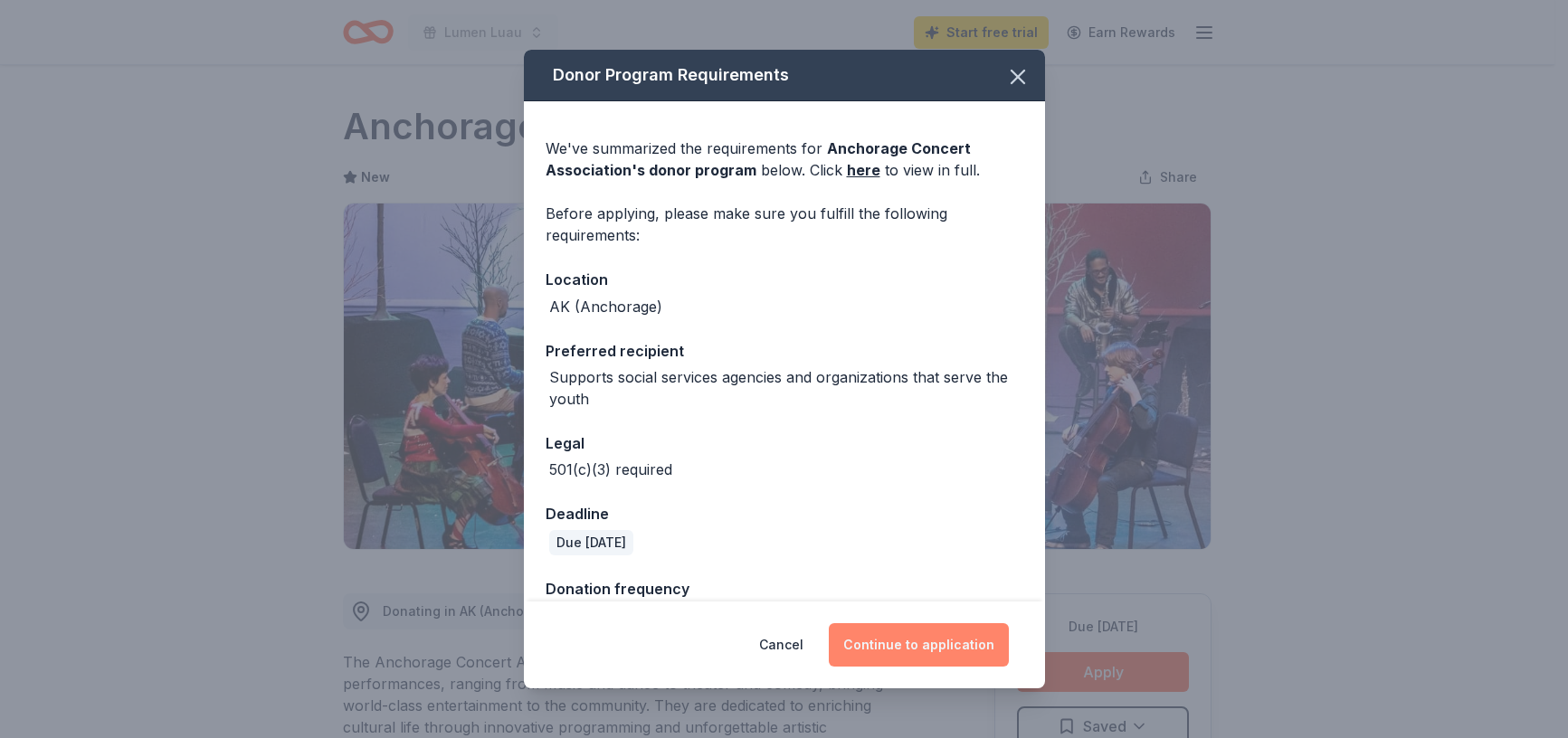
click at [934, 631] on button "Continue to application" at bounding box center [919, 645] width 180 height 44
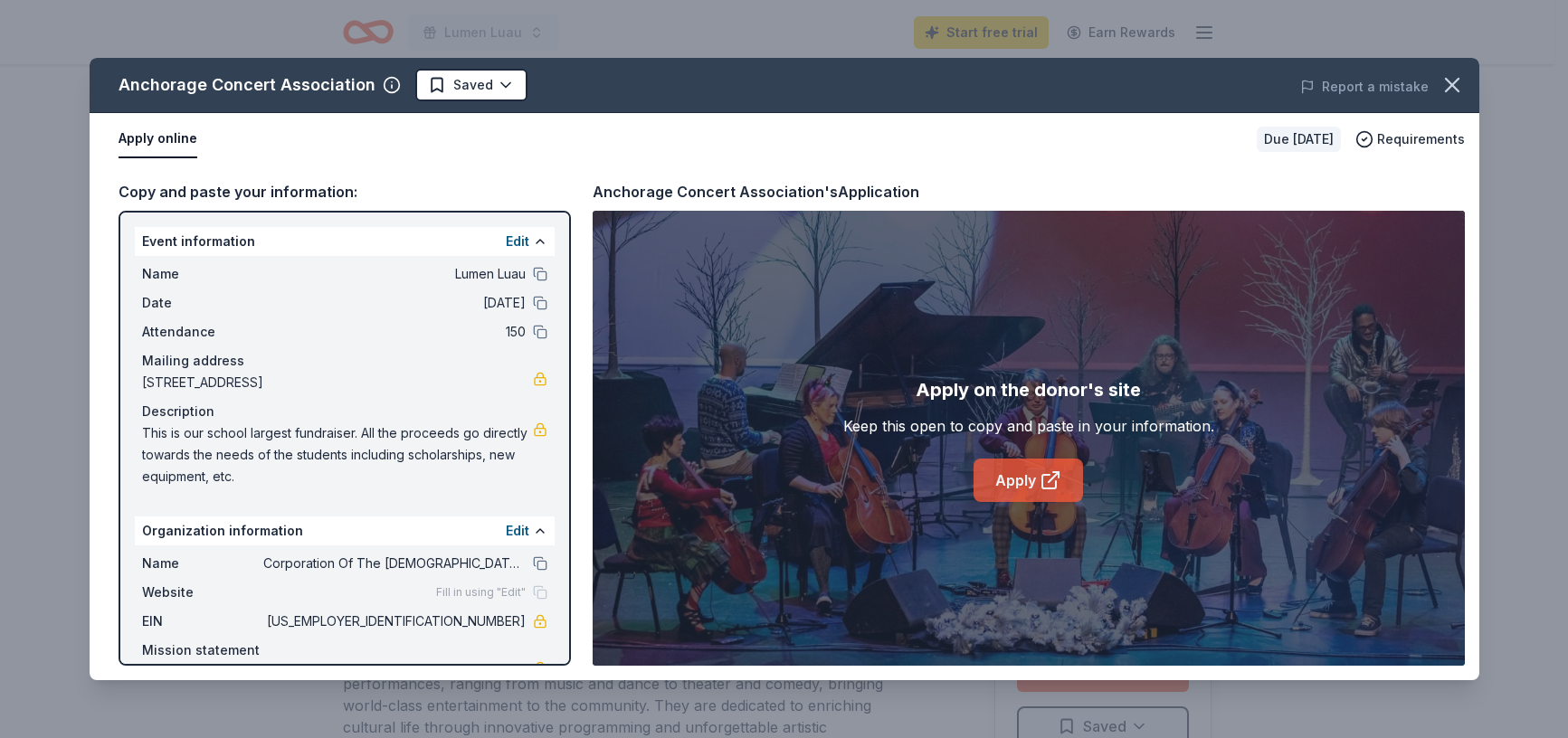
click at [1022, 474] on link "Apply" at bounding box center [1028, 480] width 109 height 44
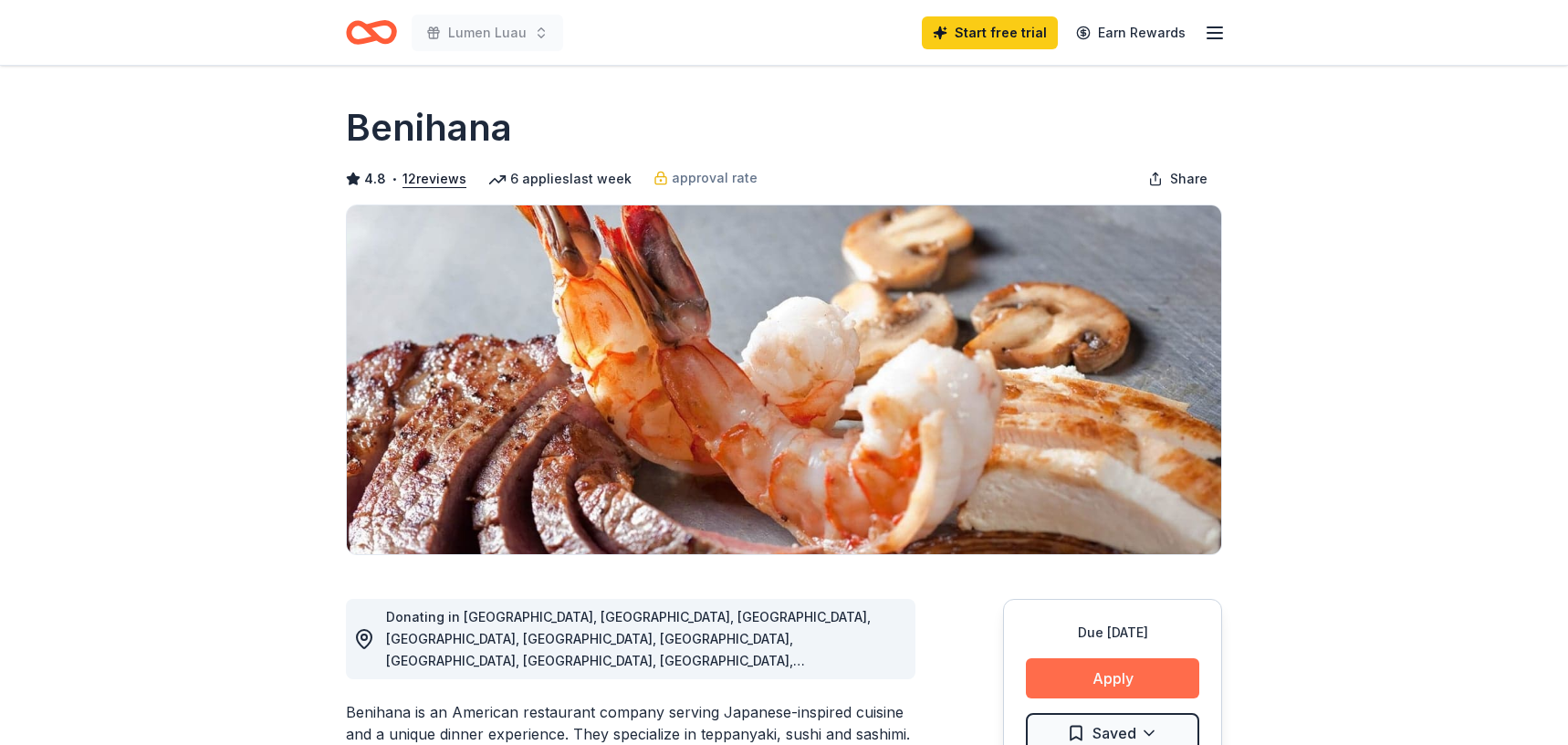
click at [1110, 683] on button "Apply" at bounding box center [1112, 678] width 173 height 40
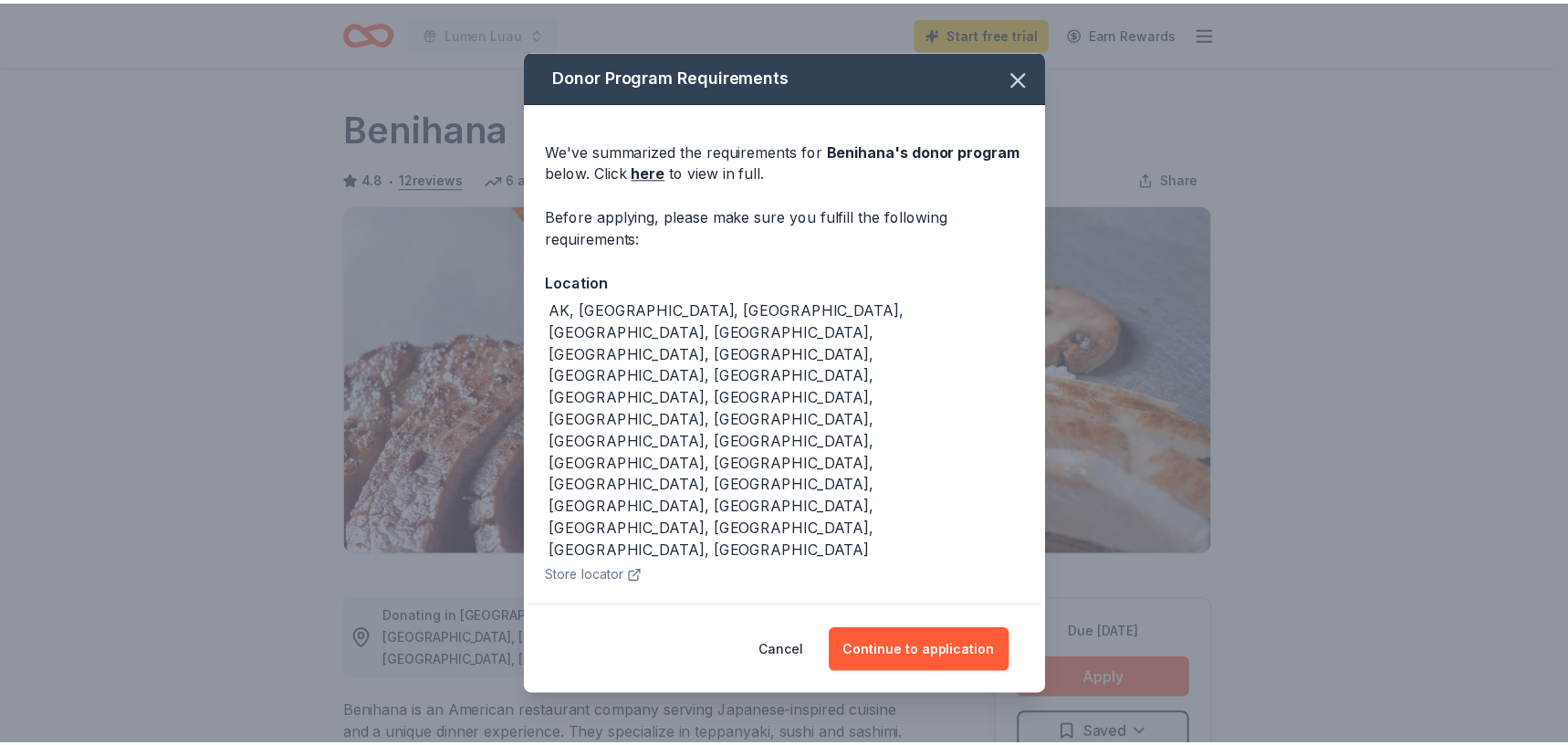
scroll to position [45, 0]
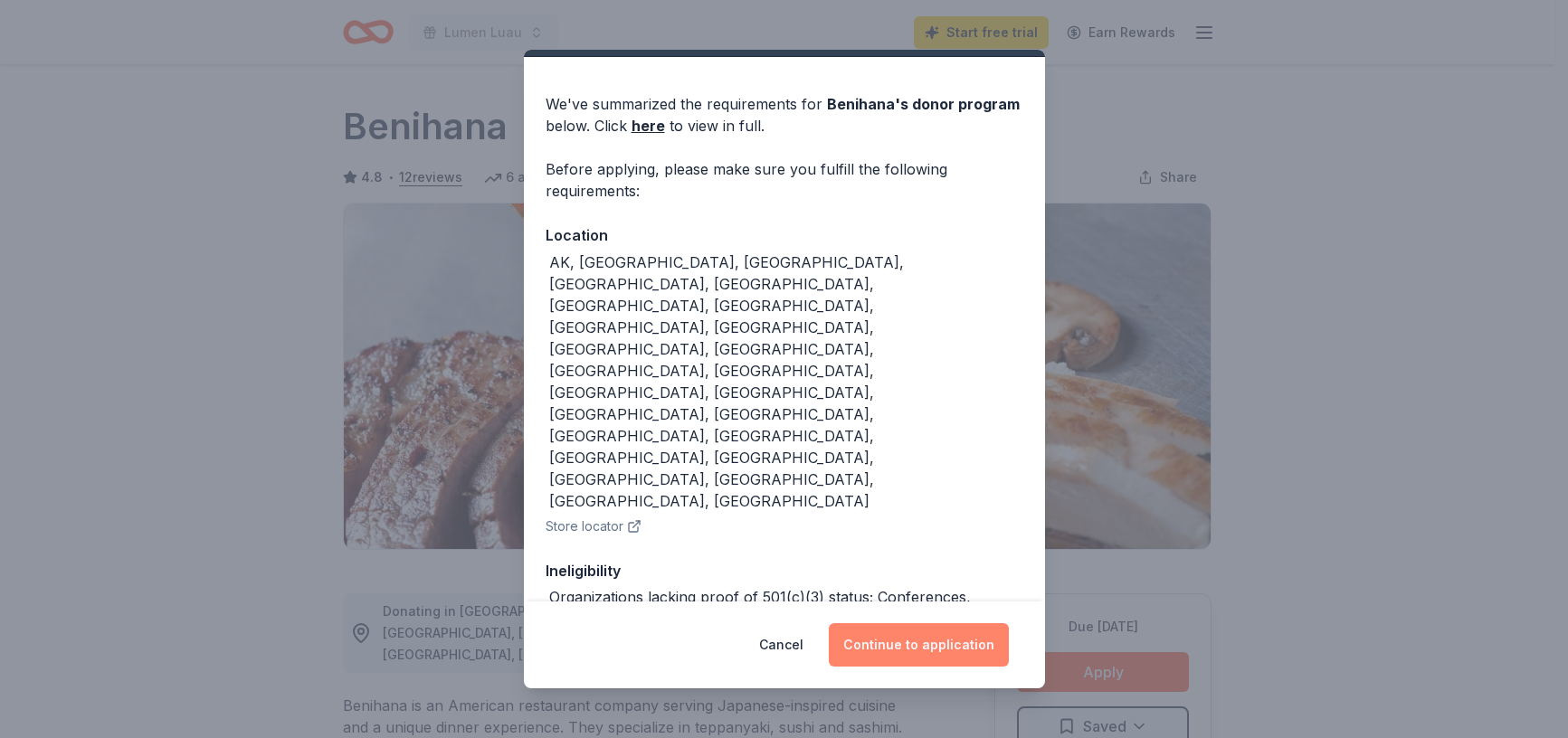
click at [953, 651] on button "Continue to application" at bounding box center [919, 645] width 180 height 44
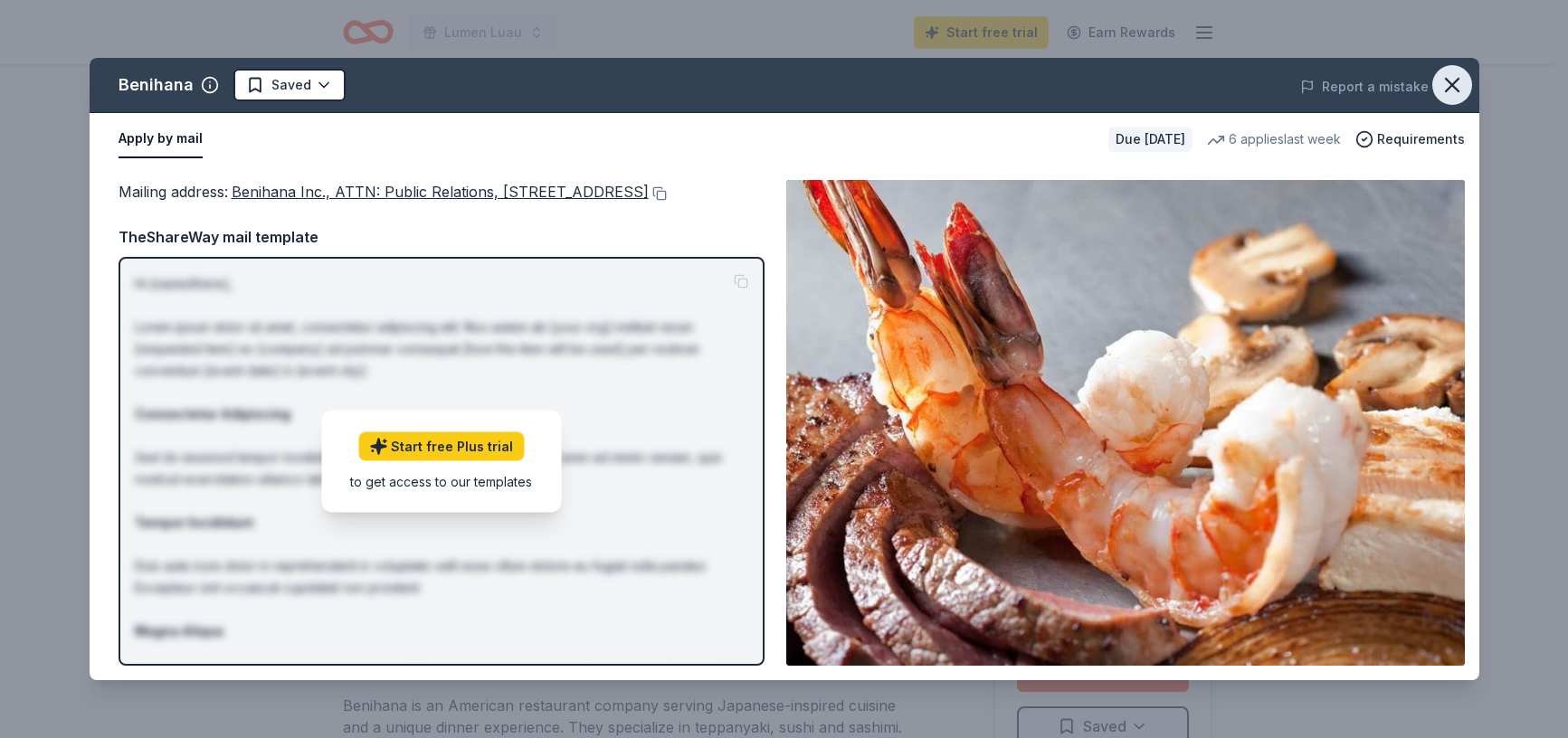
click at [1459, 85] on icon "button" at bounding box center [1451, 84] width 26 height 26
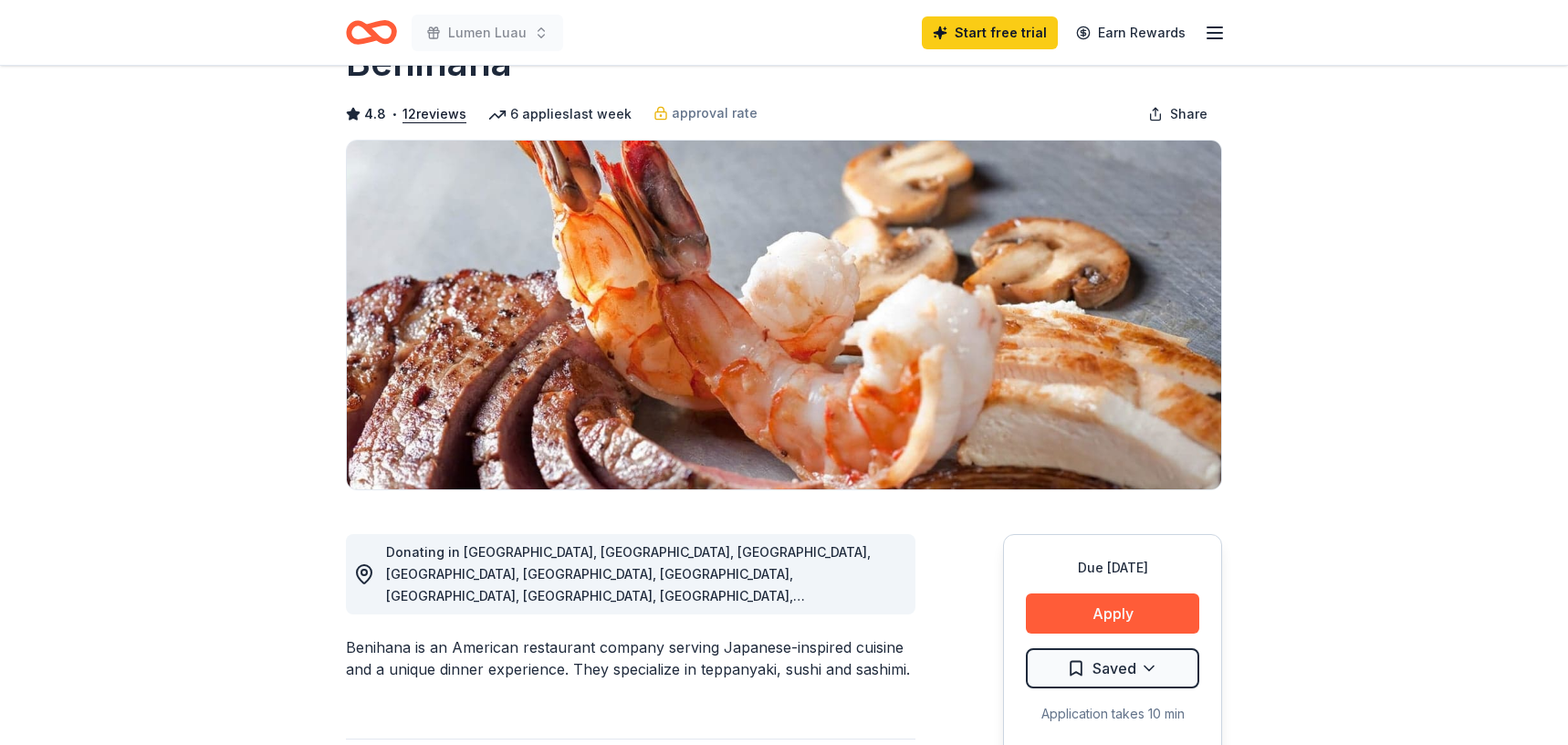
scroll to position [91, 0]
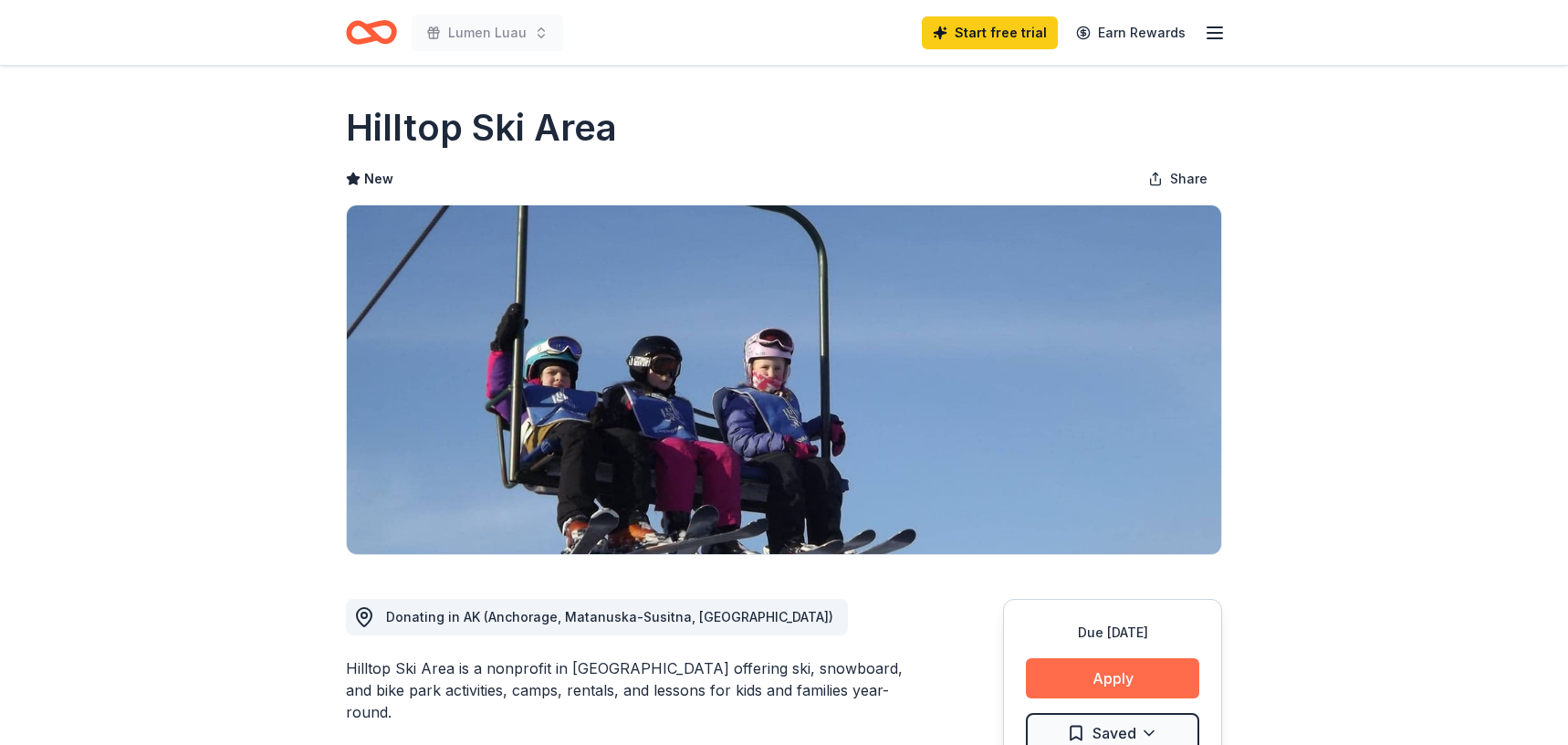
click at [1123, 674] on button "Apply" at bounding box center [1112, 678] width 173 height 40
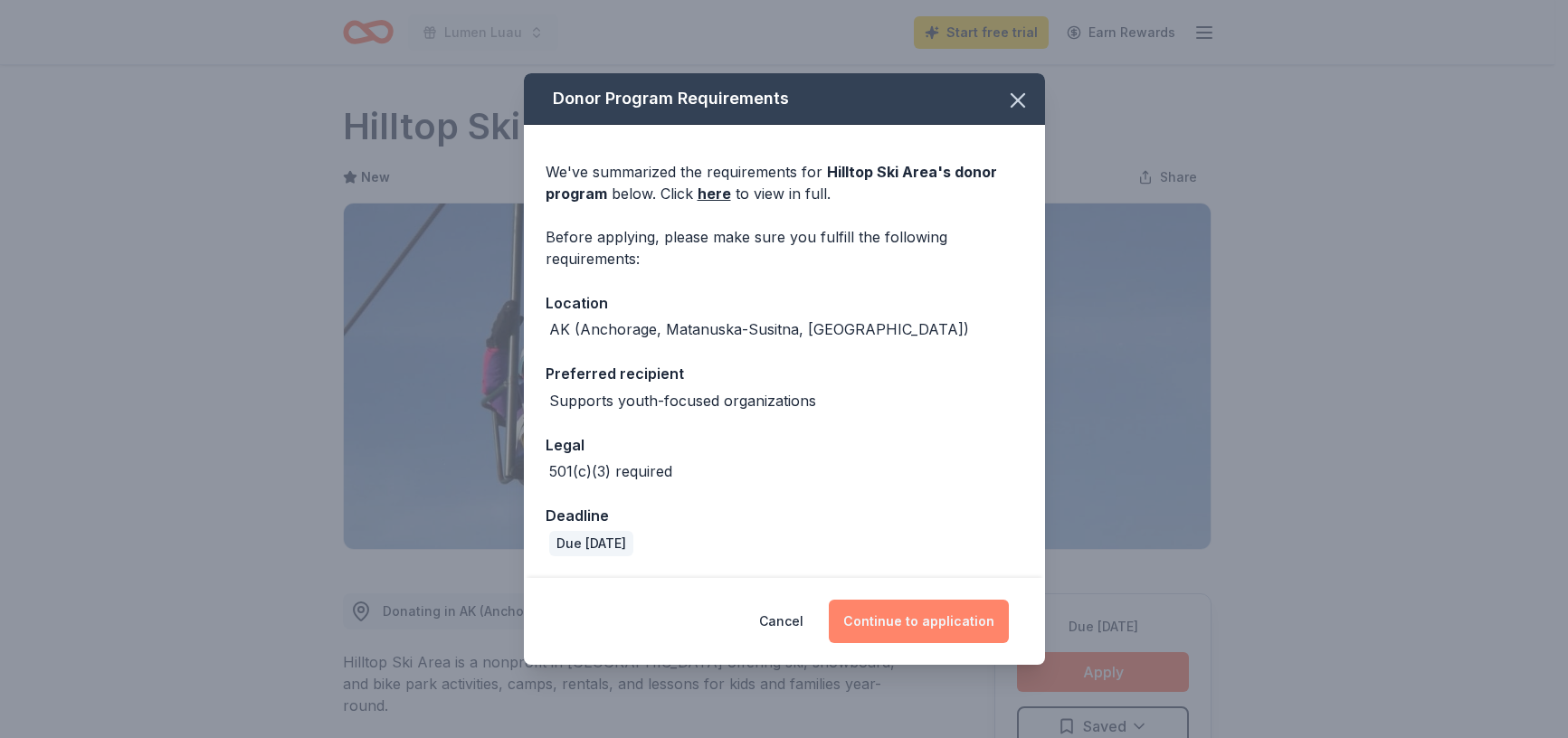
click at [955, 623] on button "Continue to application" at bounding box center [919, 621] width 180 height 44
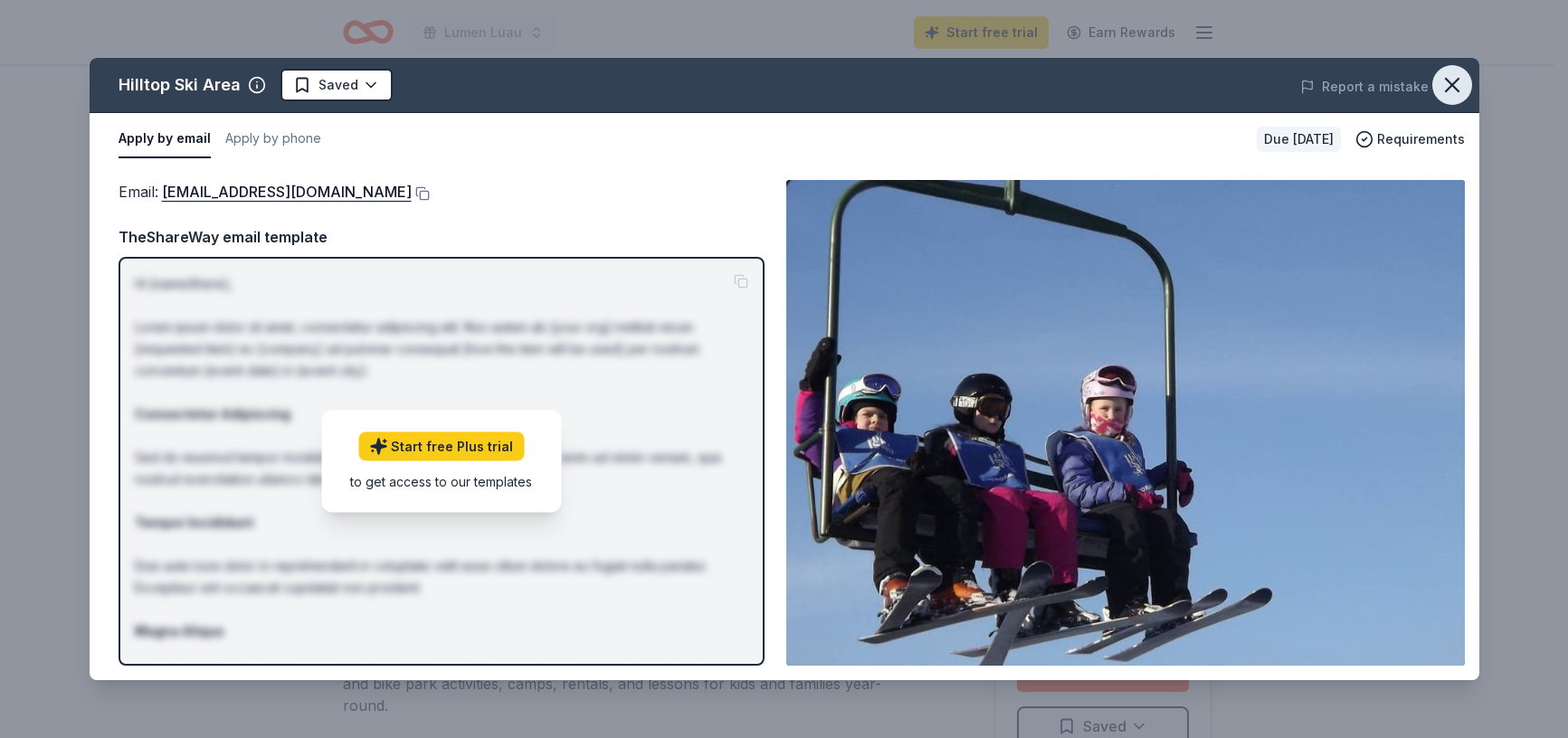
drag, startPoint x: 1436, startPoint y: 90, endPoint x: 1450, endPoint y: 90, distance: 14.0
click at [1437, 90] on button "button" at bounding box center [1452, 85] width 40 height 40
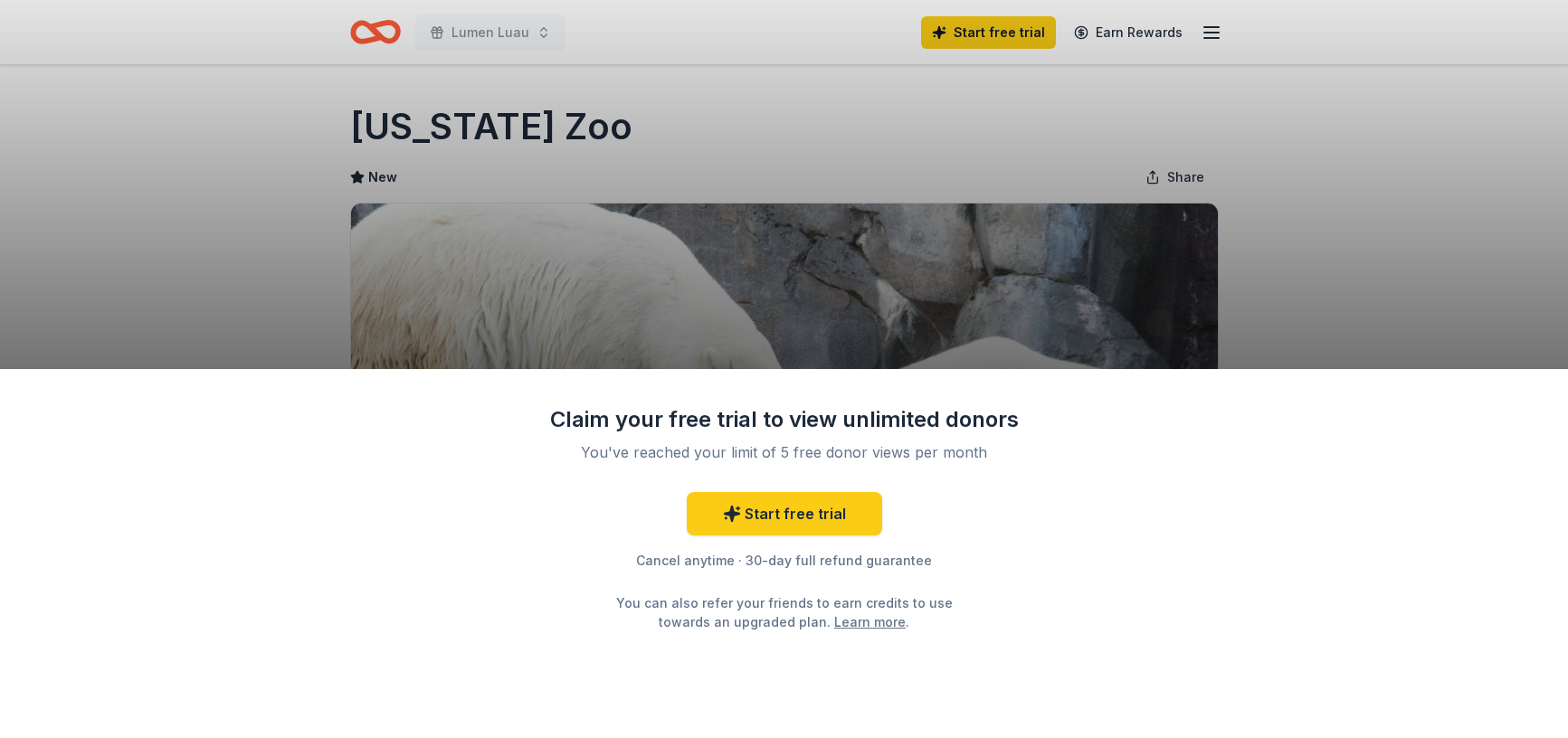
click at [1083, 662] on div "Claim your free trial to view unlimited donors You've reached your limit of 5 f…" at bounding box center [784, 552] width 1568 height 369
click at [1255, 245] on div "Claim your free trial to view unlimited donors You've reached your limit of 5 f…" at bounding box center [784, 369] width 1568 height 738
drag, startPoint x: 1446, startPoint y: 171, endPoint x: 1421, endPoint y: 161, distance: 26.9
click at [1447, 171] on div "Claim your free trial to view unlimited donors You've reached your limit of 5 f…" at bounding box center [784, 369] width 1568 height 738
